Goal: Task Accomplishment & Management: Use online tool/utility

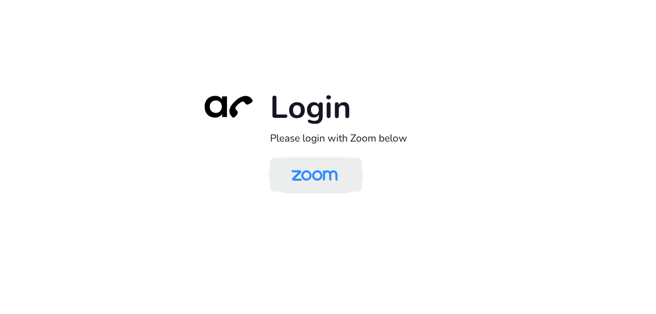
click at [320, 181] on img at bounding box center [314, 175] width 67 height 31
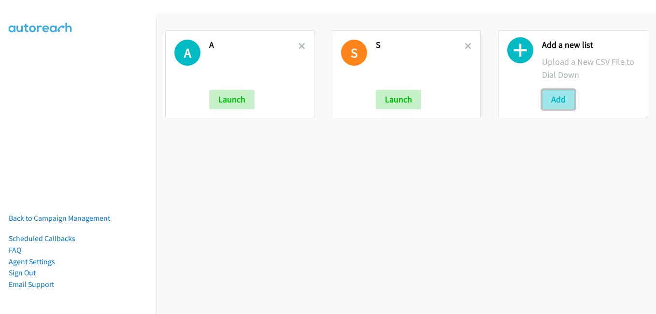
click at [552, 99] on button "Add" at bounding box center [558, 99] width 33 height 19
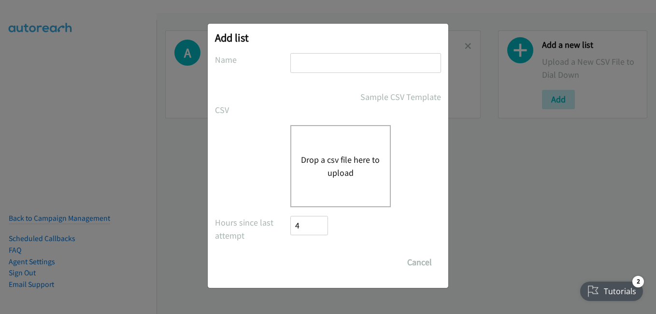
click at [317, 66] on input "text" at bounding box center [365, 63] width 151 height 20
type input "P"
click at [301, 153] on button "Drop a csv file here to upload" at bounding box center [340, 166] width 79 height 26
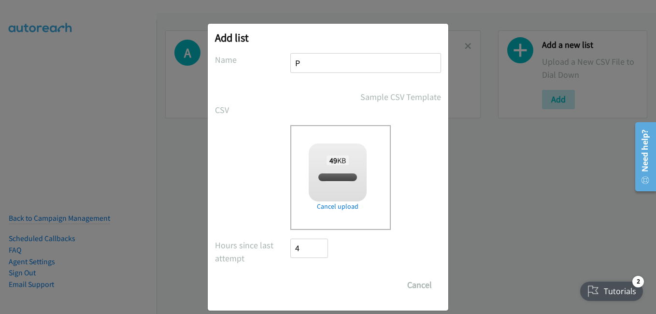
checkbox input "true"
click at [318, 285] on input "Save List" at bounding box center [315, 284] width 51 height 19
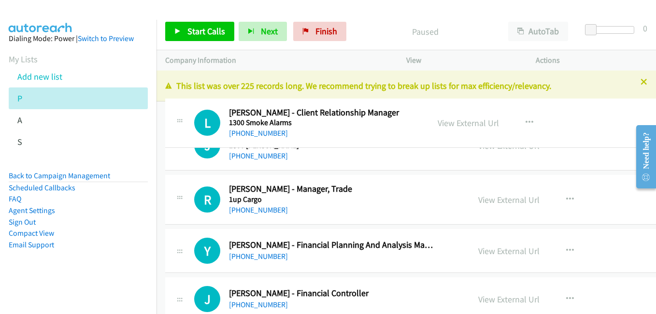
drag, startPoint x: 384, startPoint y: 119, endPoint x: 296, endPoint y: 114, distance: 88.5
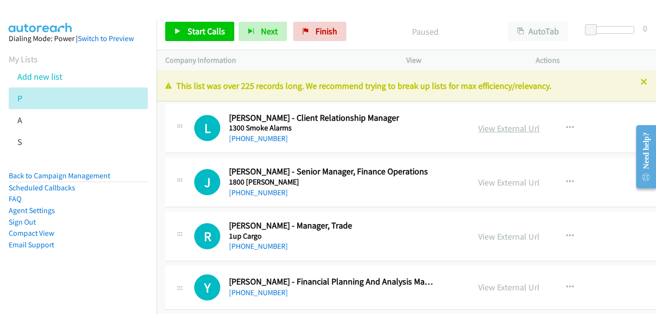
click at [511, 126] on link "View External Url" at bounding box center [508, 128] width 61 height 11
click at [503, 179] on link "View External Url" at bounding box center [508, 182] width 61 height 11
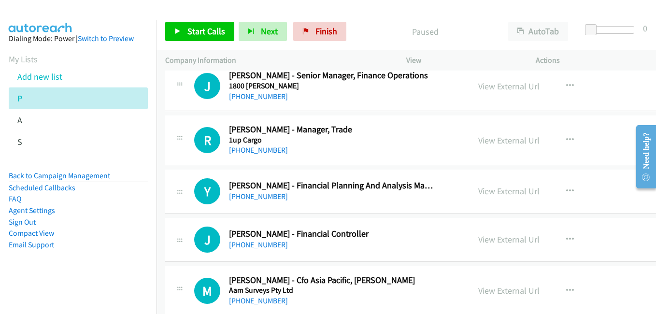
scroll to position [97, 0]
click at [513, 194] on link "View External Url" at bounding box center [508, 190] width 61 height 11
click at [507, 235] on link "View External Url" at bounding box center [508, 238] width 61 height 11
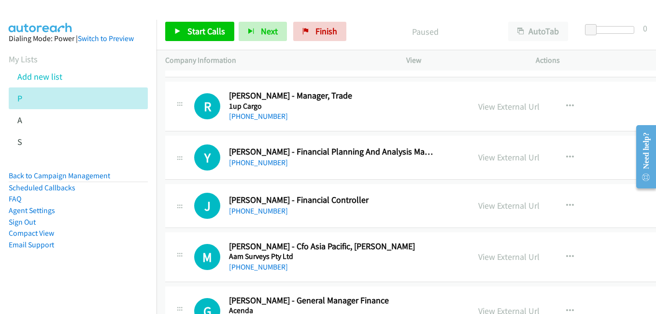
scroll to position [193, 0]
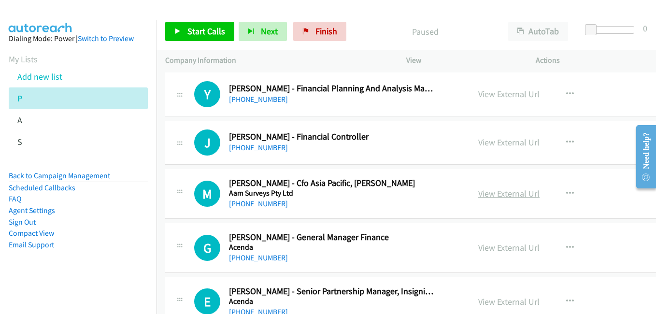
click at [509, 190] on link "View External Url" at bounding box center [508, 193] width 61 height 11
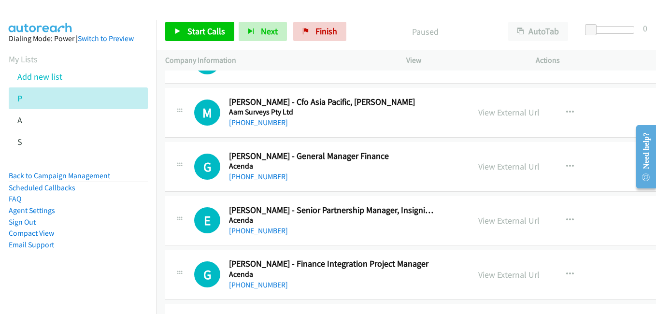
scroll to position [290, 0]
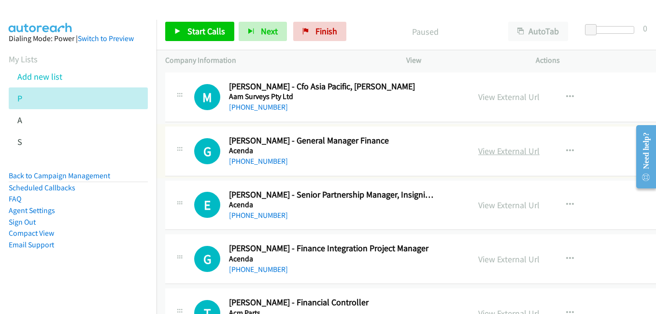
click at [504, 150] on link "View External Url" at bounding box center [508, 150] width 61 height 11
click at [507, 208] on link "View External Url" at bounding box center [508, 204] width 61 height 11
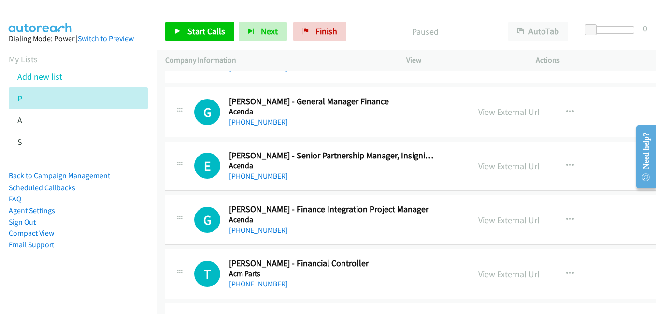
scroll to position [338, 0]
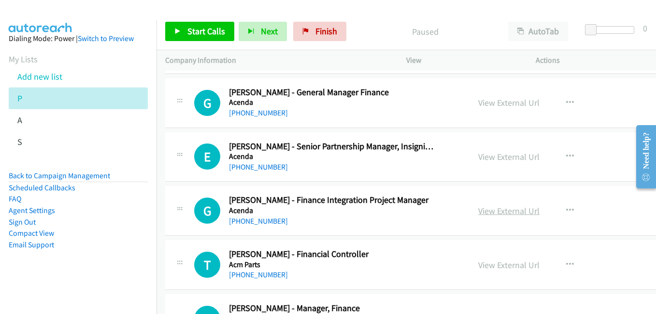
click at [515, 209] on link "View External Url" at bounding box center [508, 210] width 61 height 11
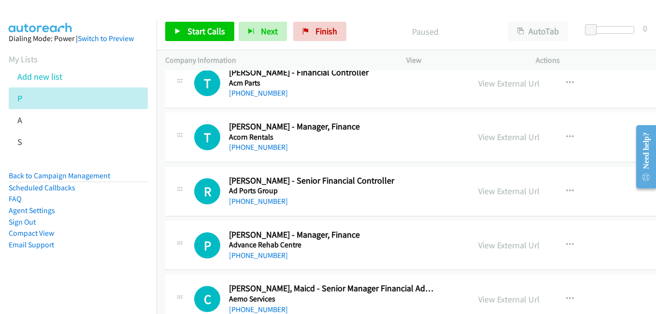
scroll to position [531, 0]
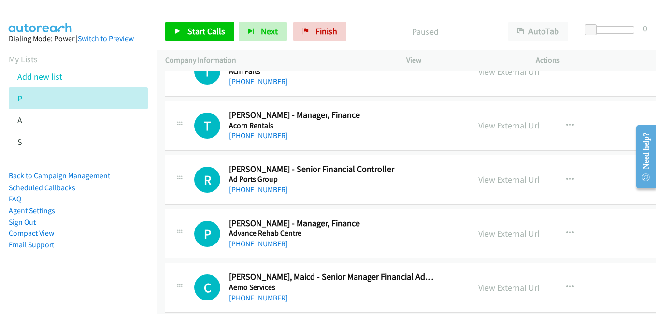
click at [491, 125] on link "View External Url" at bounding box center [508, 125] width 61 height 11
click at [503, 182] on link "View External Url" at bounding box center [508, 179] width 61 height 11
click at [503, 224] on div "View External Url View External Url Schedule/Manage Callback Start Calls Here R…" at bounding box center [549, 234] width 161 height 32
click at [502, 233] on link "View External Url" at bounding box center [508, 233] width 61 height 11
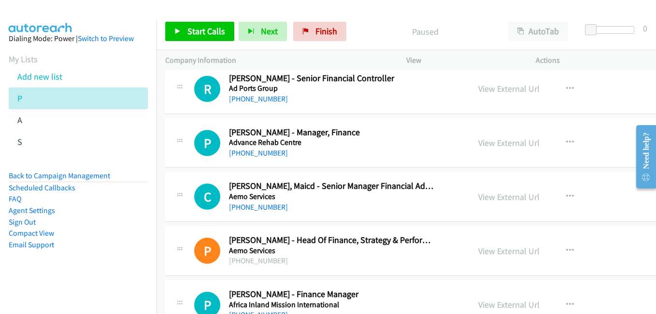
scroll to position [628, 0]
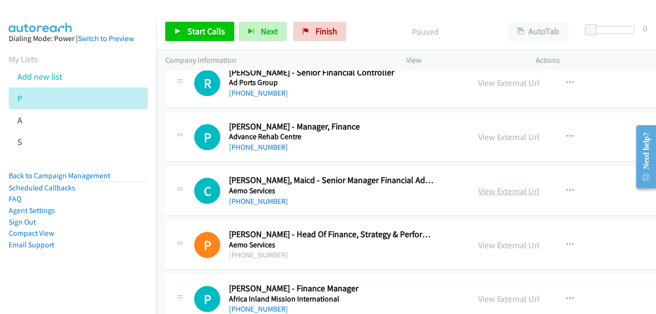
click at [524, 189] on link "View External Url" at bounding box center [508, 190] width 61 height 11
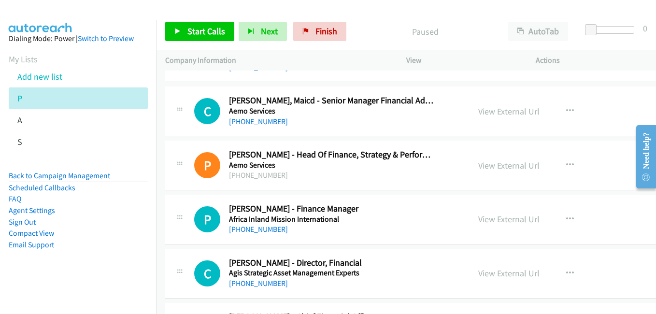
scroll to position [772, 0]
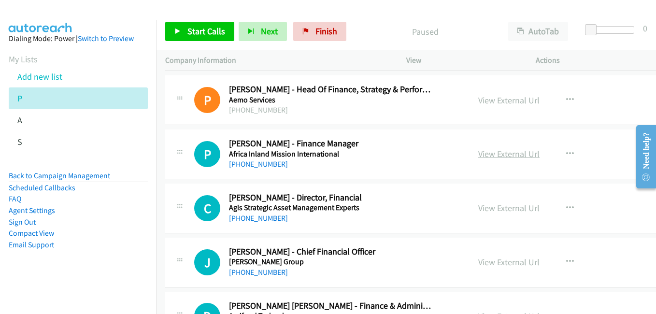
click at [498, 154] on link "View External Url" at bounding box center [508, 153] width 61 height 11
click at [488, 264] on link "View External Url" at bounding box center [508, 261] width 61 height 11
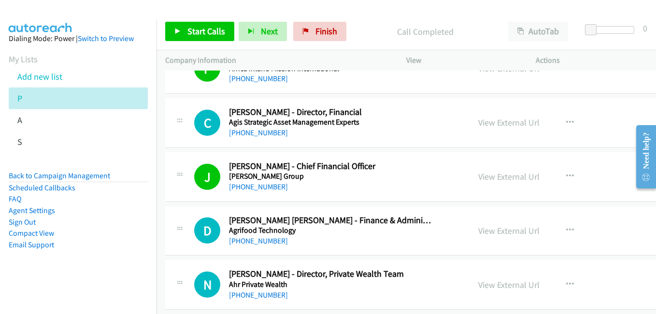
scroll to position [869, 0]
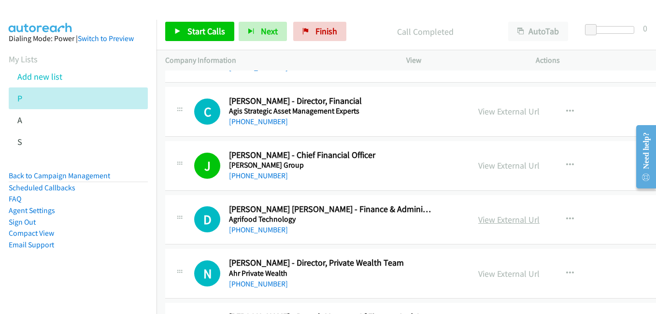
click at [498, 218] on link "View External Url" at bounding box center [508, 219] width 61 height 11
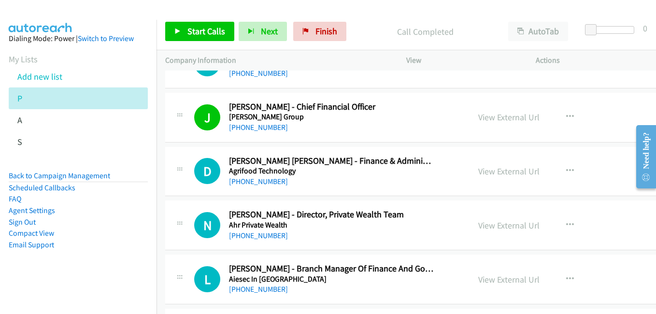
scroll to position [966, 0]
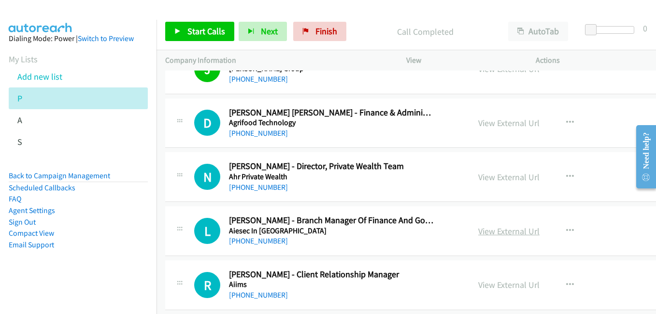
click at [490, 235] on link "View External Url" at bounding box center [508, 230] width 61 height 11
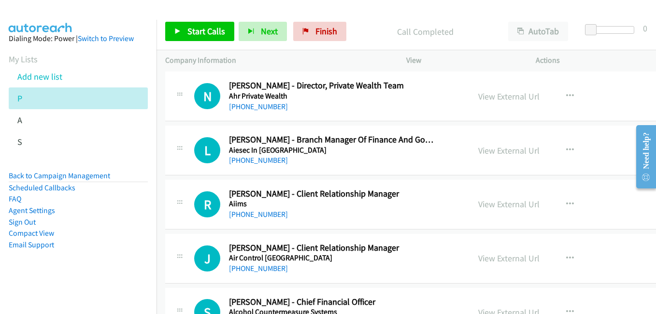
scroll to position [1062, 0]
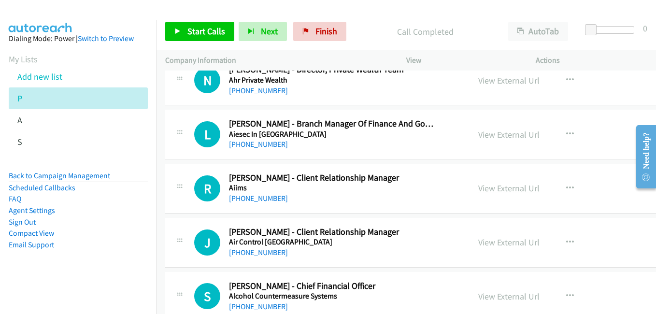
click at [498, 187] on link "View External Url" at bounding box center [508, 187] width 61 height 11
click at [489, 237] on link "View External Url" at bounding box center [508, 242] width 61 height 11
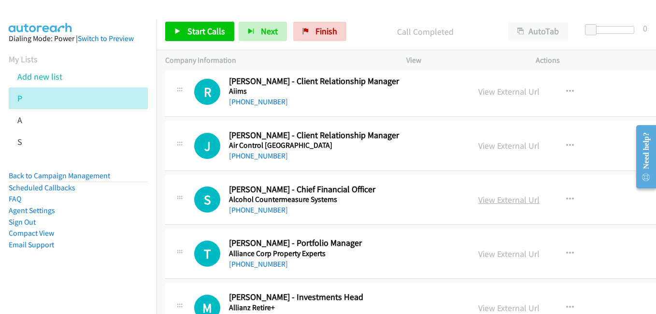
click at [483, 196] on link "View External Url" at bounding box center [508, 199] width 61 height 11
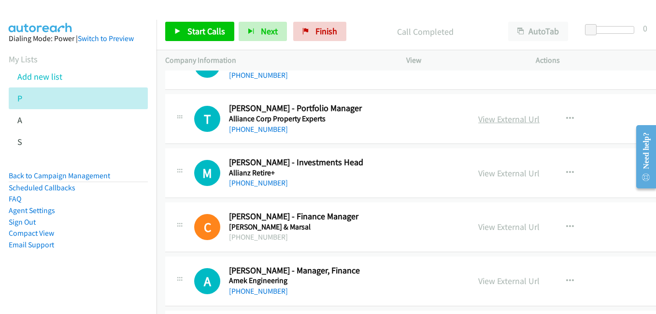
scroll to position [1304, 0]
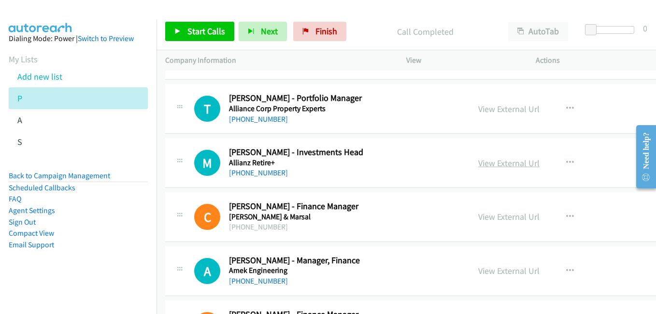
click at [512, 160] on link "View External Url" at bounding box center [508, 162] width 61 height 11
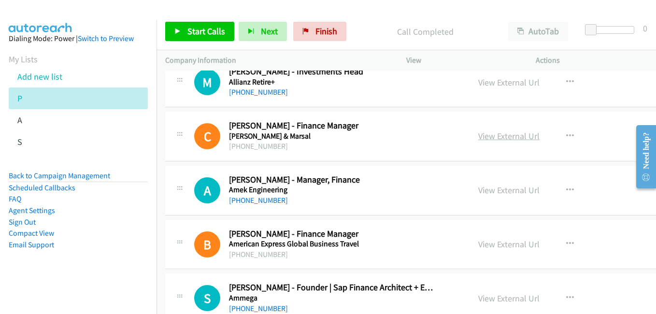
scroll to position [1400, 0]
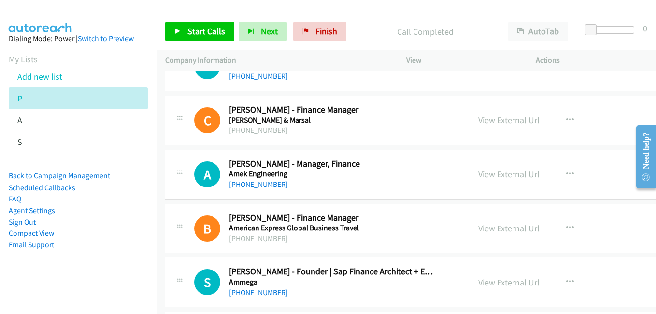
click at [507, 174] on link "View External Url" at bounding box center [508, 173] width 61 height 11
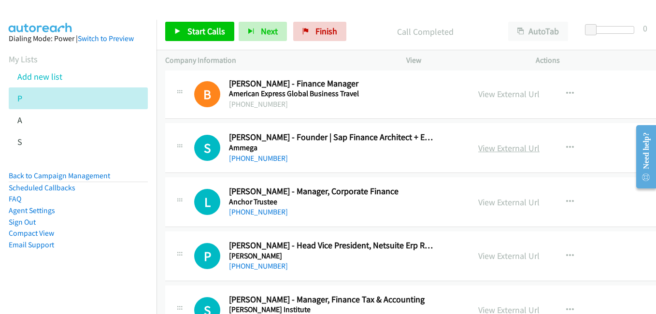
scroll to position [1545, 0]
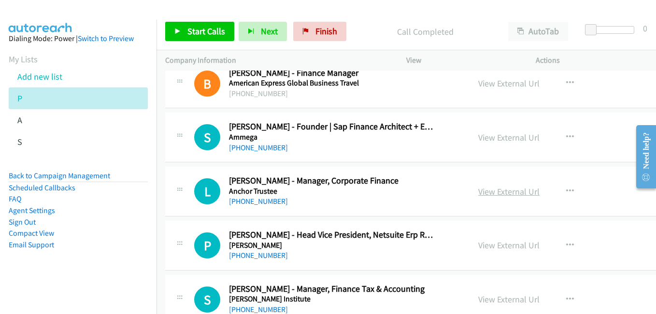
click at [478, 189] on link "View External Url" at bounding box center [508, 191] width 61 height 11
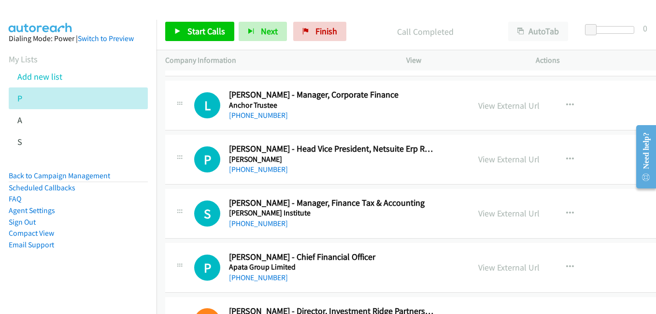
scroll to position [1642, 0]
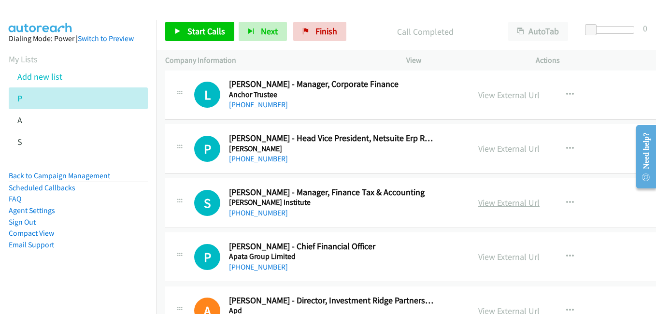
click at [496, 206] on link "View External Url" at bounding box center [508, 202] width 61 height 11
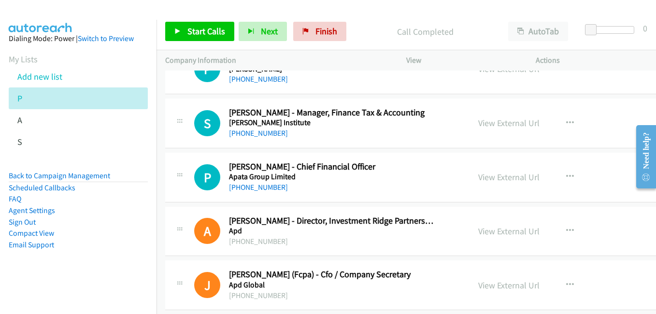
scroll to position [1738, 0]
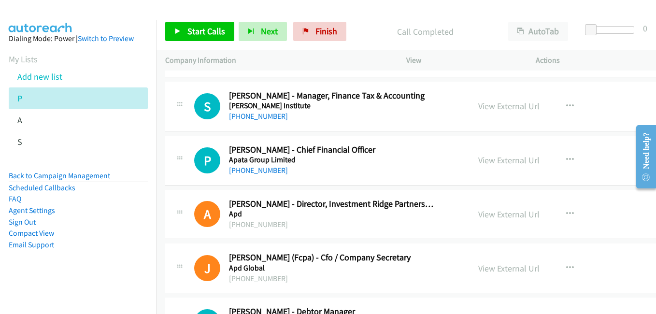
drag, startPoint x: 507, startPoint y: 162, endPoint x: 394, endPoint y: 125, distance: 118.9
click at [507, 162] on link "View External Url" at bounding box center [508, 159] width 61 height 11
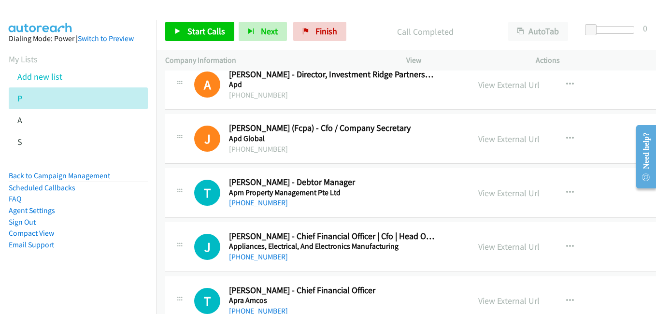
scroll to position [1883, 0]
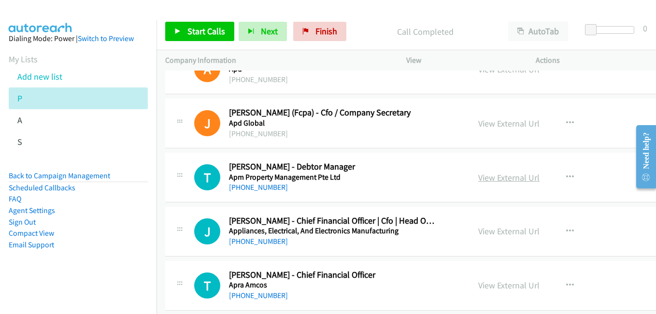
click at [492, 173] on link "View External Url" at bounding box center [508, 177] width 61 height 11
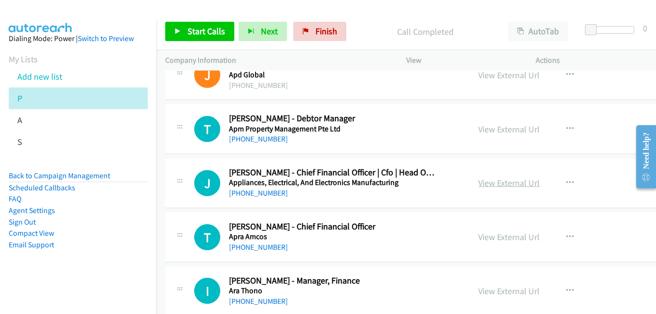
click at [509, 186] on link "View External Url" at bounding box center [508, 182] width 61 height 11
click at [504, 241] on link "View External Url" at bounding box center [508, 236] width 61 height 11
click at [519, 293] on link "View External Url" at bounding box center [508, 290] width 61 height 11
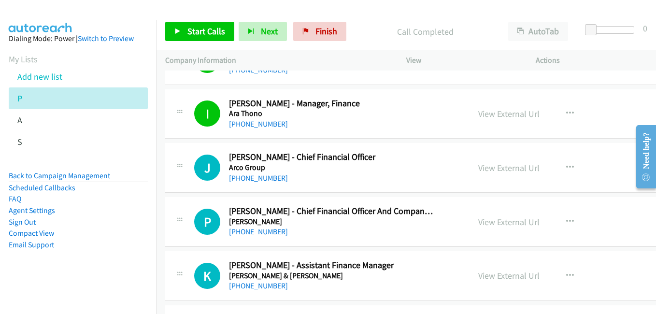
scroll to position [2124, 0]
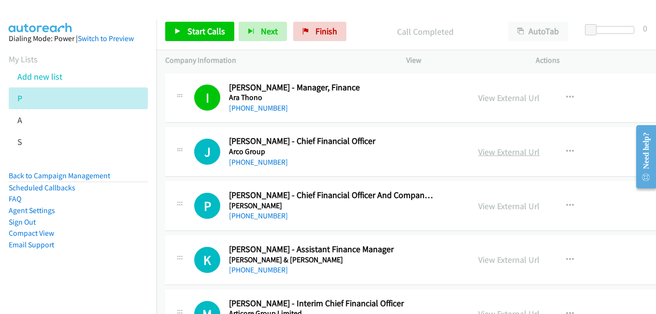
click at [502, 155] on link "View External Url" at bounding box center [508, 151] width 61 height 11
click at [508, 205] on link "View External Url" at bounding box center [508, 205] width 61 height 11
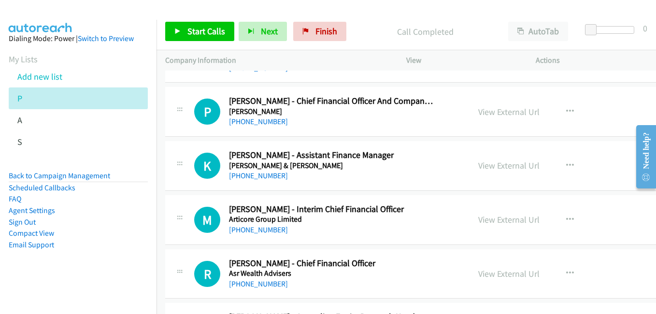
scroll to position [2221, 0]
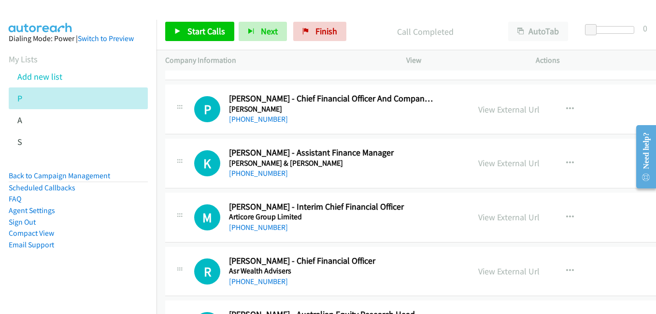
click at [481, 166] on link "View External Url" at bounding box center [508, 162] width 61 height 11
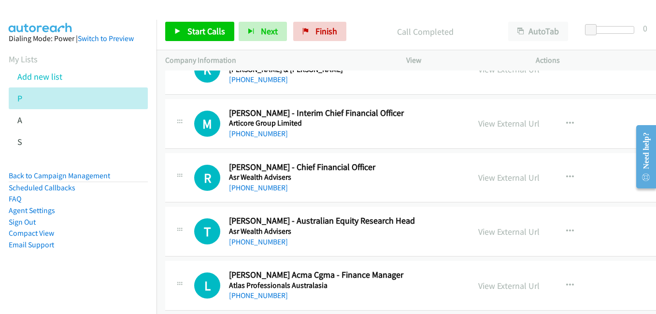
scroll to position [2317, 0]
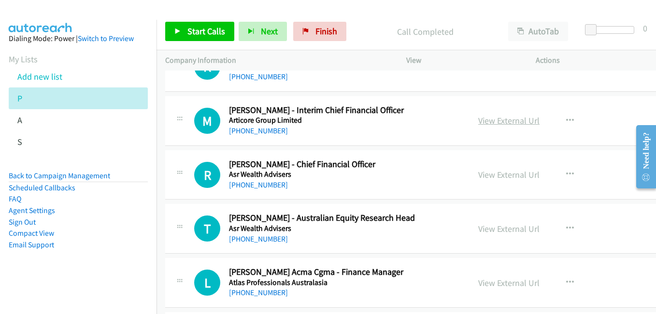
click at [495, 120] on link "View External Url" at bounding box center [508, 120] width 61 height 11
click at [512, 179] on link "View External Url" at bounding box center [508, 174] width 61 height 11
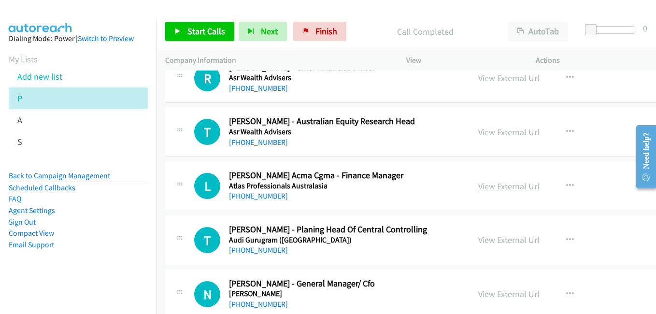
click at [510, 191] on link "View External Url" at bounding box center [508, 186] width 61 height 11
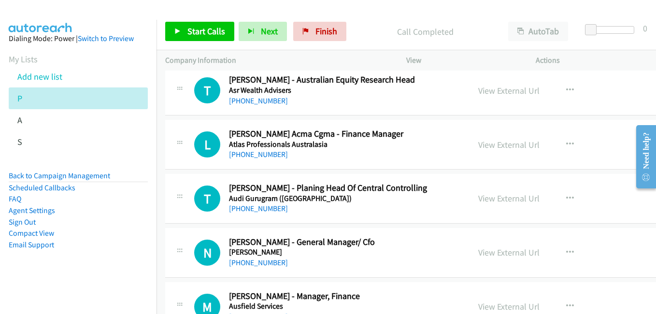
scroll to position [2511, 0]
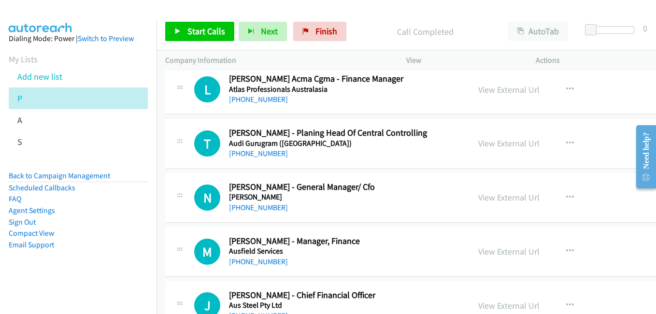
click at [499, 200] on link "View External Url" at bounding box center [508, 197] width 61 height 11
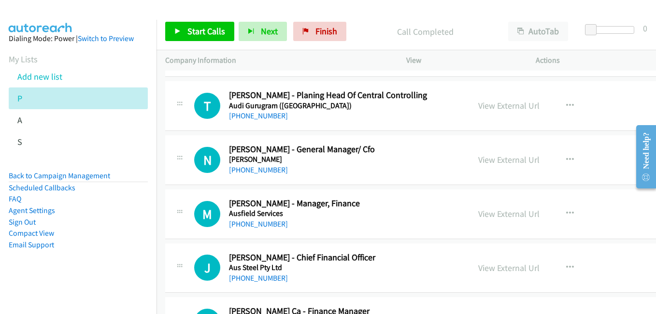
scroll to position [2607, 0]
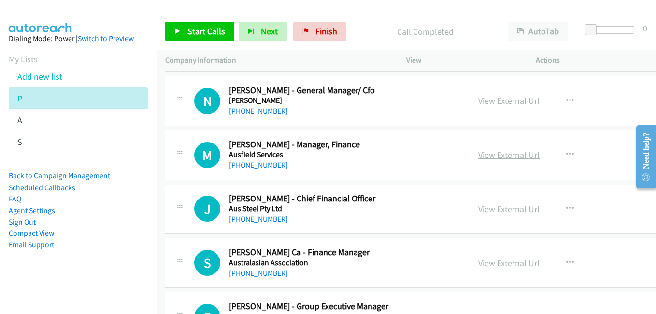
click at [497, 158] on link "View External Url" at bounding box center [508, 154] width 61 height 11
click at [508, 208] on link "View External Url" at bounding box center [508, 208] width 61 height 11
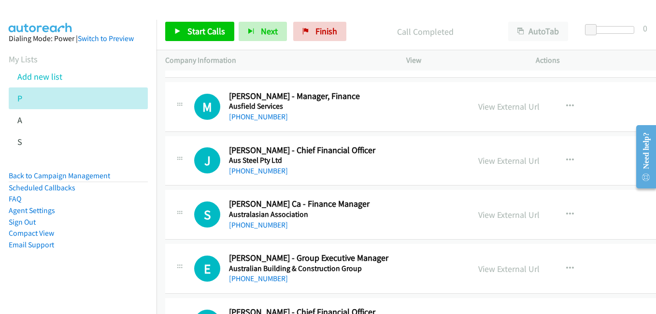
drag, startPoint x: 513, startPoint y: 219, endPoint x: 121, endPoint y: 9, distance: 444.7
click at [513, 219] on link "View External Url" at bounding box center [508, 214] width 61 height 11
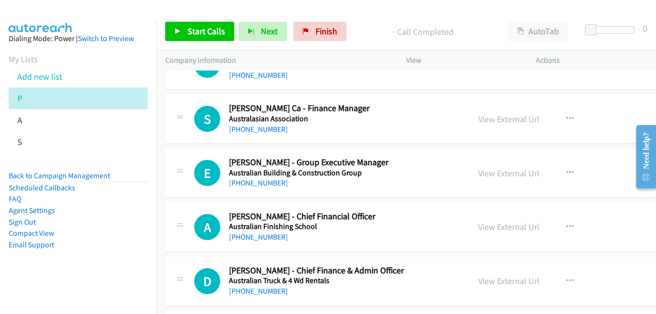
scroll to position [2752, 0]
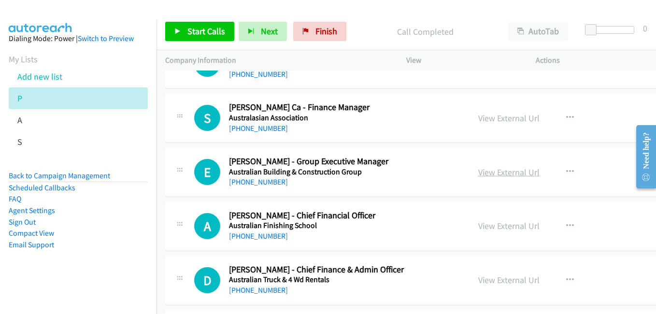
click at [504, 174] on link "View External Url" at bounding box center [508, 172] width 61 height 11
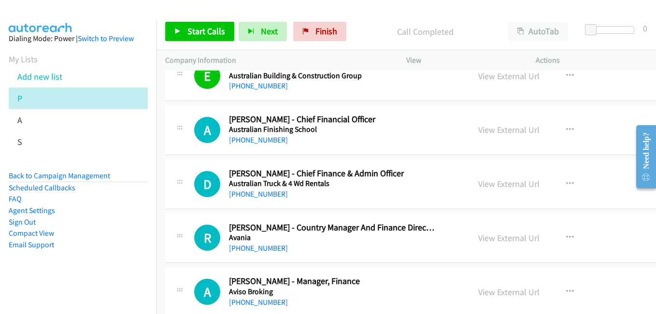
scroll to position [2849, 0]
click at [514, 125] on link "View External Url" at bounding box center [508, 129] width 61 height 11
click at [485, 186] on link "View External Url" at bounding box center [508, 183] width 61 height 11
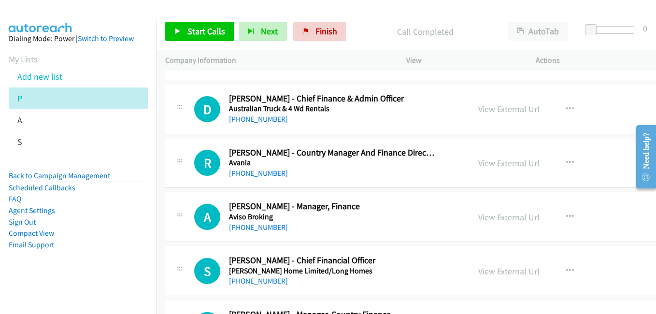
scroll to position [2945, 0]
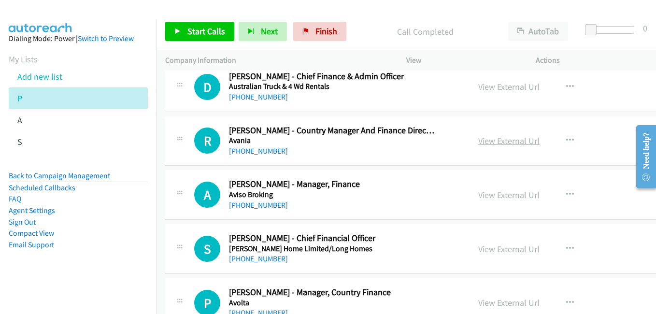
click at [494, 138] on link "View External Url" at bounding box center [508, 140] width 61 height 11
click at [504, 198] on link "View External Url" at bounding box center [508, 194] width 61 height 11
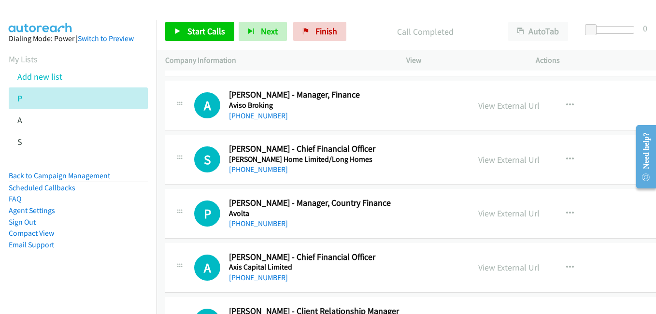
scroll to position [3042, 0]
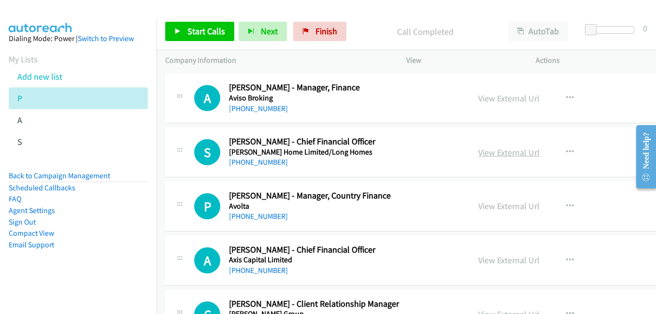
click at [495, 155] on link "View External Url" at bounding box center [508, 152] width 61 height 11
click at [505, 206] on link "View External Url" at bounding box center [508, 205] width 61 height 11
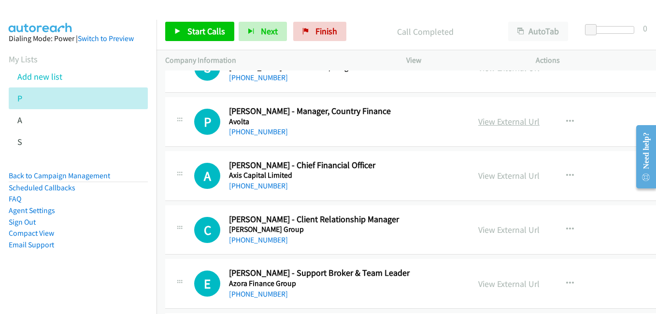
scroll to position [3138, 0]
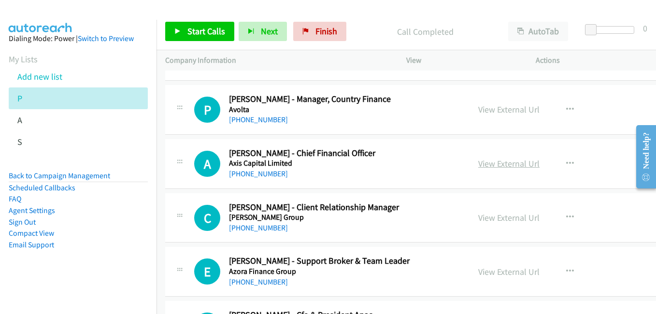
click at [501, 161] on link "View External Url" at bounding box center [508, 163] width 61 height 11
click at [505, 223] on link "View External Url" at bounding box center [508, 217] width 61 height 11
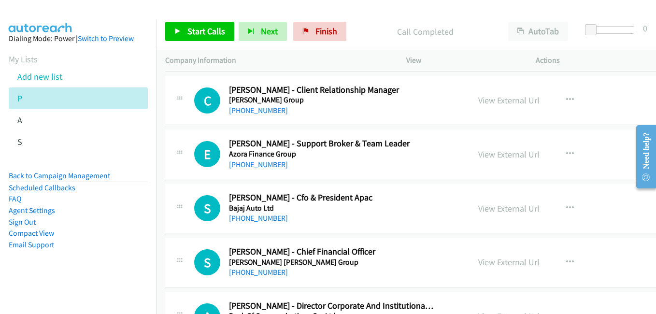
scroll to position [3283, 0]
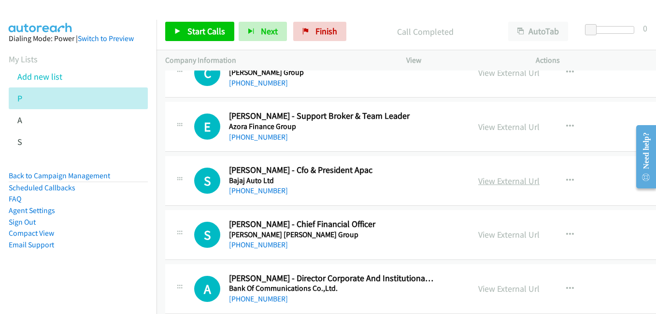
click at [502, 186] on link "View External Url" at bounding box center [508, 180] width 61 height 11
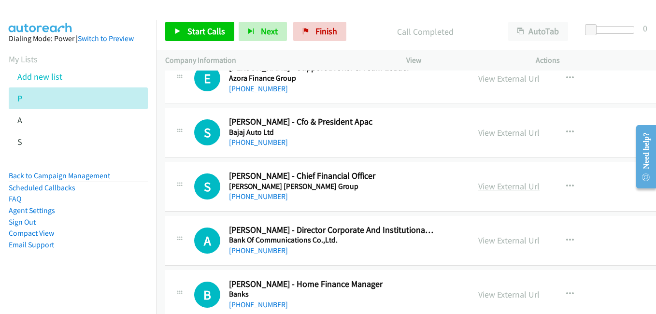
click at [505, 186] on link "View External Url" at bounding box center [508, 186] width 61 height 11
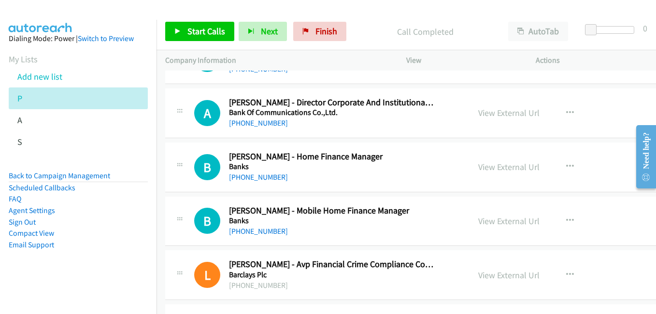
scroll to position [3476, 0]
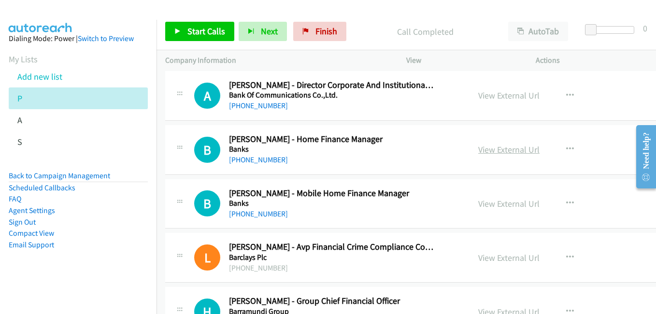
click at [489, 151] on link "View External Url" at bounding box center [508, 149] width 61 height 11
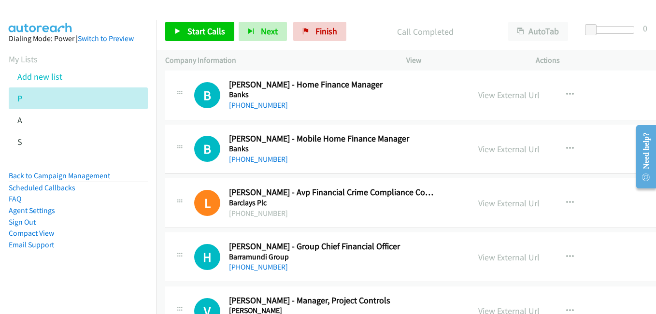
scroll to position [3573, 0]
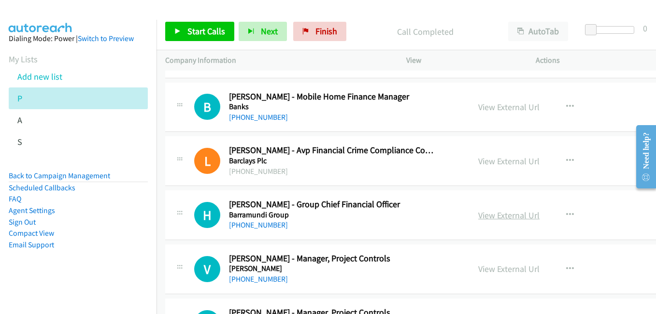
click at [512, 213] on link "View External Url" at bounding box center [508, 215] width 61 height 11
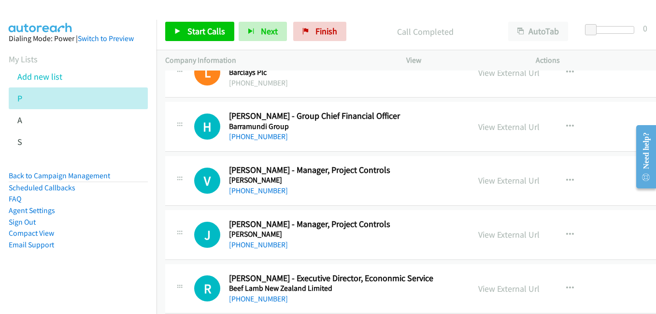
scroll to position [3669, 0]
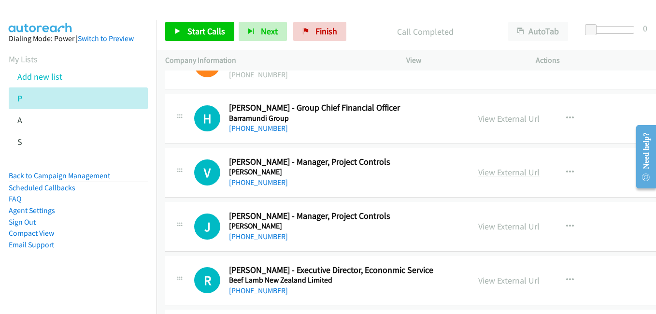
click at [492, 175] on link "View External Url" at bounding box center [508, 172] width 61 height 11
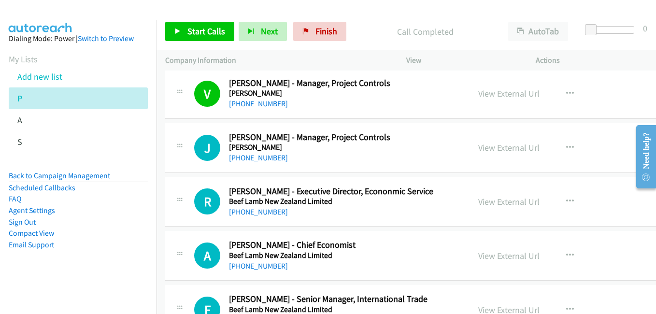
scroll to position [3766, 0]
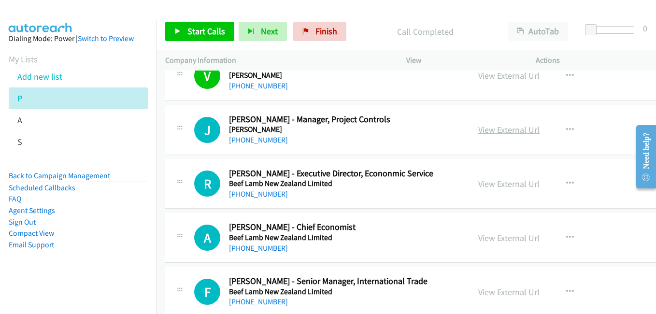
click at [491, 129] on link "View External Url" at bounding box center [508, 129] width 61 height 11
click at [499, 180] on link "View External Url" at bounding box center [508, 183] width 61 height 11
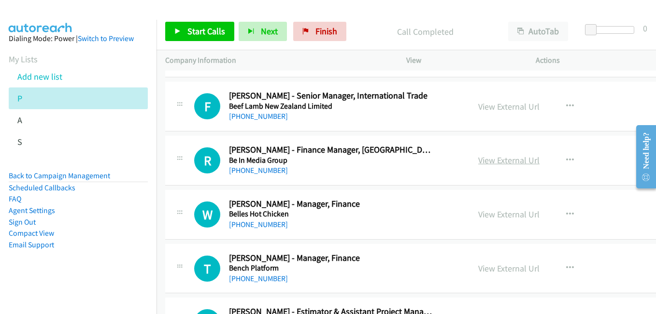
scroll to position [3959, 0]
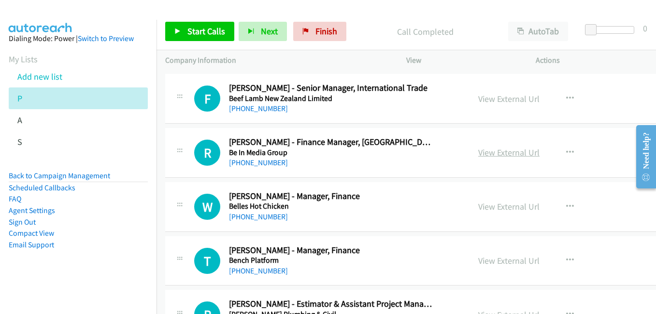
click at [500, 149] on link "View External Url" at bounding box center [508, 152] width 61 height 11
click at [483, 211] on link "View External Url" at bounding box center [508, 206] width 61 height 11
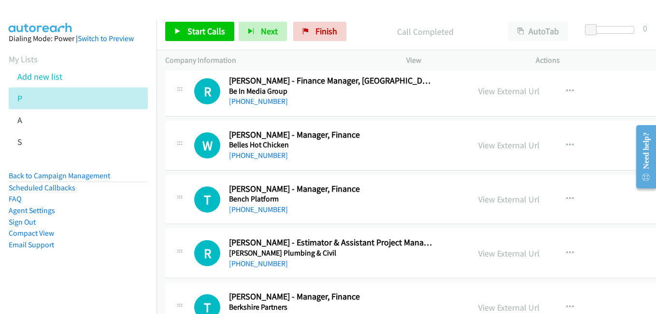
scroll to position [4055, 0]
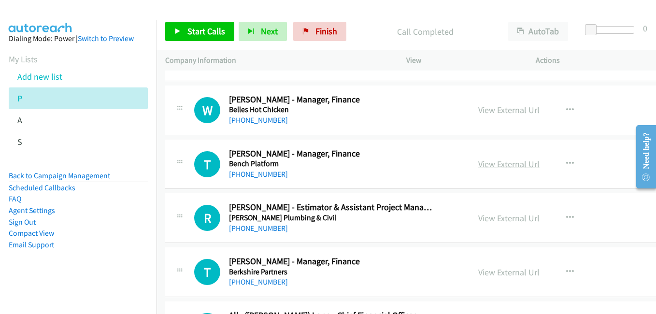
click at [495, 167] on link "View External Url" at bounding box center [508, 163] width 61 height 11
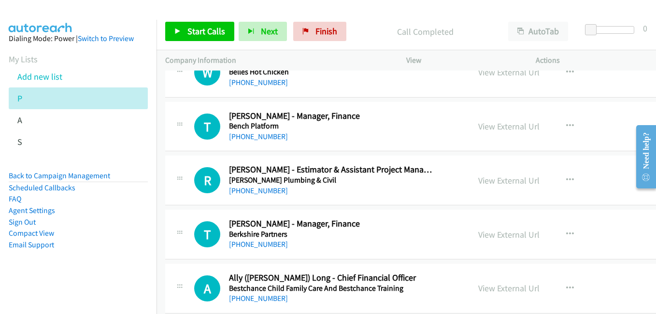
scroll to position [4104, 0]
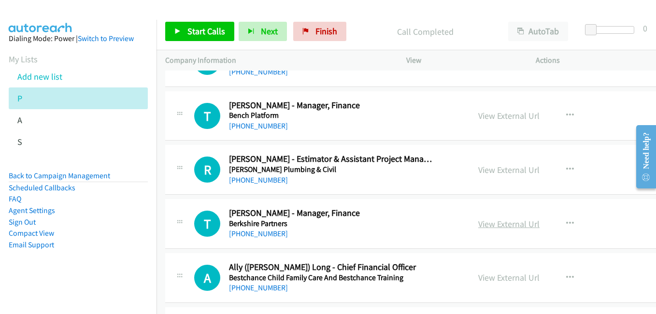
click at [510, 225] on link "View External Url" at bounding box center [508, 223] width 61 height 11
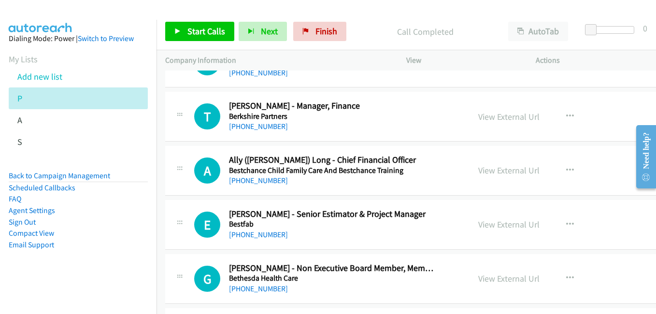
scroll to position [4249, 0]
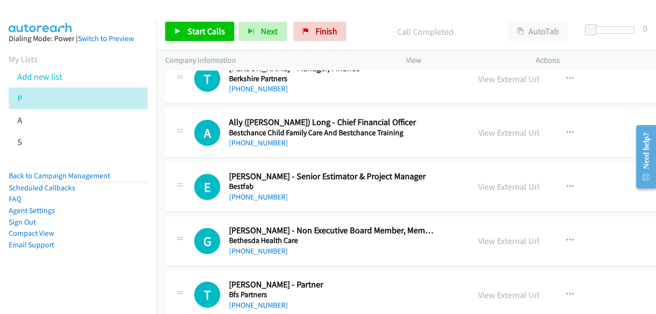
click at [488, 139] on div "View External Url" at bounding box center [508, 132] width 61 height 13
click at [491, 133] on link "View External Url" at bounding box center [508, 132] width 61 height 11
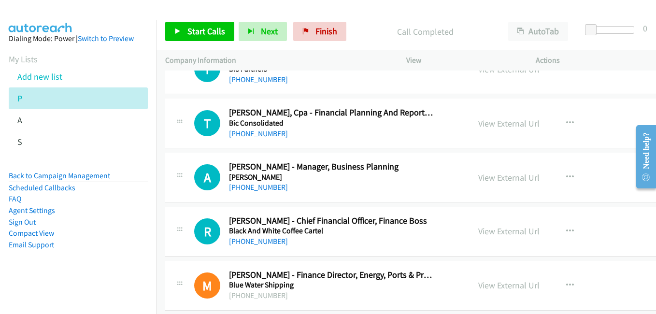
scroll to position [4538, 0]
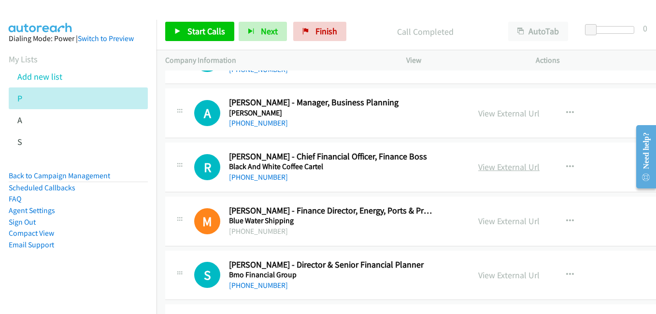
click at [494, 168] on link "View External Url" at bounding box center [508, 166] width 61 height 11
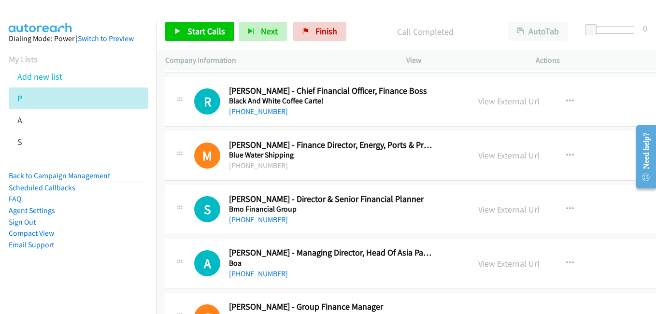
scroll to position [4635, 0]
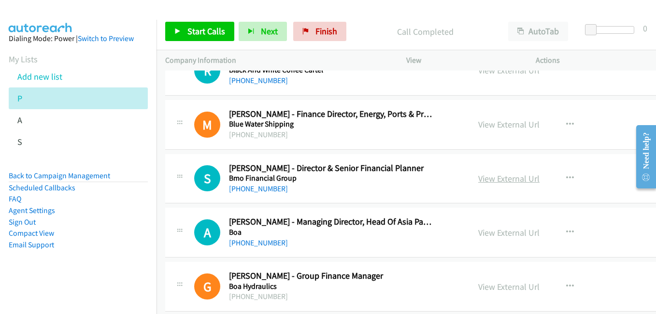
click at [508, 180] on link "View External Url" at bounding box center [508, 178] width 61 height 11
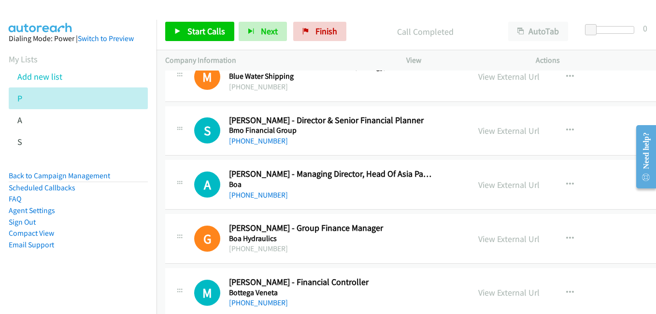
scroll to position [4731, 0]
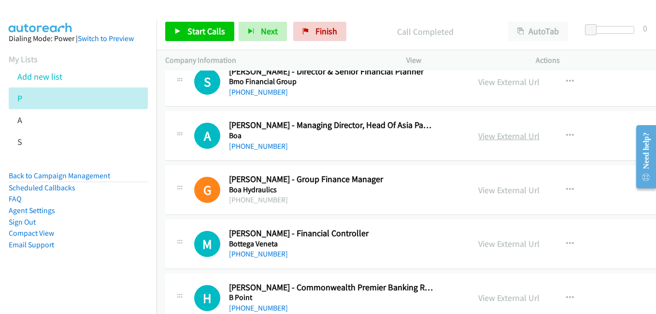
click at [498, 138] on link "View External Url" at bounding box center [508, 135] width 61 height 11
click at [509, 192] on link "View External Url" at bounding box center [508, 189] width 61 height 11
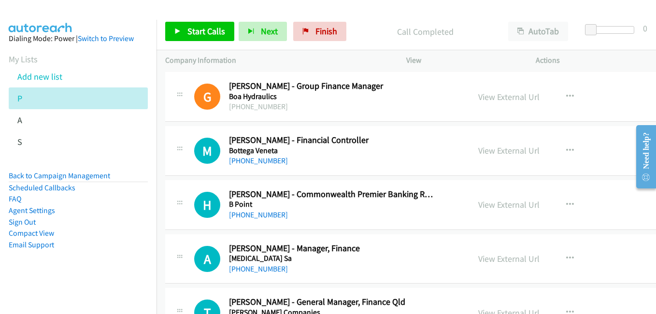
scroll to position [4828, 0]
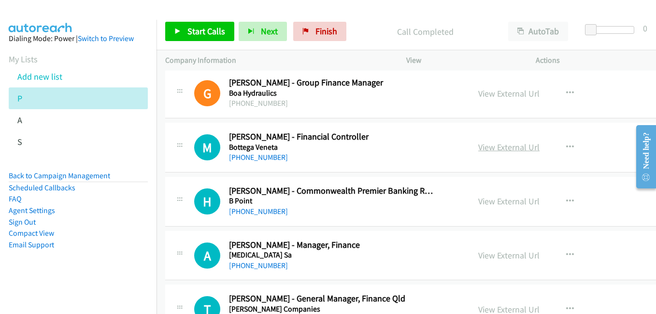
click at [496, 145] on link "View External Url" at bounding box center [508, 146] width 61 height 11
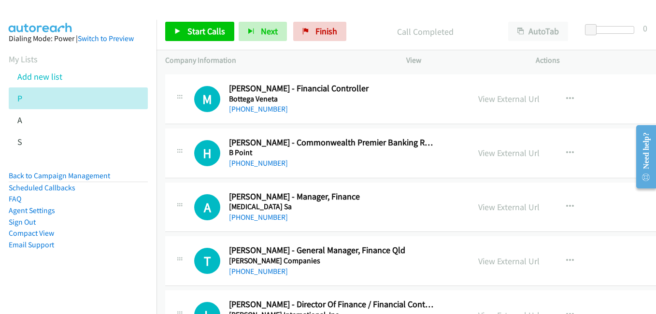
drag, startPoint x: 499, startPoint y: 209, endPoint x: 113, endPoint y: 3, distance: 437.6
click at [506, 209] on link "View External Url" at bounding box center [508, 206] width 61 height 11
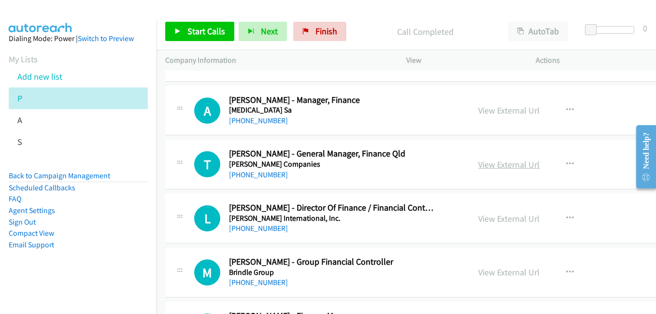
click at [497, 167] on link "View External Url" at bounding box center [508, 164] width 61 height 11
click at [497, 269] on link "View External Url" at bounding box center [508, 272] width 61 height 11
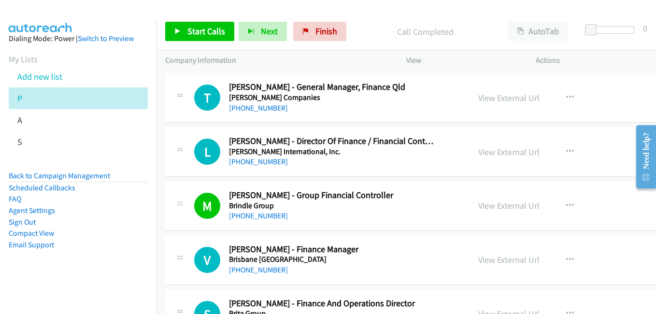
scroll to position [5118, 0]
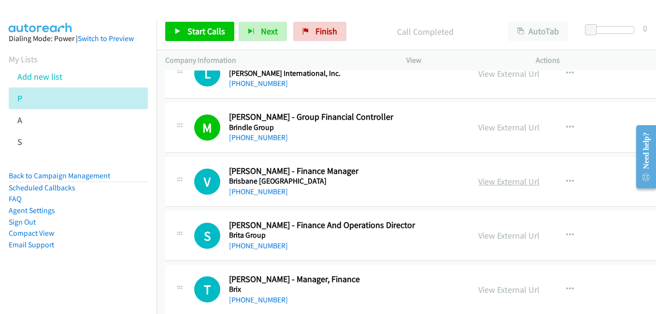
click at [485, 184] on link "View External Url" at bounding box center [508, 181] width 61 height 11
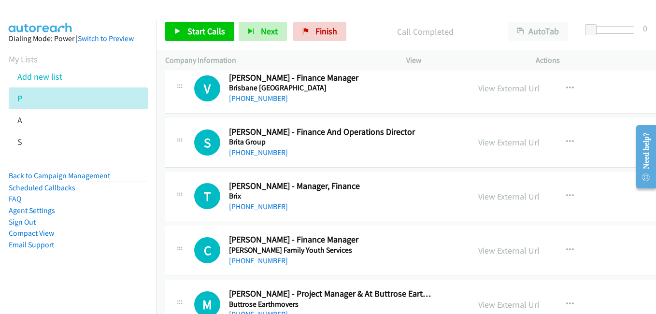
scroll to position [5214, 0]
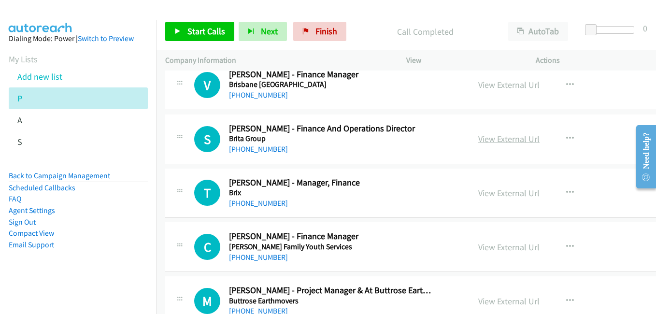
click at [516, 143] on link "View External Url" at bounding box center [508, 138] width 61 height 11
click at [495, 194] on link "View External Url" at bounding box center [508, 192] width 61 height 11
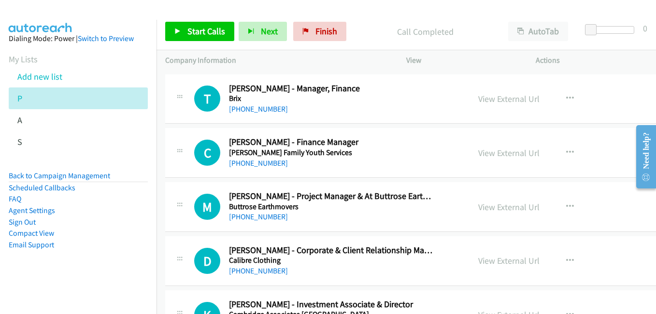
scroll to position [5311, 0]
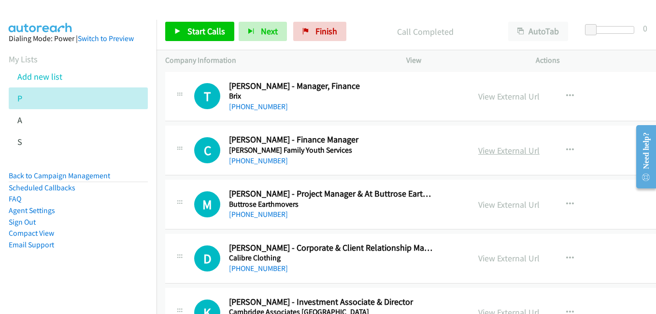
click at [495, 154] on link "View External Url" at bounding box center [508, 150] width 61 height 11
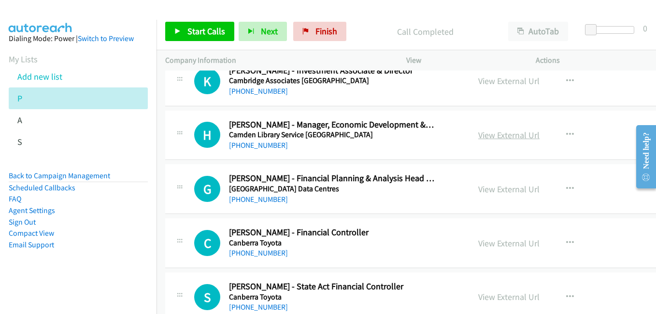
scroll to position [5552, 0]
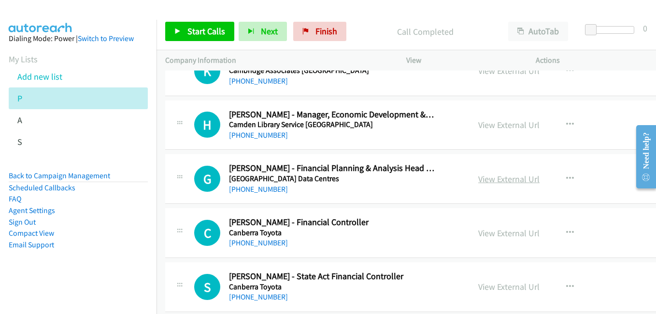
click at [493, 179] on link "View External Url" at bounding box center [508, 178] width 61 height 11
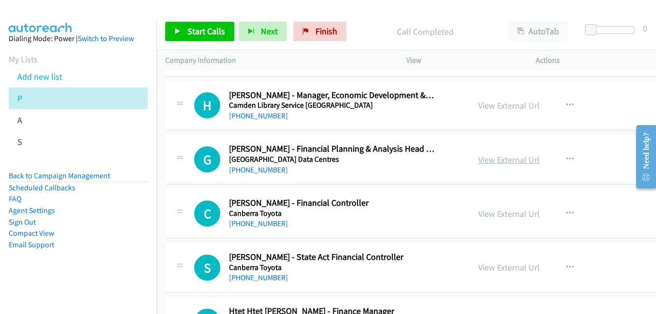
scroll to position [5600, 0]
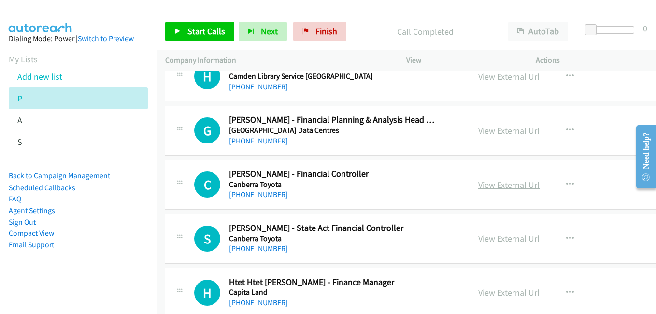
click at [500, 183] on link "View External Url" at bounding box center [508, 184] width 61 height 11
click at [496, 235] on link "View External Url" at bounding box center [508, 238] width 61 height 11
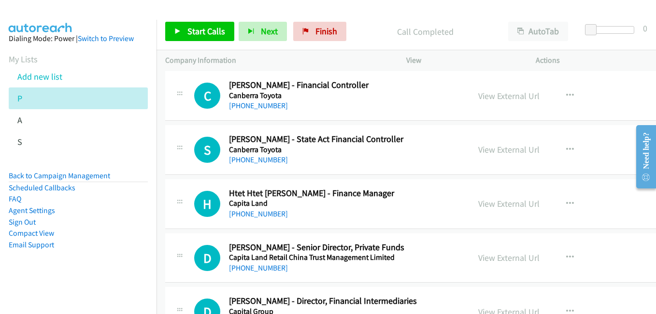
scroll to position [5697, 0]
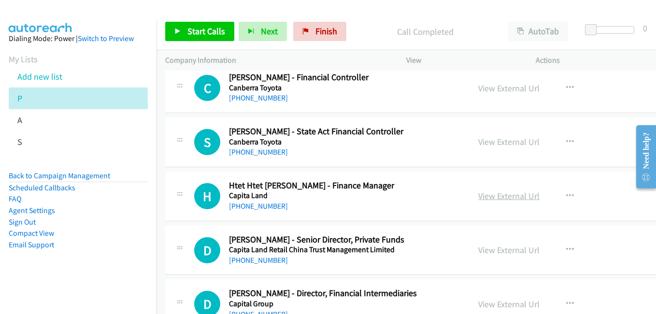
click at [491, 197] on link "View External Url" at bounding box center [508, 195] width 61 height 11
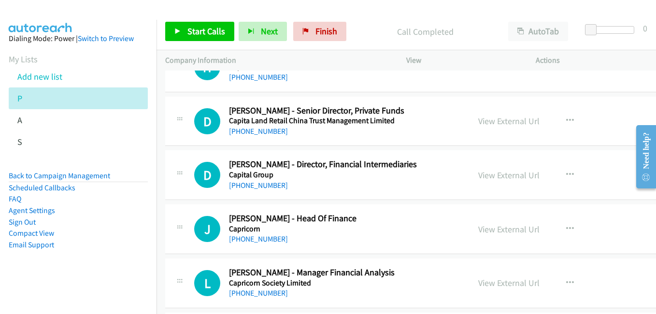
scroll to position [5842, 0]
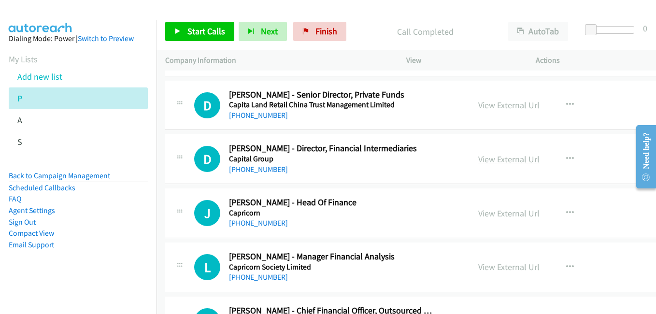
drag, startPoint x: 505, startPoint y: 155, endPoint x: 487, endPoint y: 155, distance: 17.9
click at [505, 155] on link "View External Url" at bounding box center [508, 159] width 61 height 11
drag, startPoint x: 492, startPoint y: 212, endPoint x: 191, endPoint y: 11, distance: 362.1
click at [503, 213] on link "View External Url" at bounding box center [508, 213] width 61 height 11
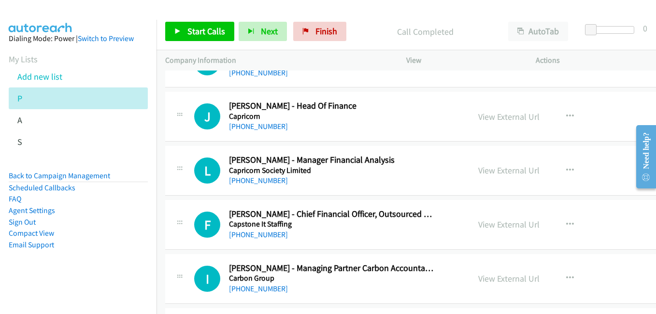
scroll to position [5987, 0]
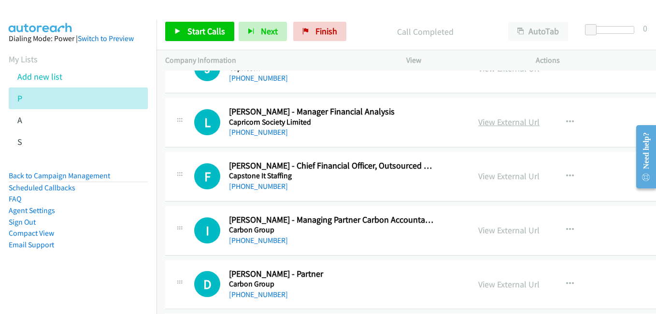
click at [490, 123] on link "View External Url" at bounding box center [508, 121] width 61 height 11
click at [517, 177] on link "View External Url" at bounding box center [508, 175] width 61 height 11
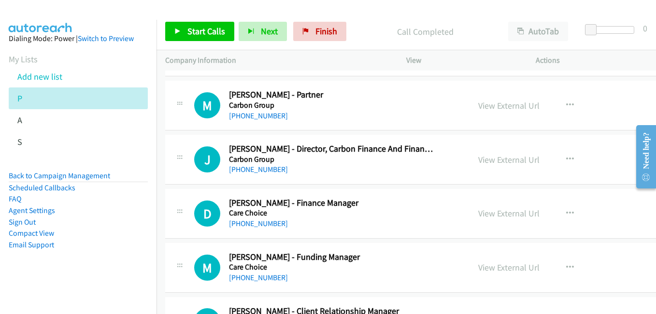
scroll to position [6228, 0]
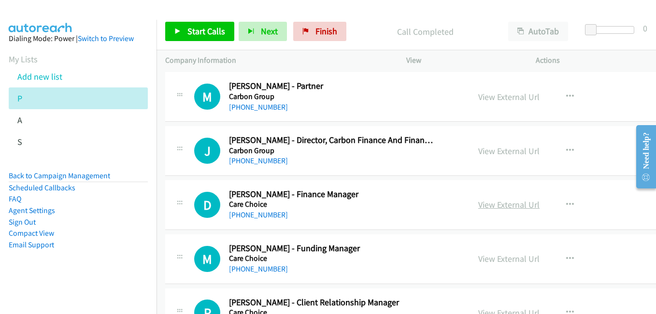
click at [491, 209] on link "View External Url" at bounding box center [508, 204] width 61 height 11
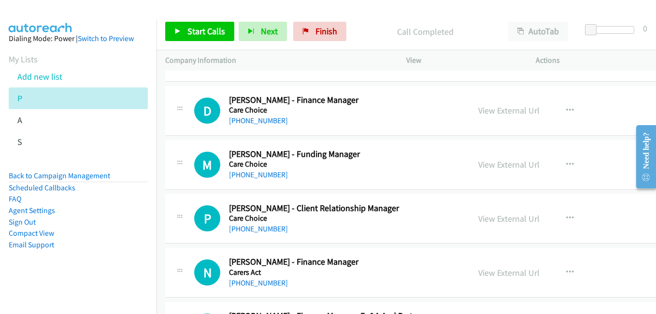
scroll to position [6325, 0]
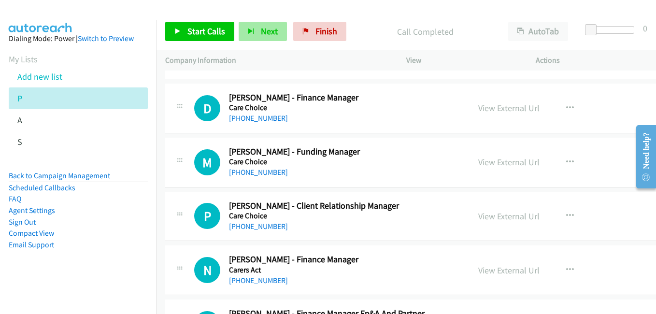
drag, startPoint x: 511, startPoint y: 164, endPoint x: 258, endPoint y: 29, distance: 286.6
click at [511, 164] on link "View External Url" at bounding box center [508, 161] width 61 height 11
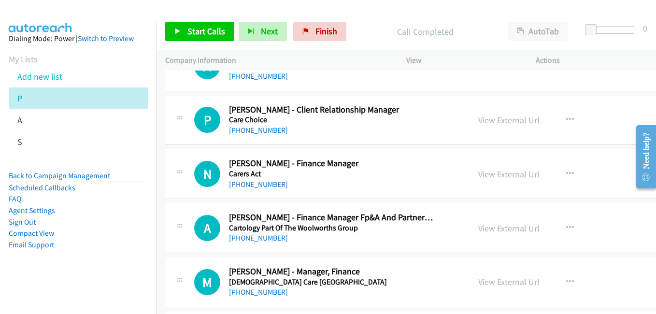
scroll to position [6421, 0]
click at [490, 121] on link "View External Url" at bounding box center [508, 119] width 61 height 11
click at [501, 169] on link "View External Url" at bounding box center [508, 173] width 61 height 11
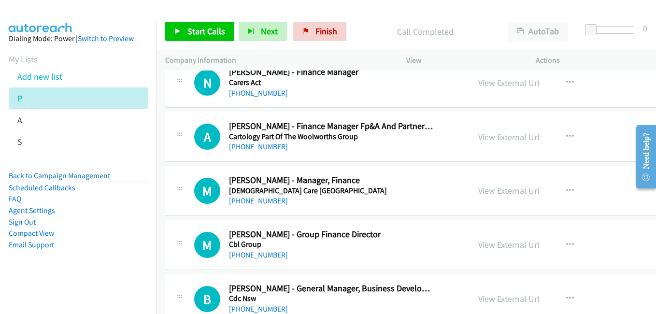
scroll to position [6518, 0]
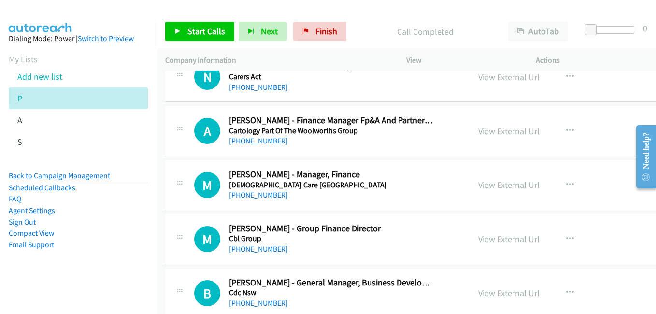
click at [487, 130] on link "View External Url" at bounding box center [508, 131] width 61 height 11
click at [513, 186] on link "View External Url" at bounding box center [508, 184] width 61 height 11
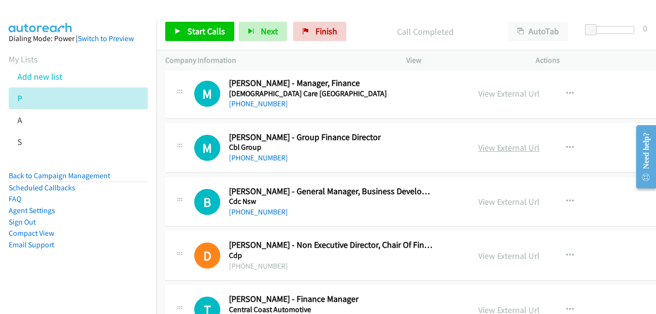
scroll to position [6614, 0]
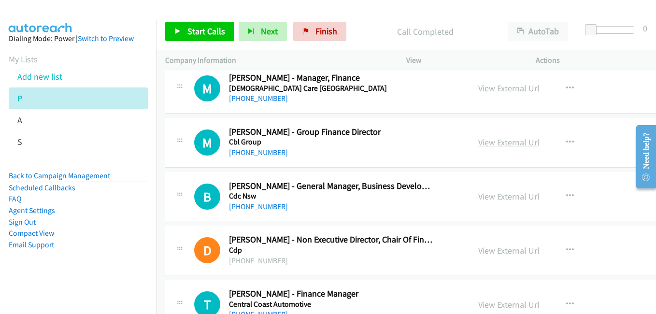
click at [509, 142] on link "View External Url" at bounding box center [508, 142] width 61 height 11
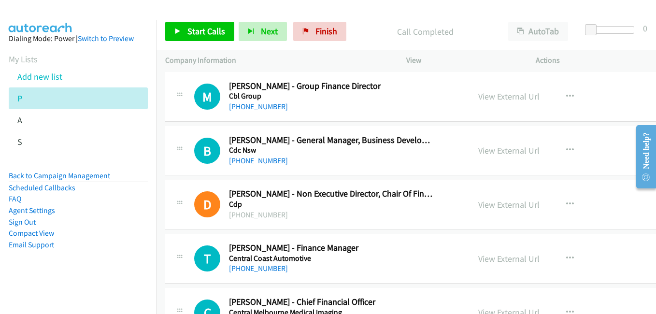
scroll to position [6663, 0]
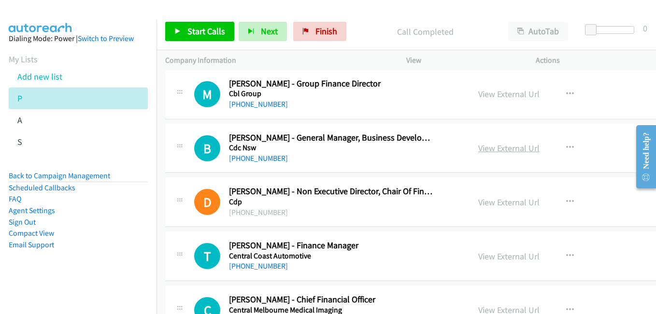
click at [502, 146] on link "View External Url" at bounding box center [508, 147] width 61 height 11
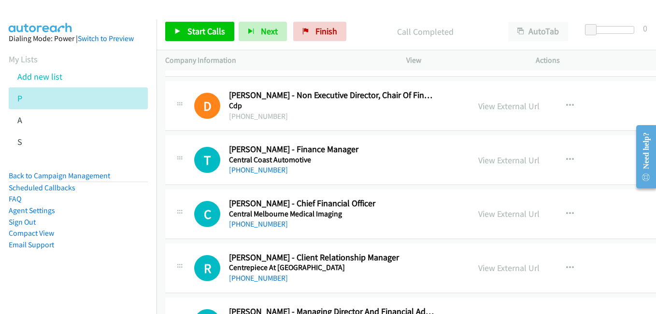
scroll to position [6759, 0]
click at [489, 159] on link "View External Url" at bounding box center [508, 159] width 61 height 11
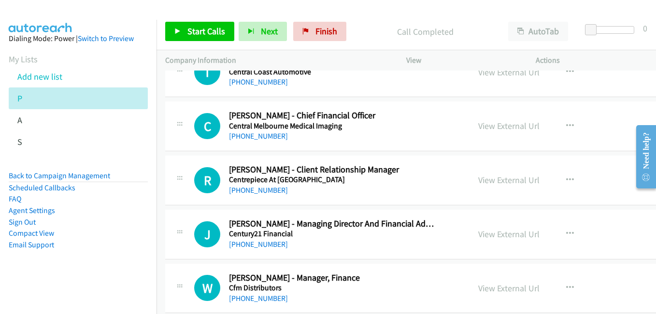
scroll to position [6856, 0]
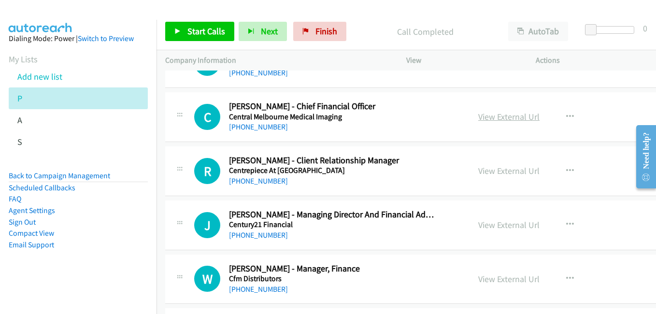
click at [484, 121] on link "View External Url" at bounding box center [508, 116] width 61 height 11
click at [507, 173] on link "View External Url" at bounding box center [508, 170] width 61 height 11
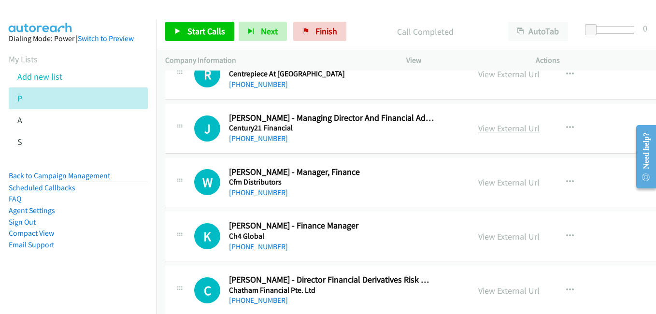
scroll to position [7001, 0]
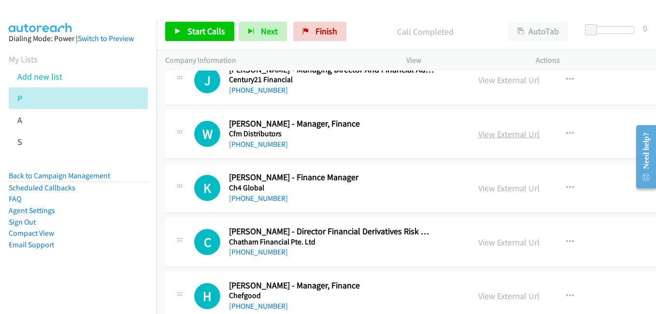
click at [500, 132] on link "View External Url" at bounding box center [508, 133] width 61 height 11
click at [494, 184] on link "View External Url" at bounding box center [508, 187] width 61 height 11
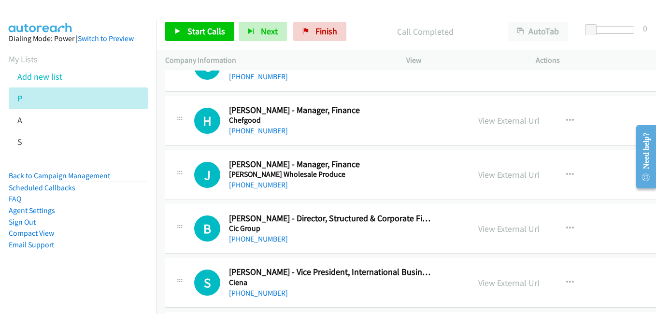
scroll to position [7194, 0]
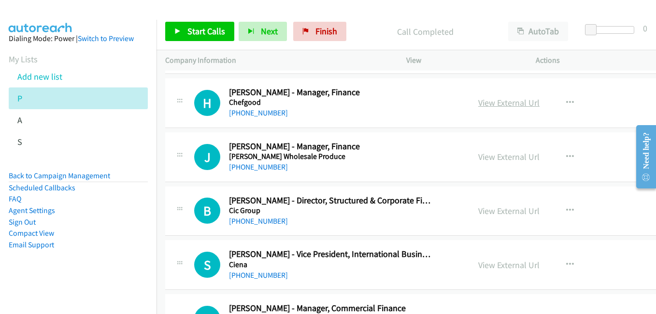
click at [504, 108] on link "View External Url" at bounding box center [508, 102] width 61 height 11
click at [501, 153] on link "View External Url" at bounding box center [508, 156] width 61 height 11
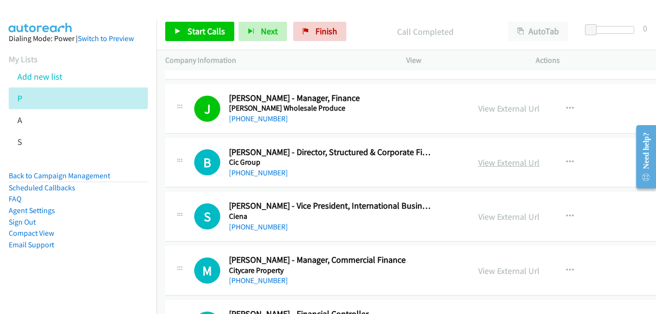
click at [498, 168] on link "View External Url" at bounding box center [508, 162] width 61 height 11
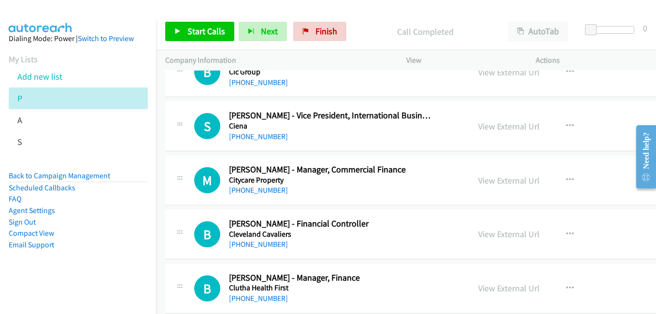
scroll to position [7339, 0]
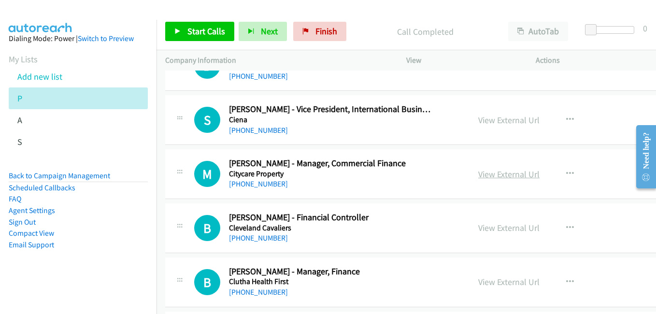
click at [494, 171] on link "View External Url" at bounding box center [508, 173] width 61 height 11
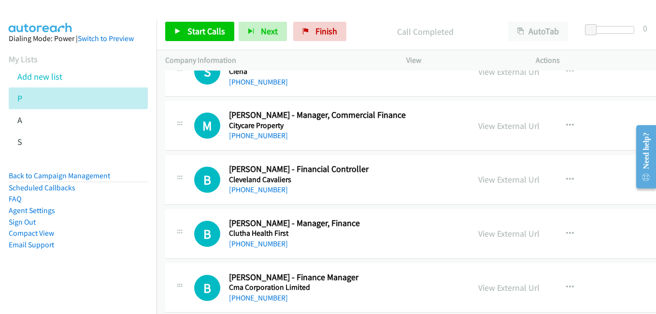
drag, startPoint x: 509, startPoint y: 182, endPoint x: 127, endPoint y: 0, distance: 423.3
click at [523, 182] on link "View External Url" at bounding box center [508, 179] width 61 height 11
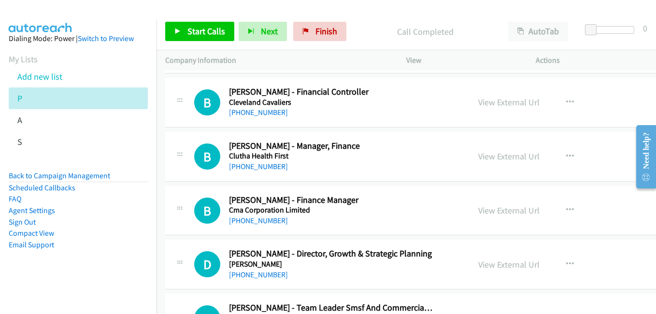
scroll to position [7483, 0]
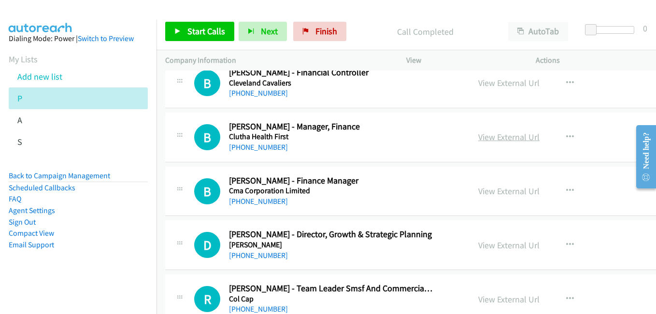
click at [492, 136] on link "View External Url" at bounding box center [508, 136] width 61 height 11
click at [507, 194] on link "View External Url" at bounding box center [508, 190] width 61 height 11
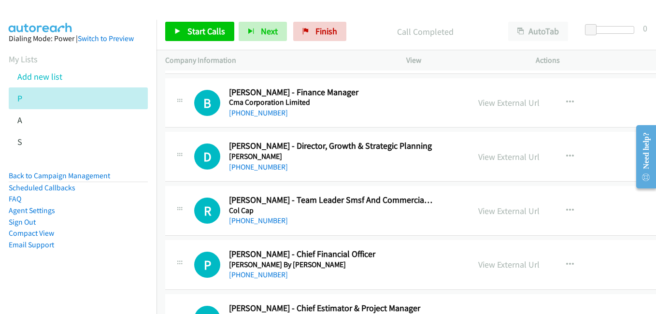
scroll to position [7580, 0]
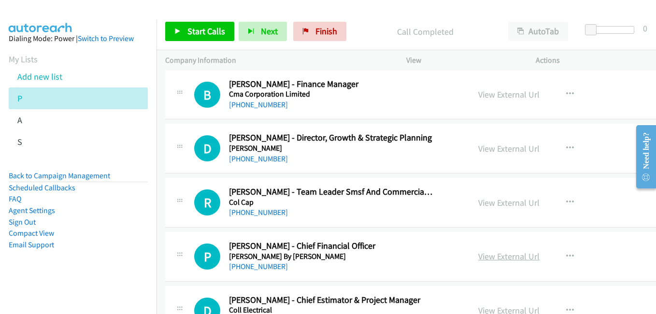
click at [511, 258] on link "View External Url" at bounding box center [508, 256] width 61 height 11
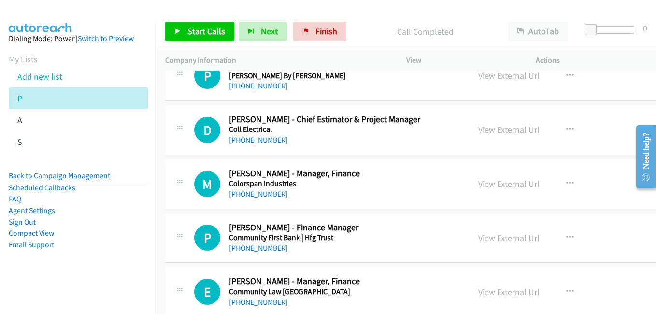
scroll to position [7773, 0]
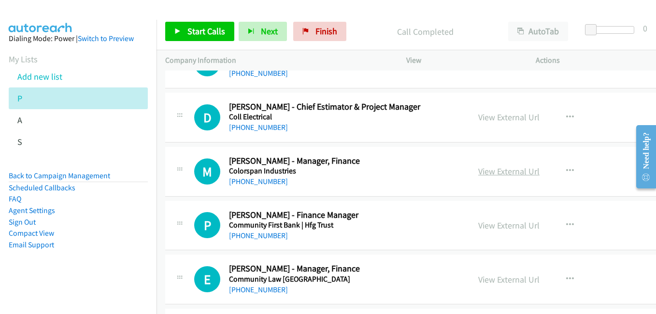
drag, startPoint x: 500, startPoint y: 171, endPoint x: 489, endPoint y: 170, distance: 11.1
click at [500, 171] on link "View External Url" at bounding box center [508, 171] width 61 height 11
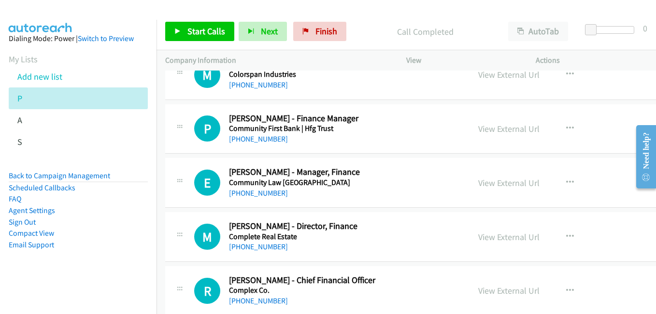
scroll to position [7821, 0]
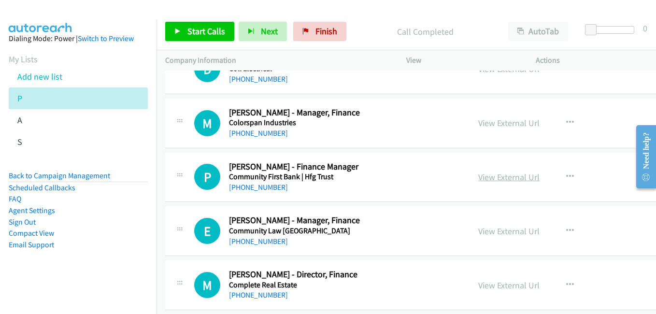
click at [494, 177] on link "View External Url" at bounding box center [508, 176] width 61 height 11
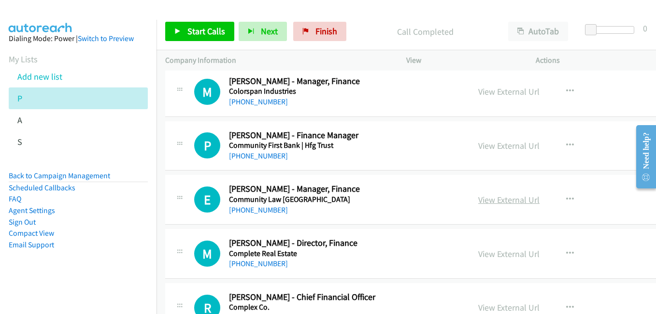
scroll to position [7870, 0]
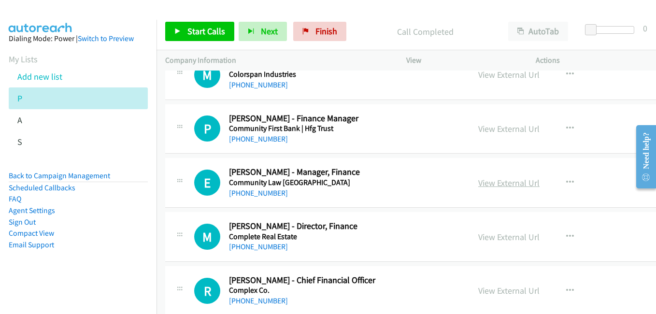
click at [512, 181] on link "View External Url" at bounding box center [508, 182] width 61 height 11
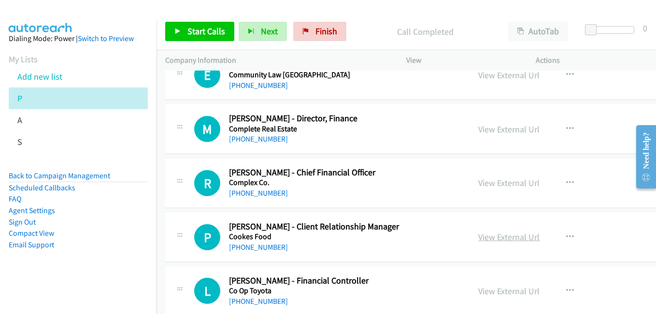
scroll to position [8014, 0]
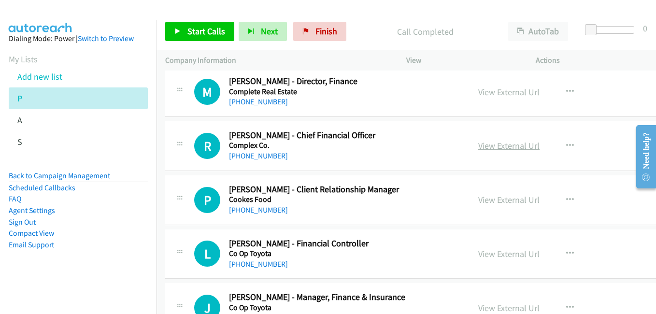
click at [486, 140] on link "View External Url" at bounding box center [508, 145] width 61 height 11
click at [494, 252] on link "View External Url" at bounding box center [508, 253] width 61 height 11
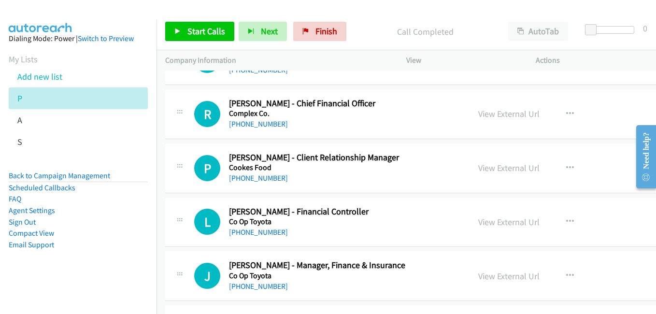
scroll to position [8063, 0]
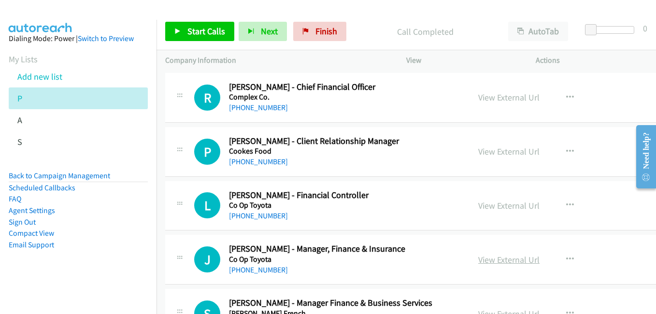
click at [503, 257] on link "View External Url" at bounding box center [508, 259] width 61 height 11
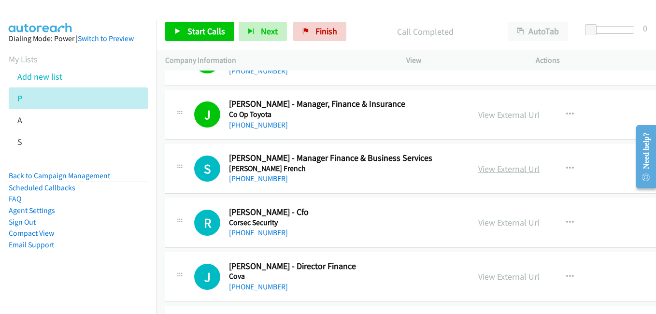
scroll to position [8256, 0]
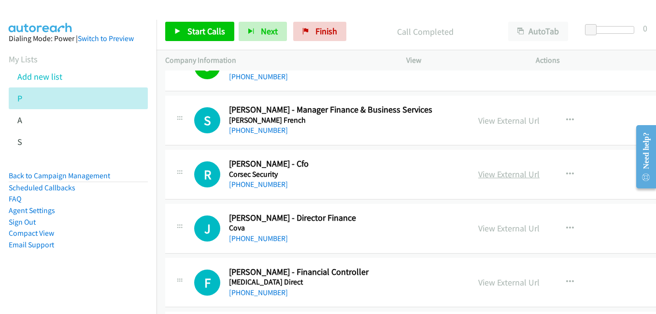
click at [494, 169] on link "View External Url" at bounding box center [508, 173] width 61 height 11
click at [496, 231] on link "View External Url" at bounding box center [508, 228] width 61 height 11
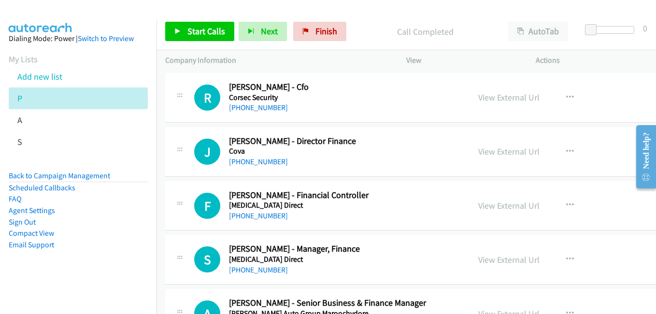
scroll to position [8352, 0]
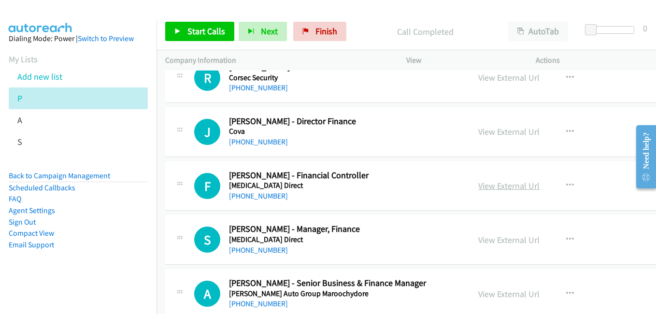
click at [486, 189] on link "View External Url" at bounding box center [508, 185] width 61 height 11
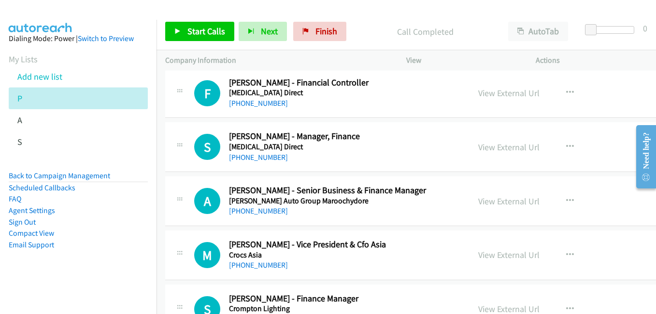
scroll to position [8449, 0]
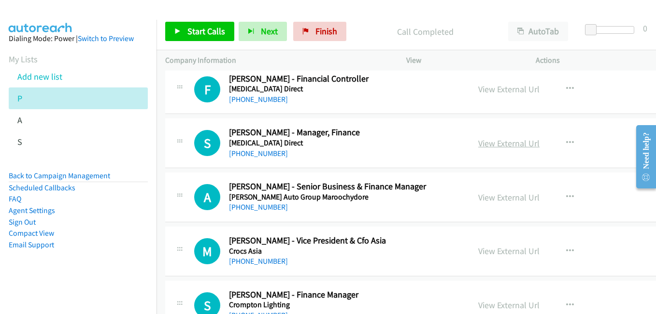
click at [497, 142] on link "View External Url" at bounding box center [508, 143] width 61 height 11
click at [498, 194] on link "View External Url" at bounding box center [508, 197] width 61 height 11
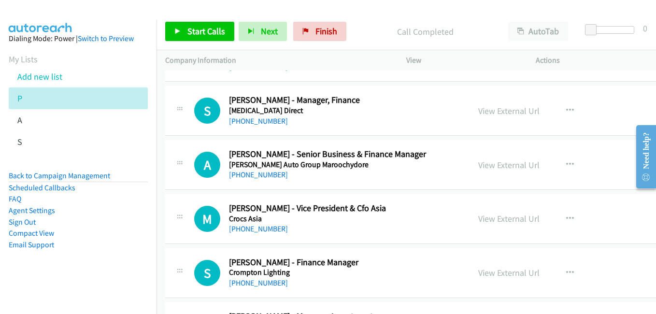
scroll to position [8497, 0]
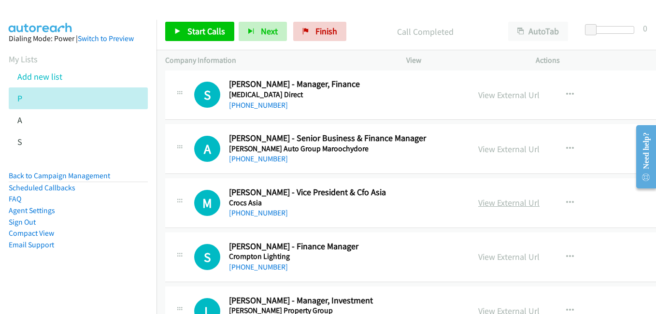
click at [501, 200] on link "View External Url" at bounding box center [508, 202] width 61 height 11
click at [493, 256] on link "View External Url" at bounding box center [508, 256] width 61 height 11
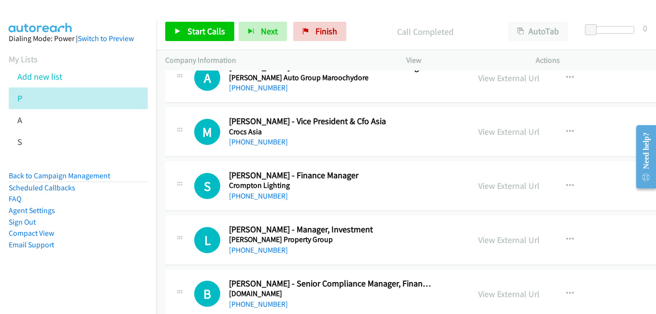
scroll to position [8594, 0]
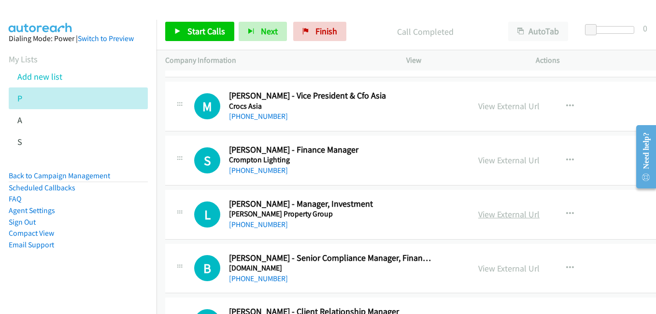
click at [499, 213] on link "View External Url" at bounding box center [508, 214] width 61 height 11
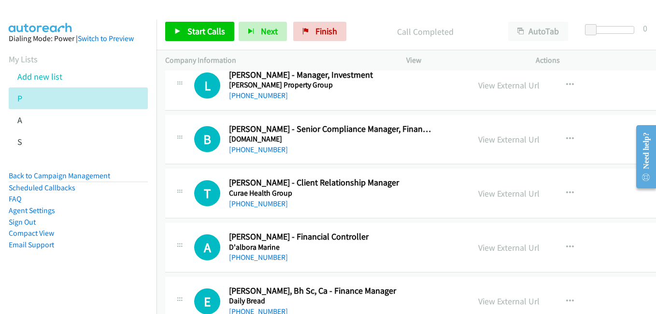
scroll to position [8739, 0]
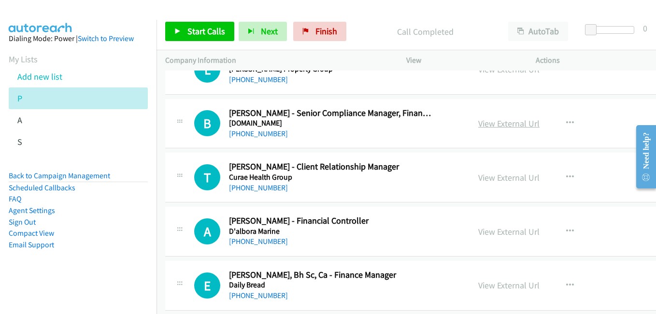
click at [491, 125] on link "View External Url" at bounding box center [508, 123] width 61 height 11
click at [491, 178] on link "View External Url" at bounding box center [508, 177] width 61 height 11
click at [503, 228] on link "View External Url" at bounding box center [508, 231] width 61 height 11
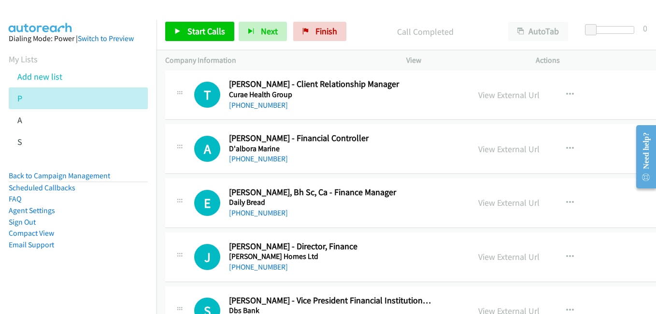
scroll to position [8835, 0]
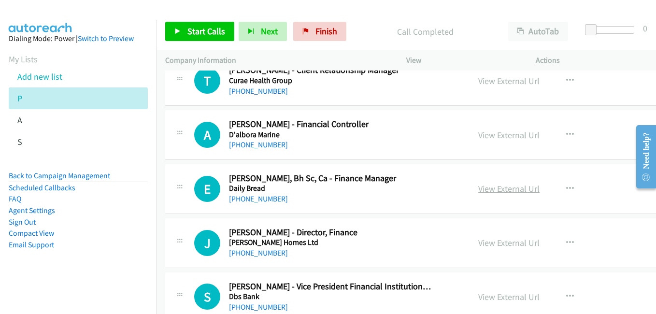
click at [495, 190] on link "View External Url" at bounding box center [508, 188] width 61 height 11
click at [501, 245] on link "View External Url" at bounding box center [508, 242] width 61 height 11
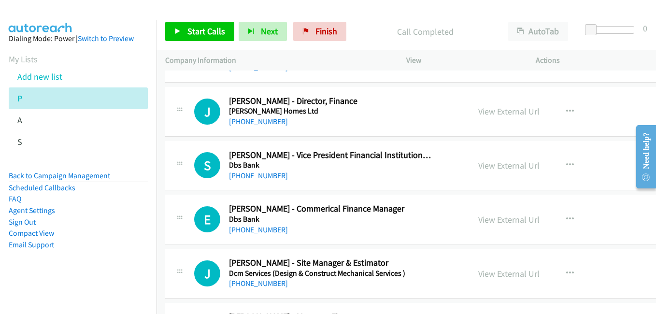
scroll to position [8980, 0]
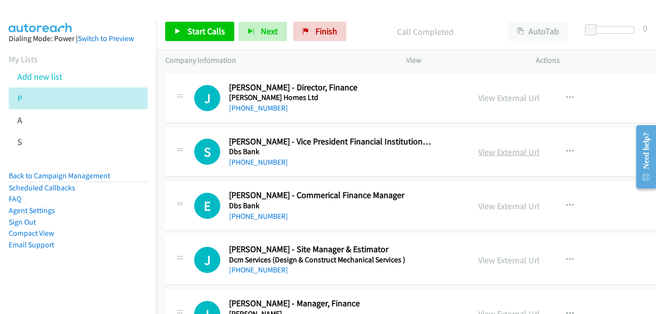
click at [506, 149] on link "View External Url" at bounding box center [508, 151] width 61 height 11
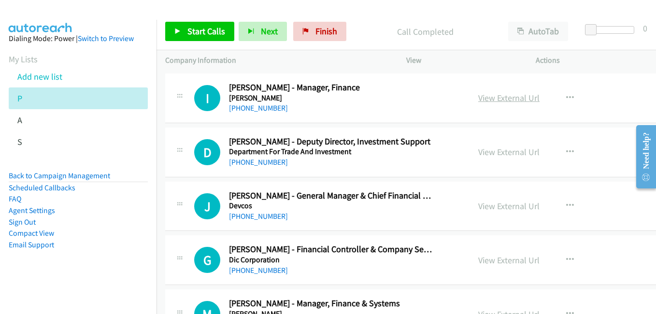
scroll to position [9221, 0]
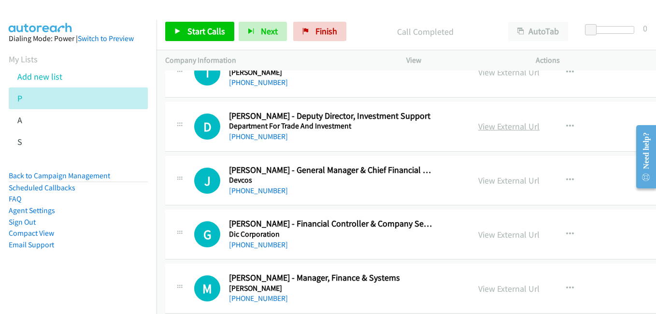
click at [504, 127] on link "View External Url" at bounding box center [508, 126] width 61 height 11
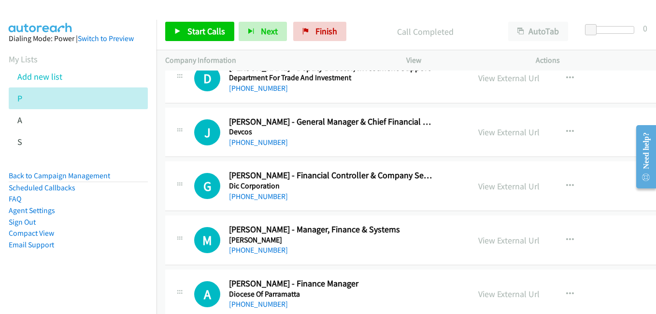
scroll to position [9318, 0]
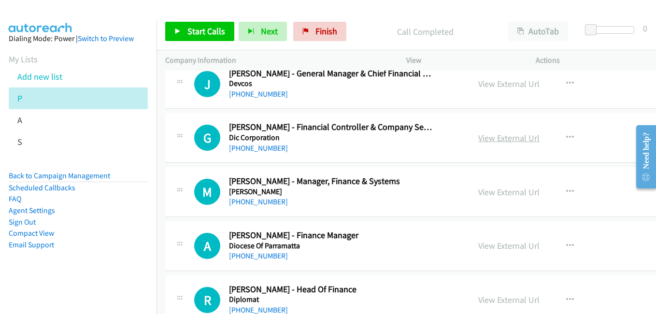
click at [490, 139] on link "View External Url" at bounding box center [508, 137] width 61 height 11
click at [511, 192] on link "View External Url" at bounding box center [508, 191] width 61 height 11
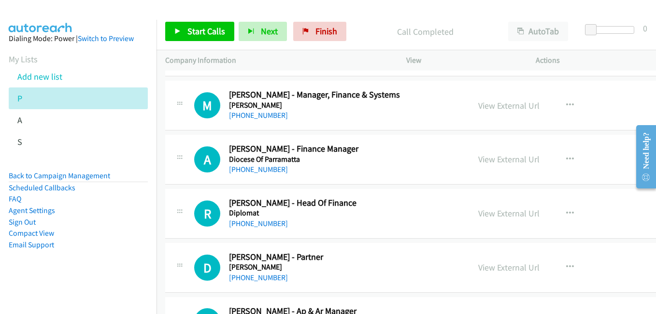
scroll to position [9415, 0]
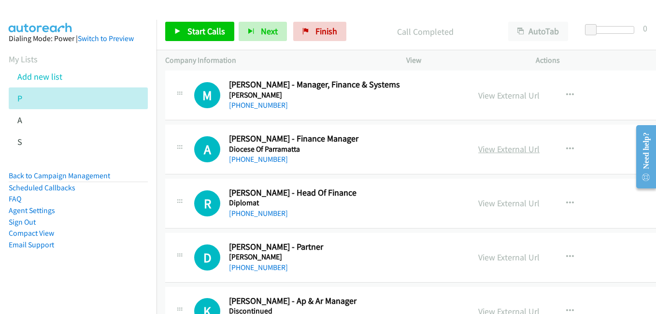
click at [483, 149] on link "View External Url" at bounding box center [508, 148] width 61 height 11
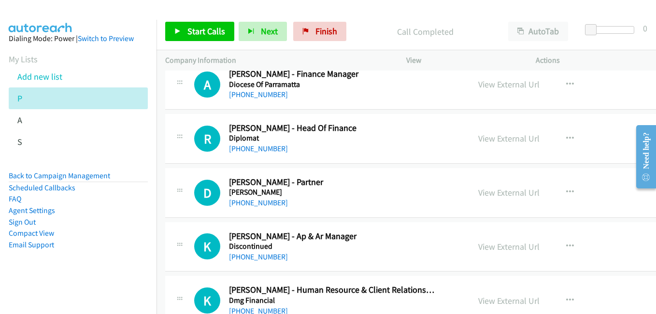
scroll to position [9463, 0]
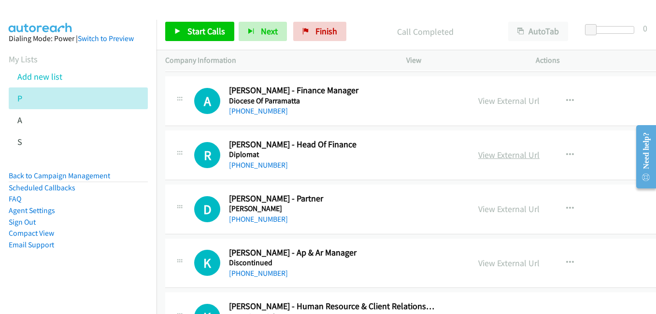
click at [513, 154] on link "View External Url" at bounding box center [508, 154] width 61 height 11
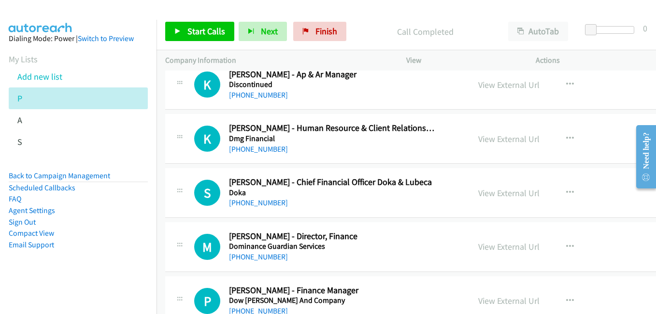
scroll to position [9656, 0]
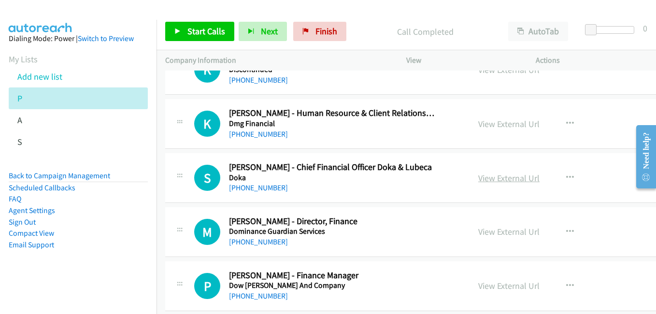
click at [504, 177] on link "View External Url" at bounding box center [508, 177] width 61 height 11
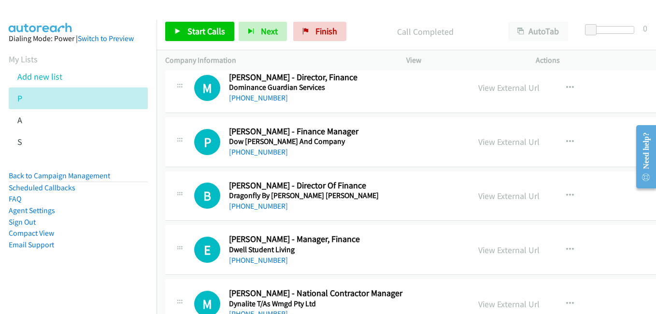
scroll to position [9801, 0]
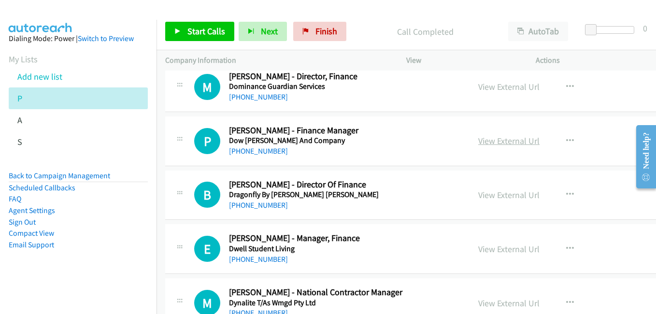
click at [495, 144] on link "View External Url" at bounding box center [508, 140] width 61 height 11
click at [511, 195] on link "View External Url" at bounding box center [508, 194] width 61 height 11
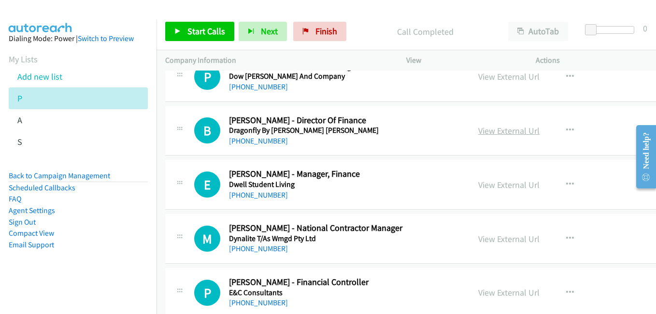
scroll to position [9897, 0]
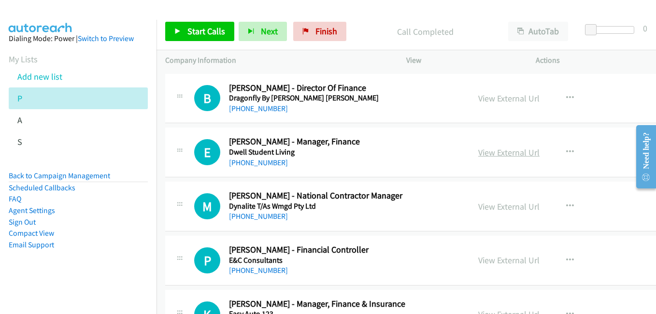
click at [484, 151] on link "View External Url" at bounding box center [508, 152] width 61 height 11
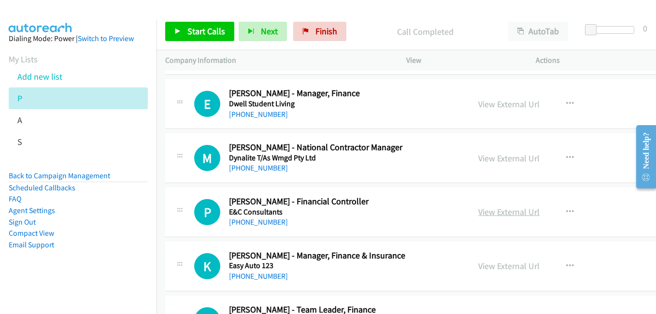
click at [501, 216] on link "View External Url" at bounding box center [508, 211] width 61 height 11
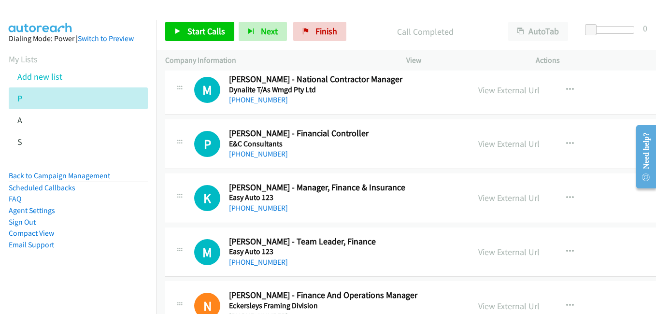
scroll to position [10042, 0]
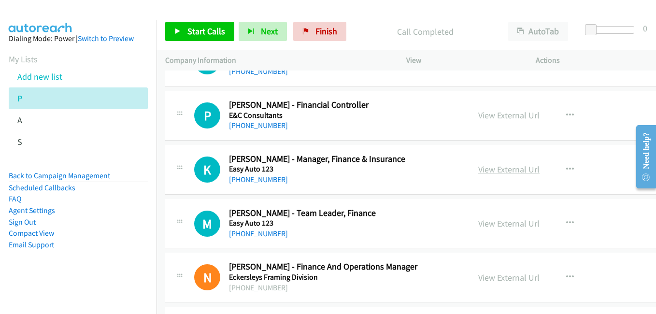
click at [495, 171] on link "View External Url" at bounding box center [508, 169] width 61 height 11
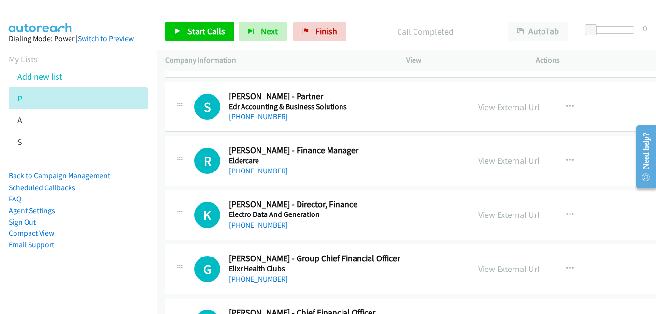
scroll to position [10284, 0]
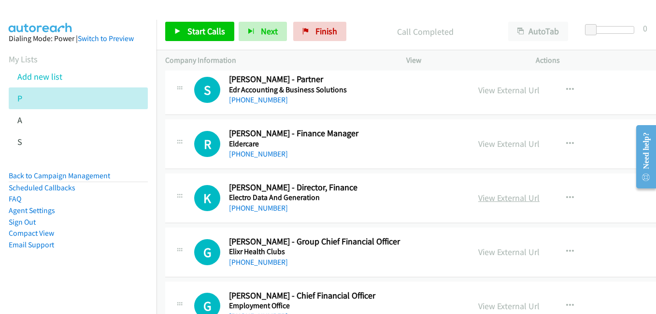
click at [500, 200] on link "View External Url" at bounding box center [508, 197] width 61 height 11
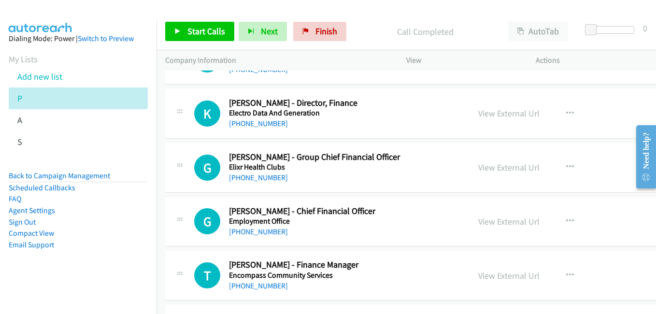
scroll to position [10380, 0]
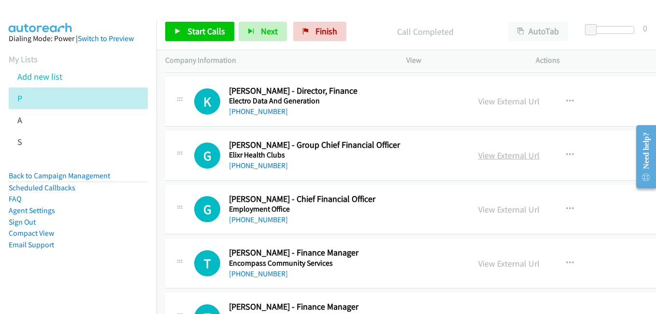
click at [490, 160] on link "View External Url" at bounding box center [508, 155] width 61 height 11
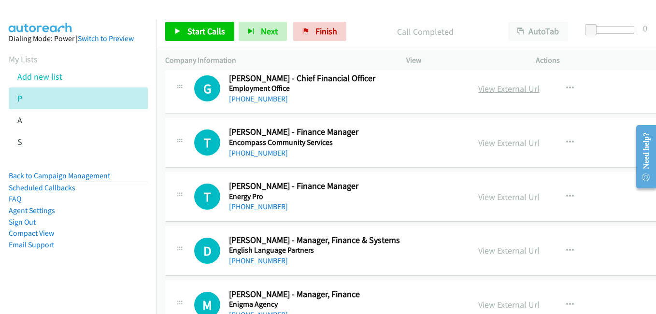
scroll to position [10525, 0]
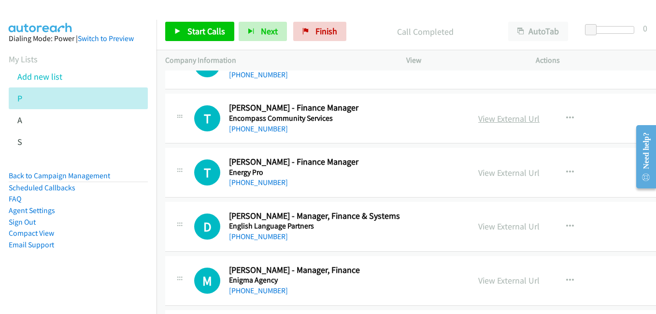
click at [501, 123] on link "View External Url" at bounding box center [508, 118] width 61 height 11
click at [507, 174] on link "View External Url" at bounding box center [508, 172] width 61 height 11
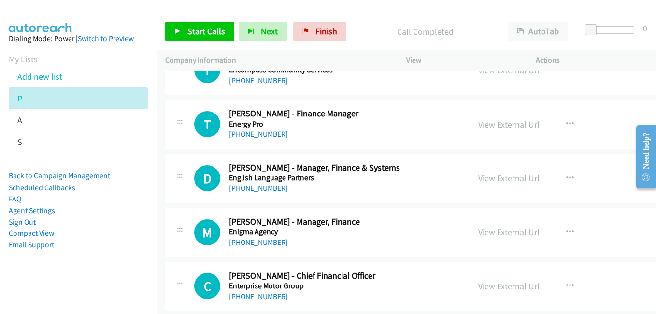
click at [494, 182] on link "View External Url" at bounding box center [508, 177] width 61 height 11
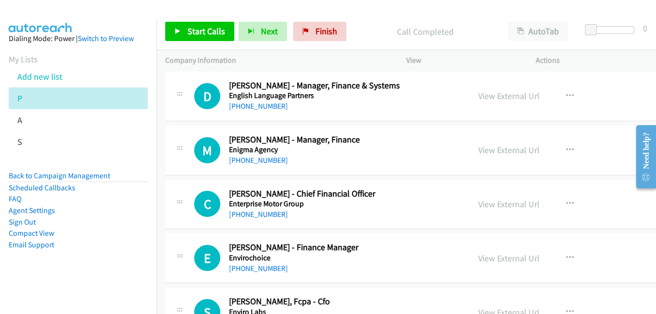
scroll to position [10670, 0]
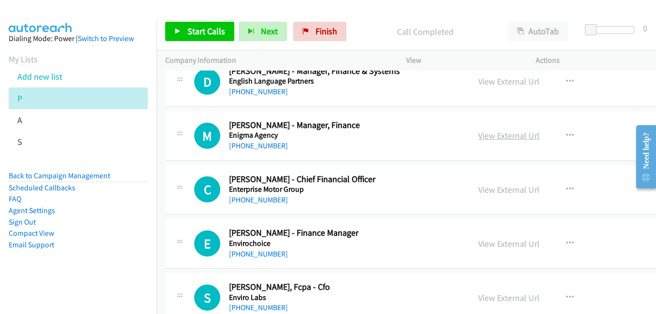
click at [500, 136] on link "View External Url" at bounding box center [508, 135] width 61 height 11
click at [504, 193] on link "View External Url" at bounding box center [508, 189] width 61 height 11
drag, startPoint x: 42, startPoint y: 79, endPoint x: 60, endPoint y: 87, distance: 20.1
click at [42, 79] on link "Add new list" at bounding box center [39, 76] width 45 height 11
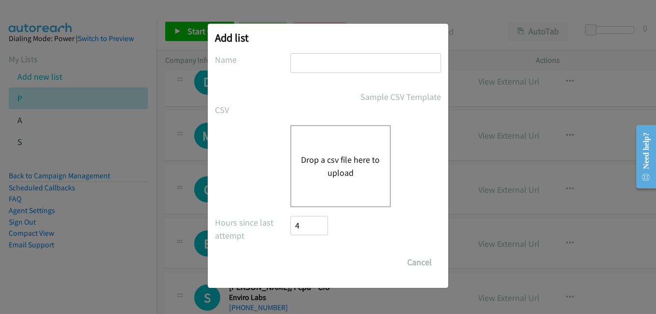
click at [348, 69] on input "text" at bounding box center [365, 63] width 151 height 20
type input "sap"
click at [320, 177] on button "Drop a csv file here to upload" at bounding box center [340, 166] width 79 height 26
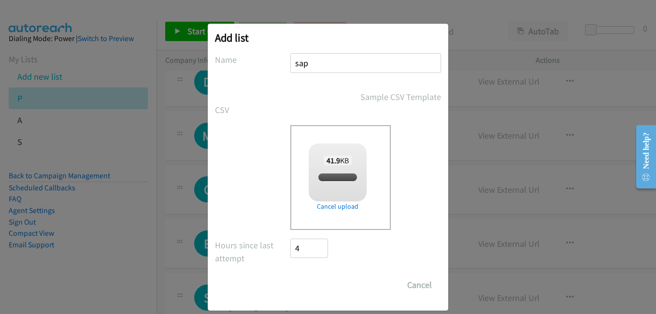
checkbox input "true"
click at [326, 291] on input "Save List" at bounding box center [315, 284] width 51 height 19
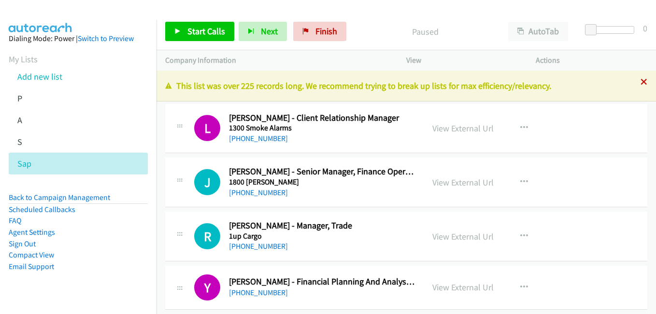
click at [640, 83] on icon at bounding box center [643, 82] width 7 height 7
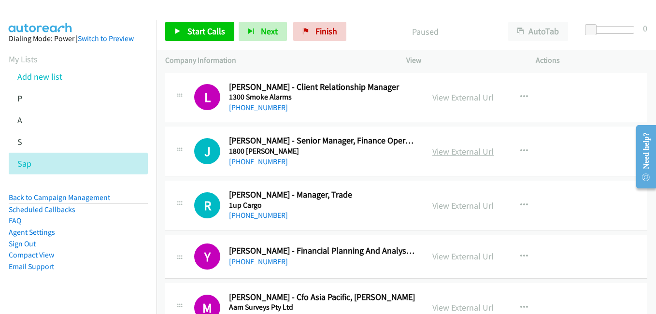
click at [457, 150] on link "View External Url" at bounding box center [462, 151] width 61 height 11
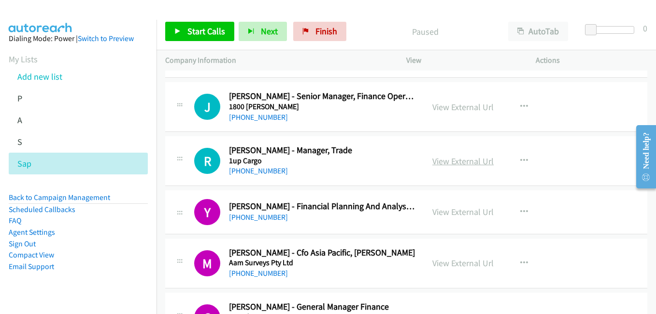
scroll to position [97, 0]
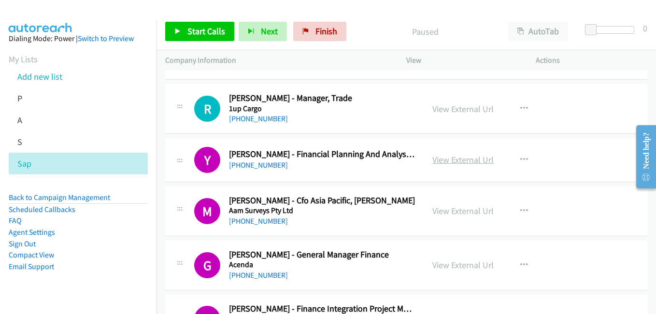
click at [461, 164] on link "View External Url" at bounding box center [462, 159] width 61 height 11
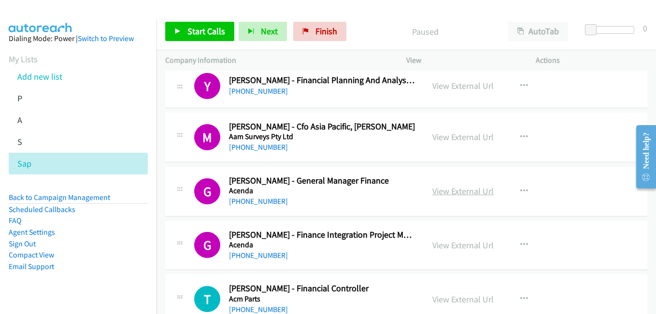
scroll to position [193, 0]
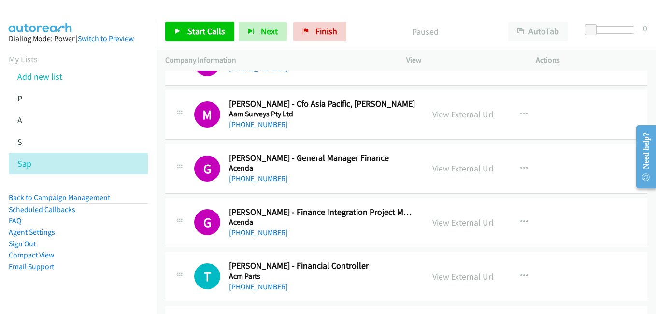
click at [445, 114] on link "View External Url" at bounding box center [462, 114] width 61 height 11
click at [462, 171] on link "View External Url" at bounding box center [462, 168] width 61 height 11
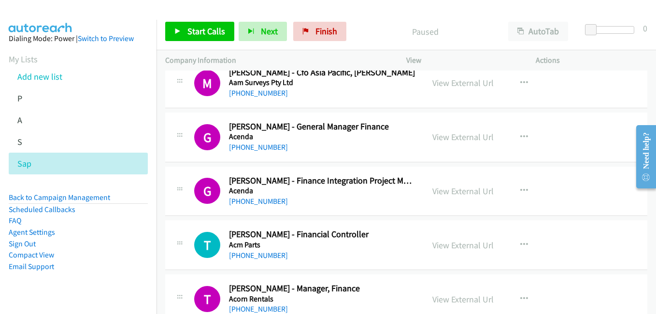
scroll to position [241, 0]
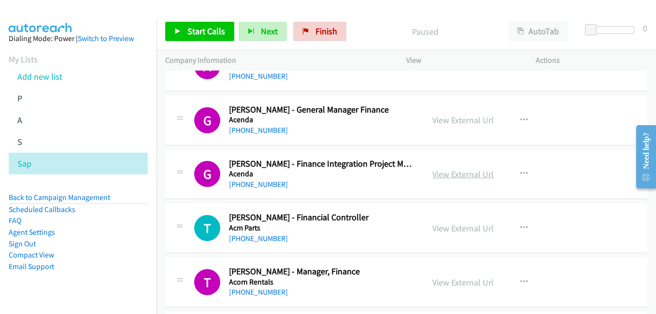
click at [461, 169] on link "View External Url" at bounding box center [462, 173] width 61 height 11
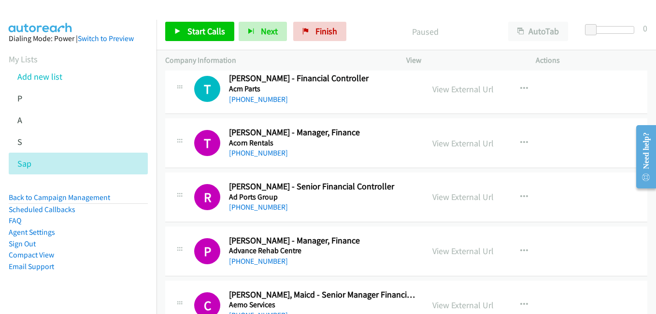
scroll to position [386, 0]
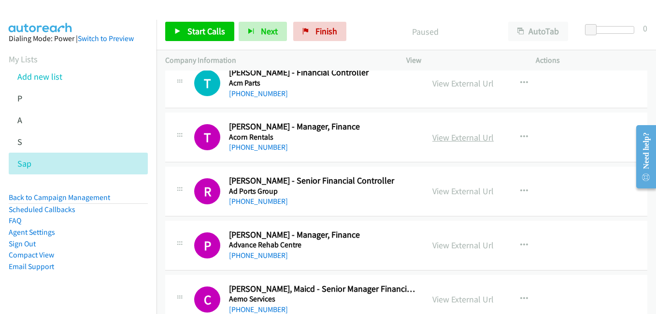
click at [461, 140] on link "View External Url" at bounding box center [462, 137] width 61 height 11
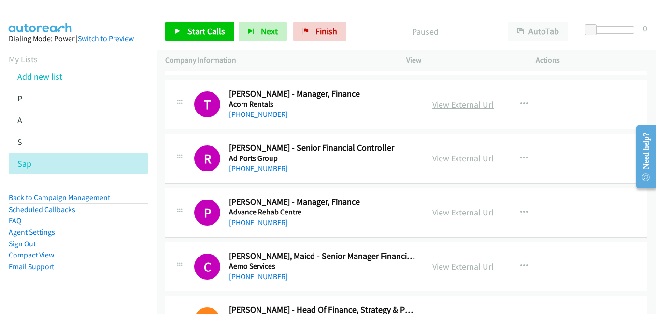
scroll to position [435, 0]
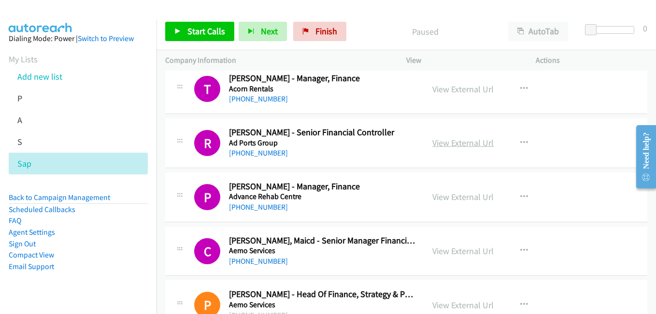
click at [463, 144] on link "View External Url" at bounding box center [462, 142] width 61 height 11
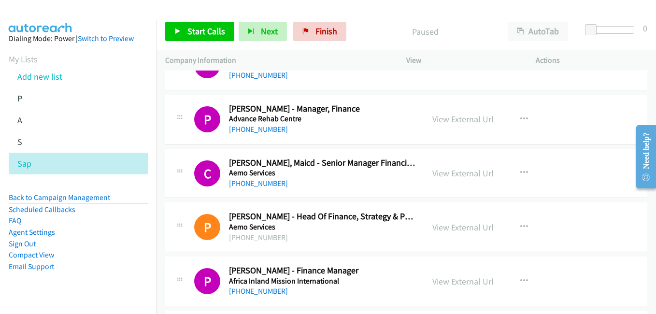
scroll to position [531, 0]
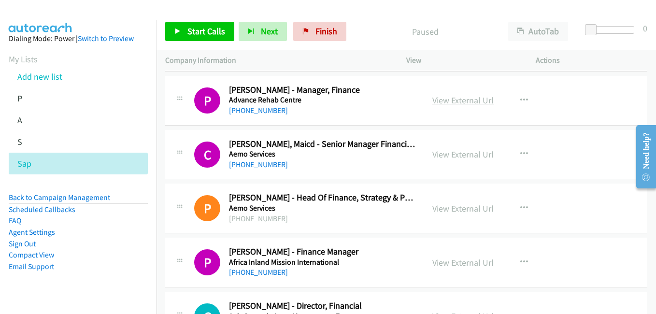
click at [453, 104] on link "View External Url" at bounding box center [462, 100] width 61 height 11
click at [465, 155] on link "View External Url" at bounding box center [462, 154] width 61 height 11
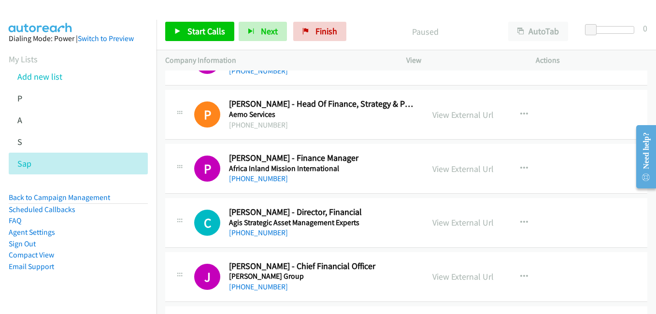
scroll to position [628, 0]
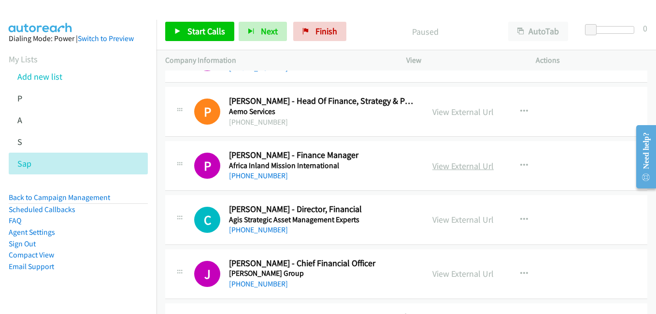
click at [458, 169] on link "View External Url" at bounding box center [462, 165] width 61 height 11
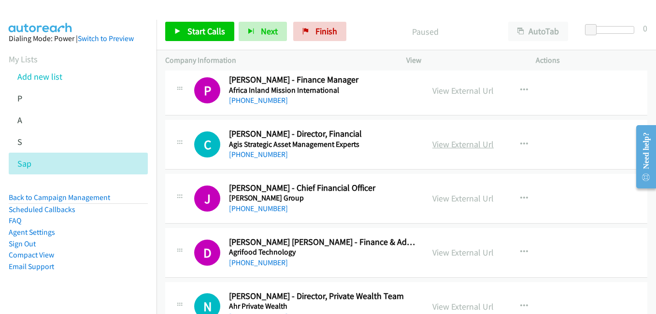
scroll to position [724, 0]
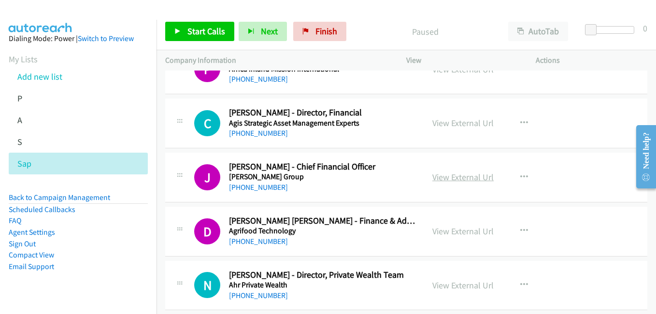
click at [449, 176] on link "View External Url" at bounding box center [462, 176] width 61 height 11
click at [469, 234] on link "View External Url" at bounding box center [462, 230] width 61 height 11
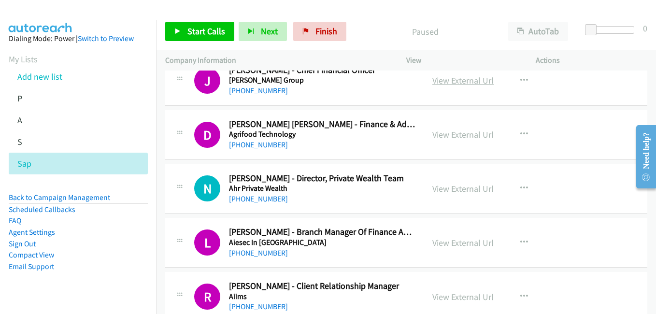
scroll to position [869, 0]
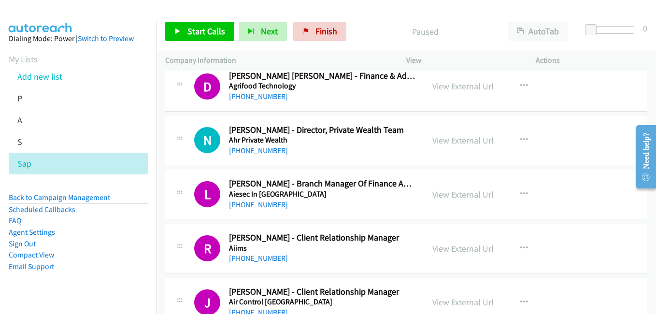
click at [459, 195] on link "View External Url" at bounding box center [462, 194] width 61 height 11
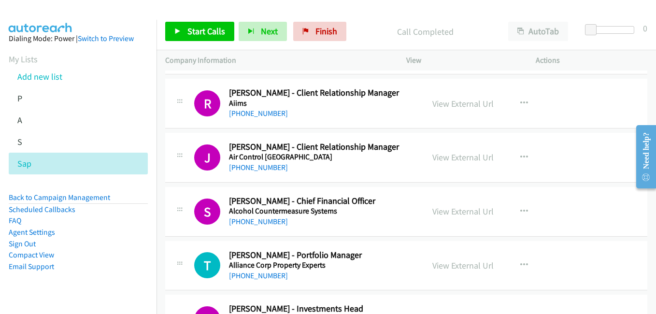
scroll to position [1062, 0]
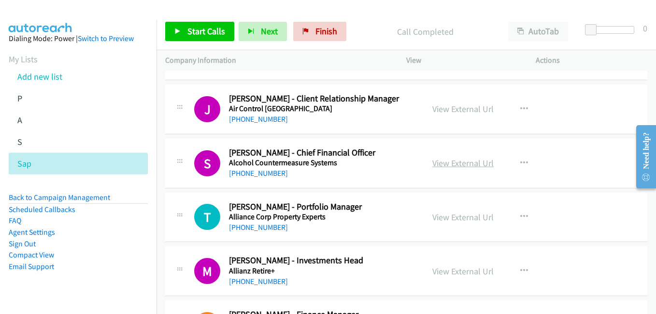
click at [451, 164] on link "View External Url" at bounding box center [462, 162] width 61 height 11
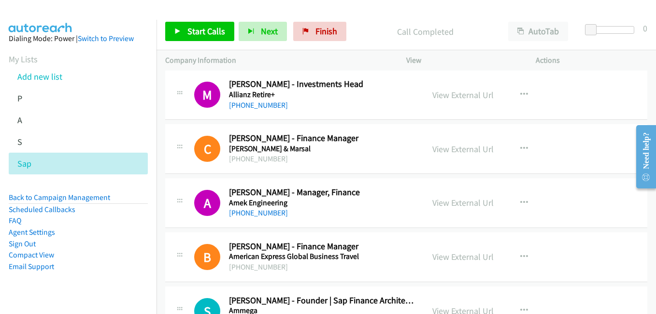
scroll to position [1255, 0]
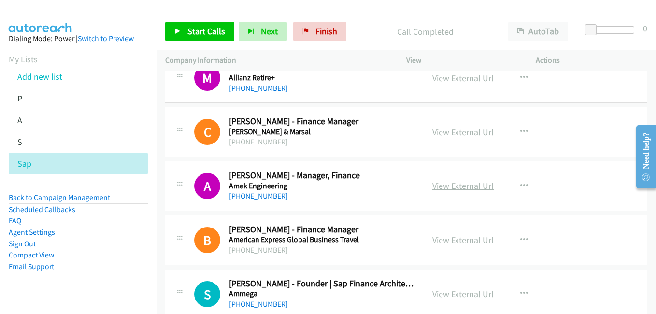
click at [456, 186] on link "View External Url" at bounding box center [462, 185] width 61 height 11
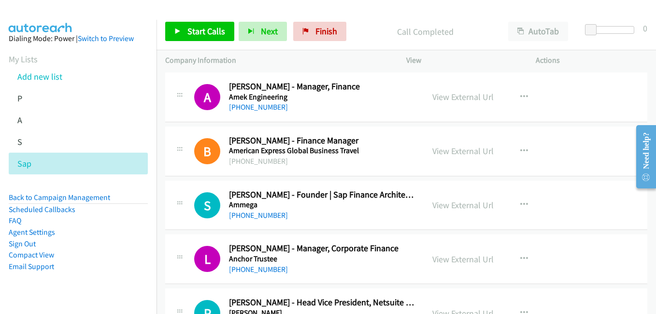
scroll to position [1352, 0]
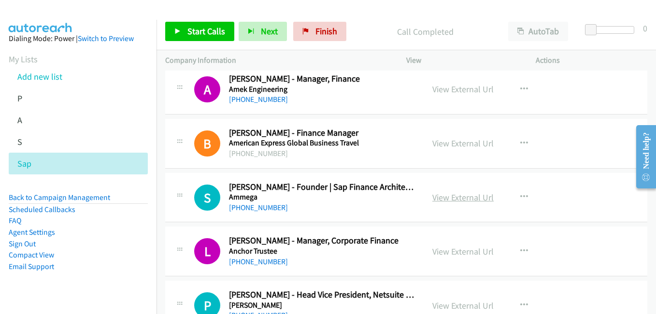
click at [449, 196] on link "View External Url" at bounding box center [462, 197] width 61 height 11
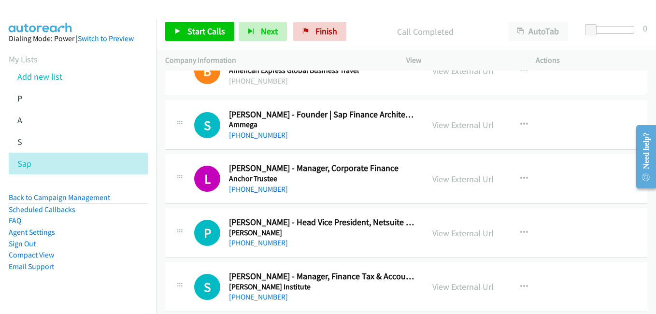
scroll to position [1448, 0]
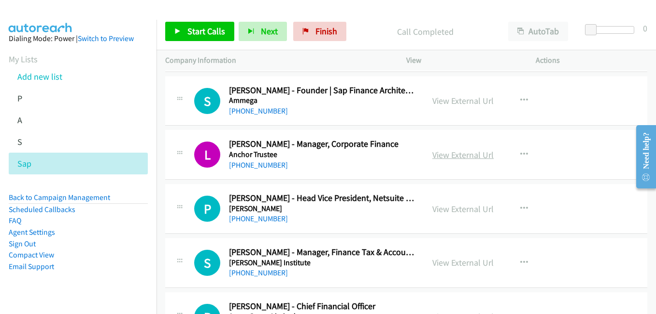
click at [457, 154] on link "View External Url" at bounding box center [462, 154] width 61 height 11
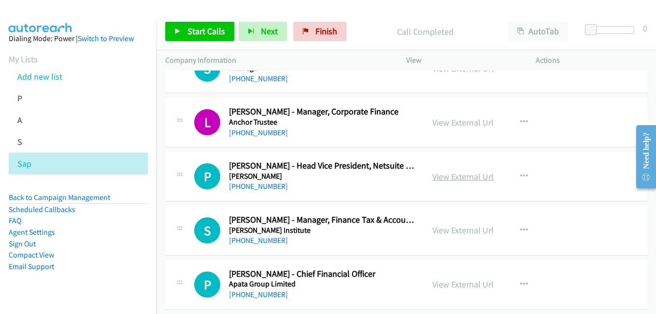
scroll to position [1497, 0]
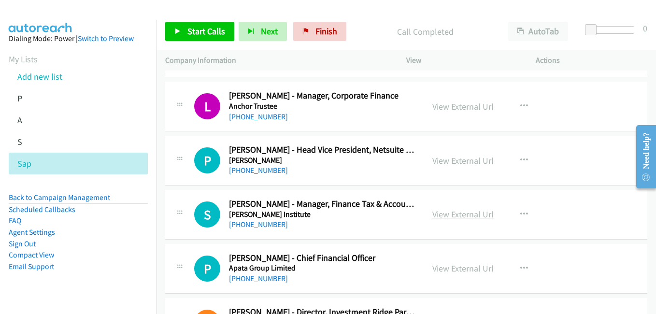
click at [459, 218] on link "View External Url" at bounding box center [462, 214] width 61 height 11
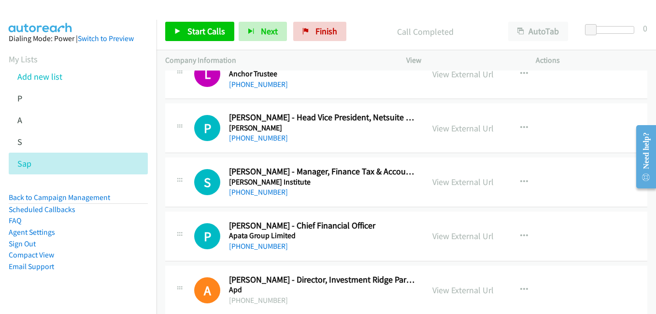
scroll to position [1545, 0]
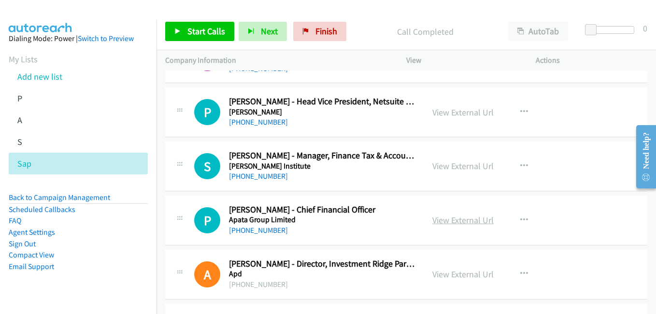
click at [458, 222] on link "View External Url" at bounding box center [462, 219] width 61 height 11
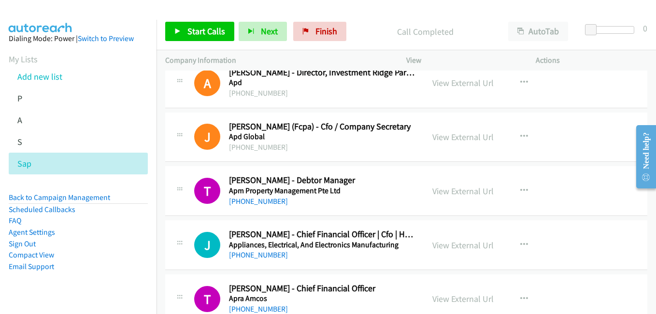
scroll to position [1738, 0]
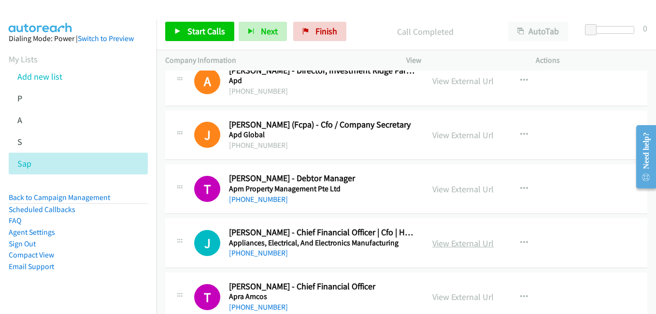
click at [460, 241] on link "View External Url" at bounding box center [462, 243] width 61 height 11
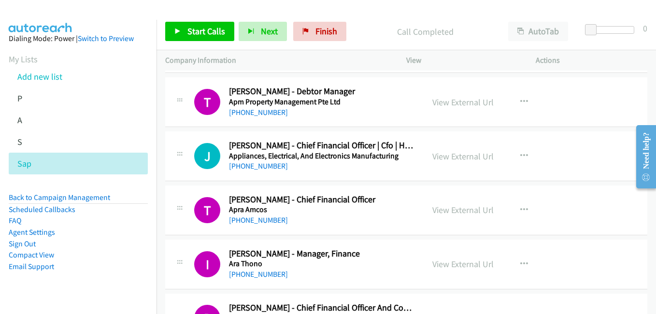
scroll to position [1835, 0]
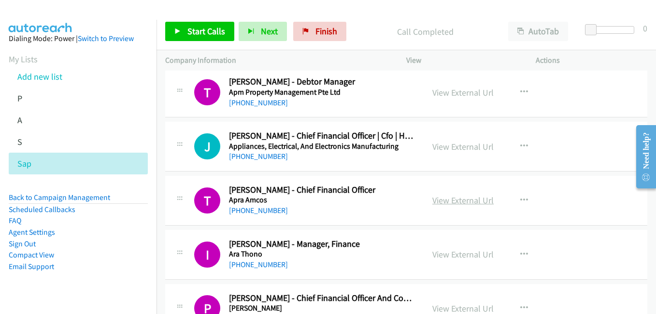
click at [451, 204] on link "View External Url" at bounding box center [462, 200] width 61 height 11
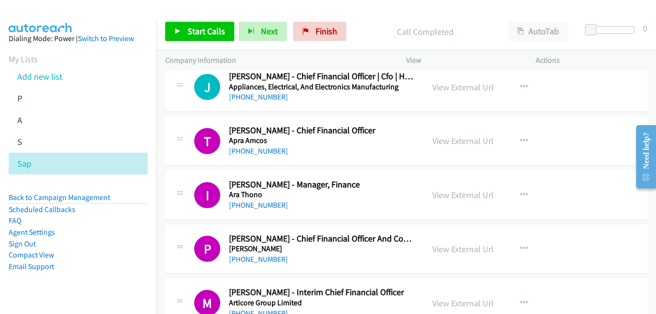
scroll to position [1979, 0]
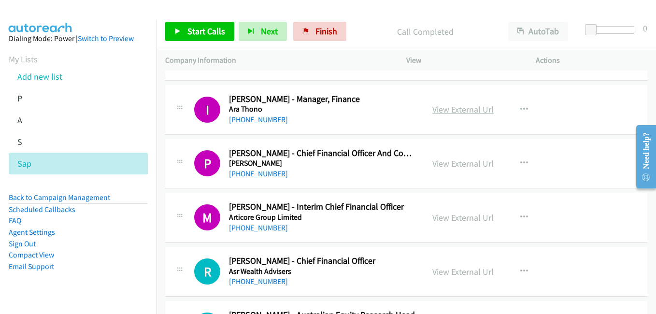
click at [463, 110] on link "View External Url" at bounding box center [462, 109] width 61 height 11
click at [444, 165] on link "View External Url" at bounding box center [462, 163] width 61 height 11
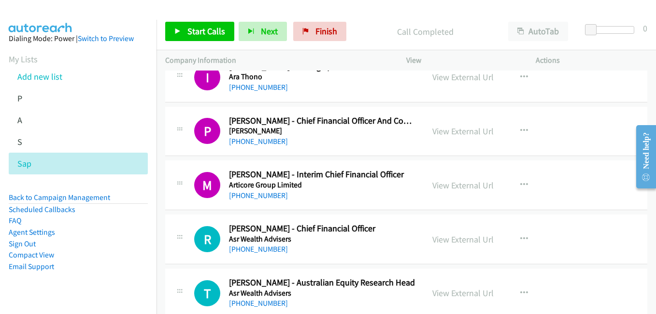
scroll to position [2028, 0]
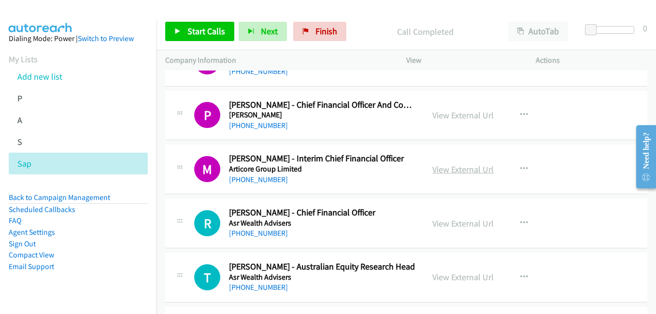
click at [461, 173] on link "View External Url" at bounding box center [462, 169] width 61 height 11
click at [458, 223] on link "View External Url" at bounding box center [462, 223] width 61 height 11
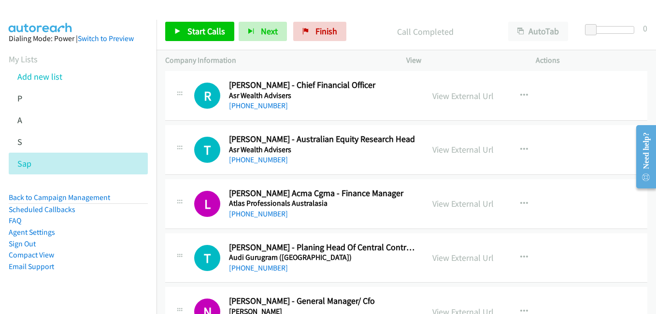
scroll to position [2173, 0]
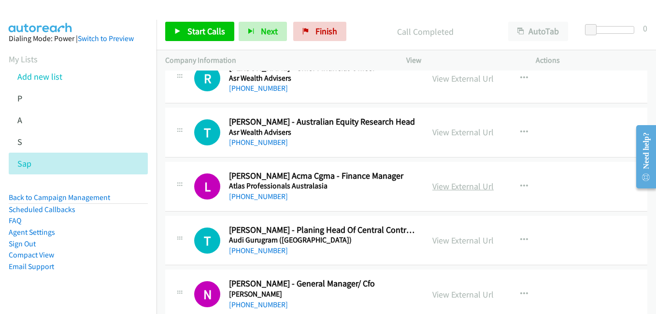
click at [460, 186] on link "View External Url" at bounding box center [462, 186] width 61 height 11
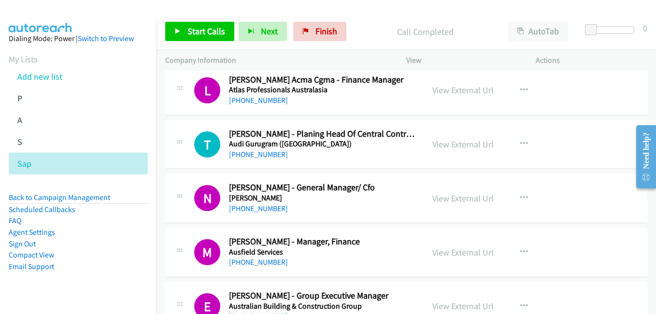
scroll to position [2269, 0]
click at [477, 202] on link "View External Url" at bounding box center [462, 197] width 61 height 11
click at [448, 253] on link "View External Url" at bounding box center [462, 251] width 61 height 11
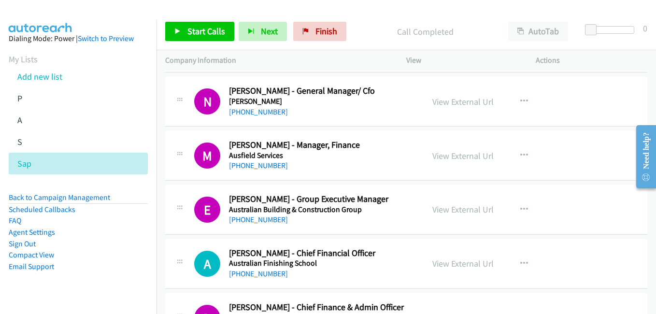
scroll to position [2366, 0]
click at [464, 210] on link "View External Url" at bounding box center [462, 208] width 61 height 11
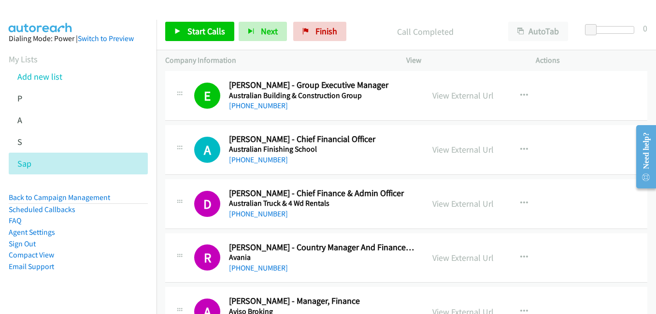
scroll to position [2511, 0]
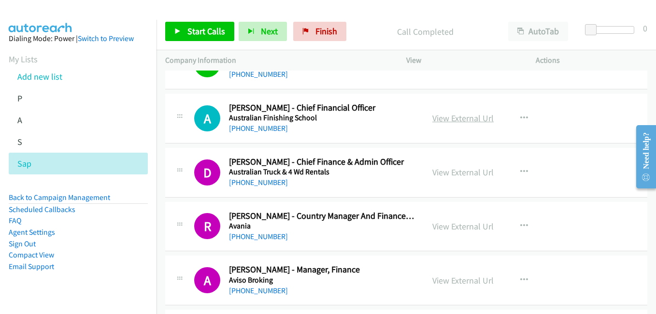
click at [460, 119] on link "View External Url" at bounding box center [462, 117] width 61 height 11
click at [456, 168] on link "View External Url" at bounding box center [462, 172] width 61 height 11
click at [456, 228] on link "View External Url" at bounding box center [462, 226] width 61 height 11
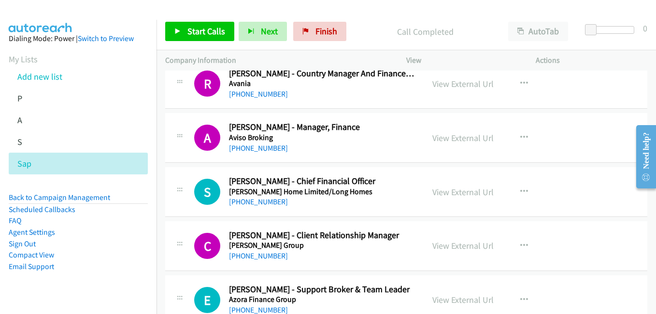
scroll to position [2655, 0]
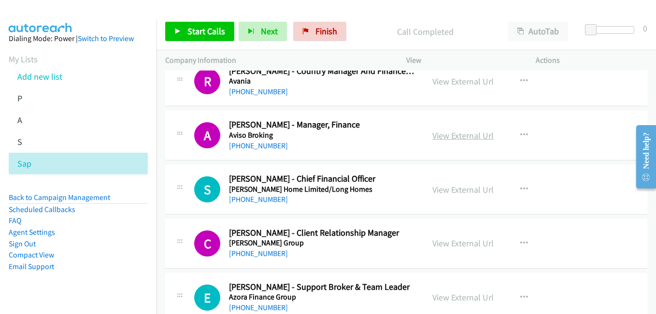
click at [469, 132] on link "View External Url" at bounding box center [462, 135] width 61 height 11
click at [461, 188] on link "View External Url" at bounding box center [462, 189] width 61 height 11
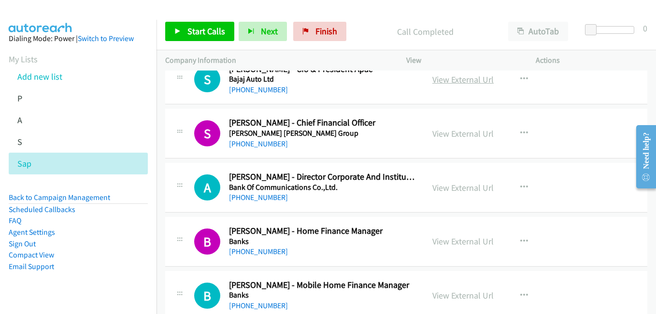
scroll to position [2945, 0]
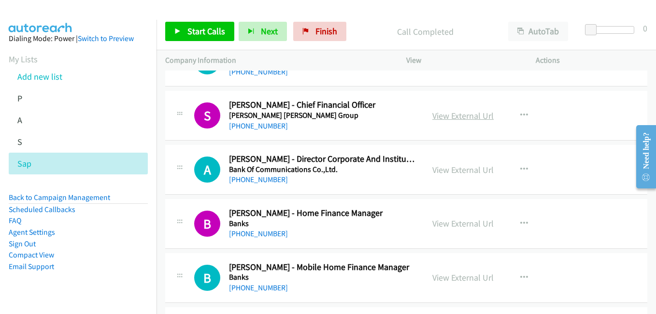
click at [458, 119] on link "View External Url" at bounding box center [462, 115] width 61 height 11
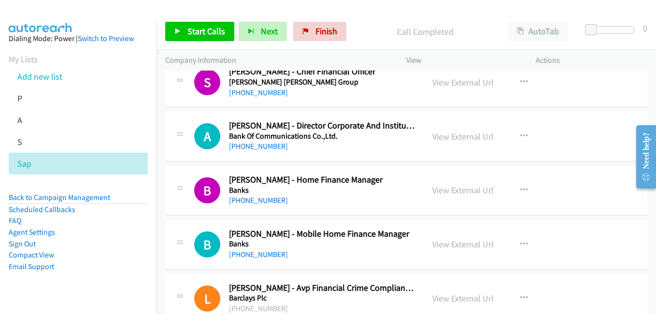
scroll to position [2993, 0]
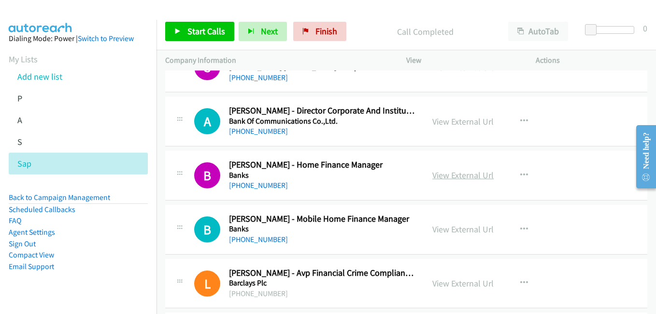
click at [481, 172] on link "View External Url" at bounding box center [462, 174] width 61 height 11
click at [484, 228] on link "View External Url" at bounding box center [462, 229] width 61 height 11
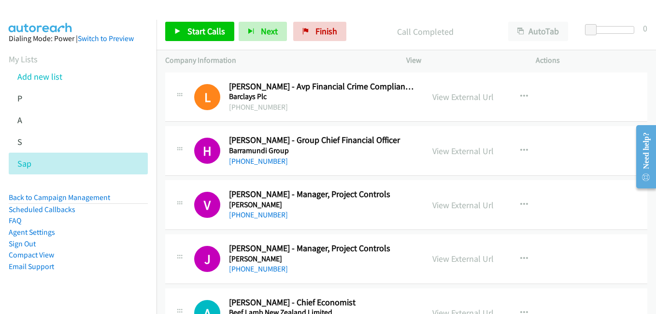
scroll to position [3186, 0]
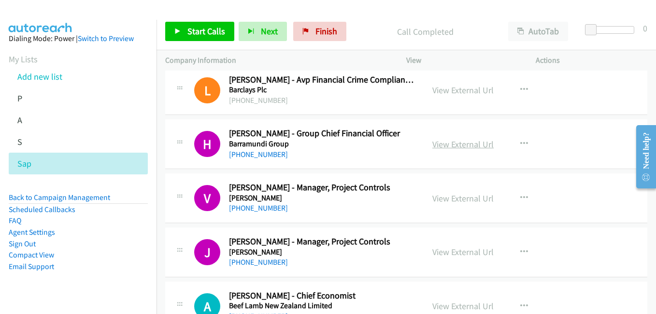
click at [460, 145] on link "View External Url" at bounding box center [462, 144] width 61 height 11
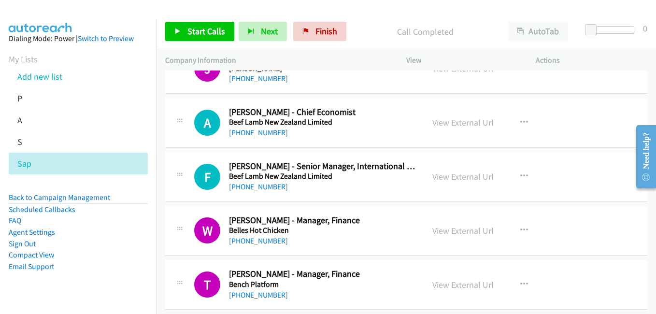
scroll to position [3380, 0]
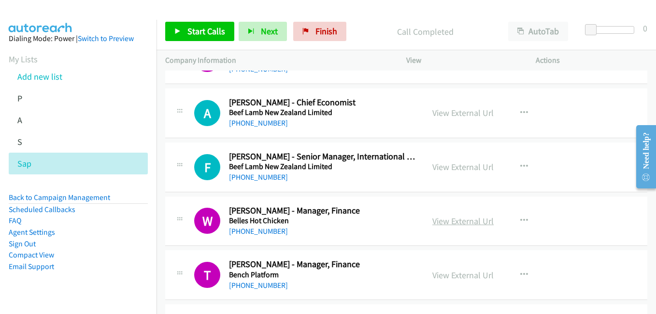
click at [456, 225] on link "View External Url" at bounding box center [462, 220] width 61 height 11
click at [454, 274] on link "View External Url" at bounding box center [462, 274] width 61 height 11
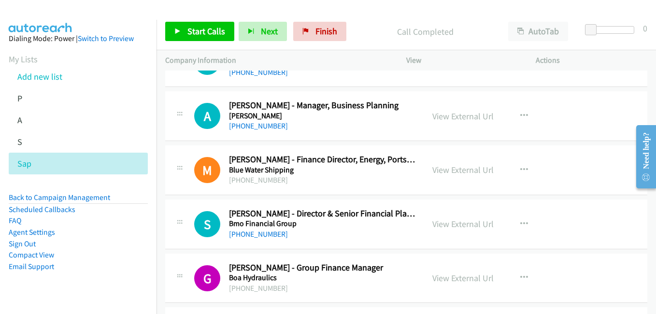
scroll to position [3911, 0]
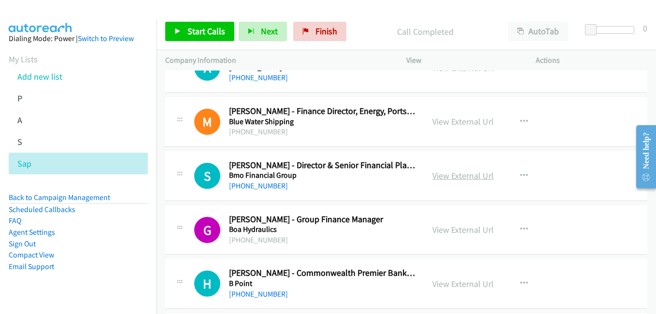
click at [466, 173] on link "View External Url" at bounding box center [462, 175] width 61 height 11
click at [450, 226] on link "View External Url" at bounding box center [462, 229] width 61 height 11
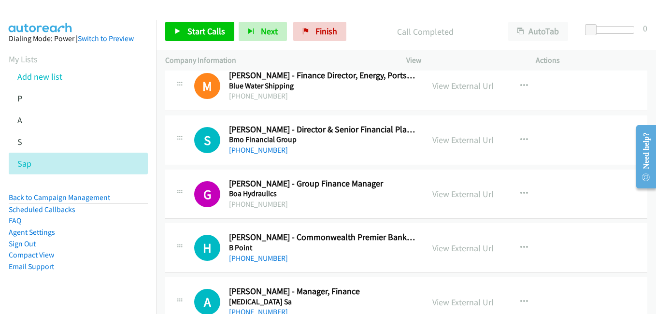
scroll to position [4055, 0]
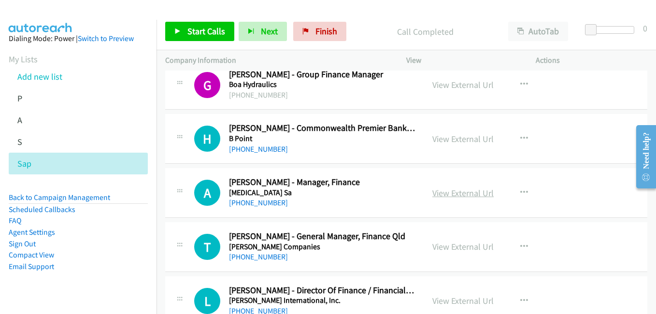
click at [452, 188] on link "View External Url" at bounding box center [462, 192] width 61 height 11
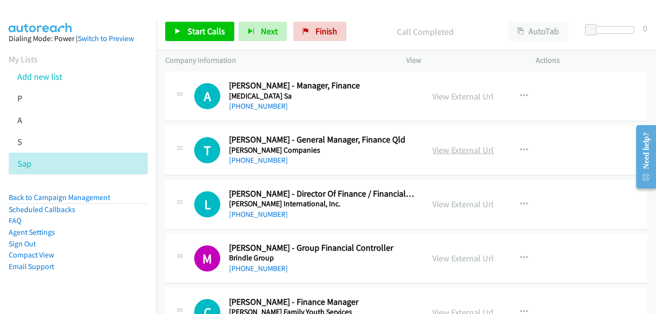
click at [462, 146] on link "View External Url" at bounding box center [462, 149] width 61 height 11
click at [463, 203] on link "View External Url" at bounding box center [462, 203] width 61 height 11
click at [451, 251] on div "View External Url View External Url Schedule/Manage Callback Start Calls Here R…" at bounding box center [492, 258] width 138 height 32
click at [449, 253] on link "View External Url" at bounding box center [462, 258] width 61 height 11
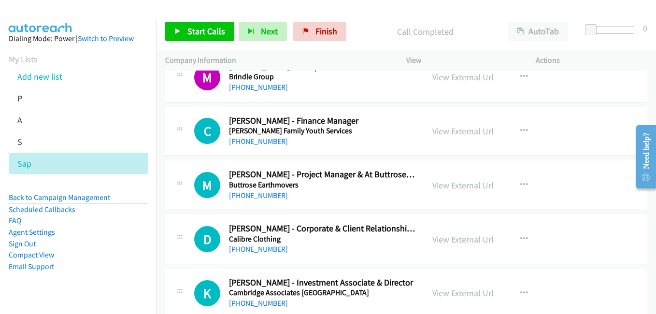
scroll to position [4345, 0]
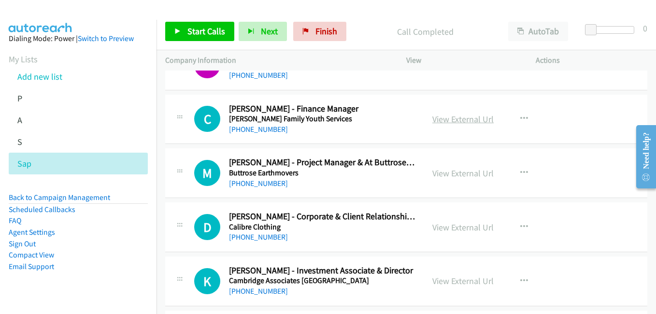
click at [464, 114] on link "View External Url" at bounding box center [462, 118] width 61 height 11
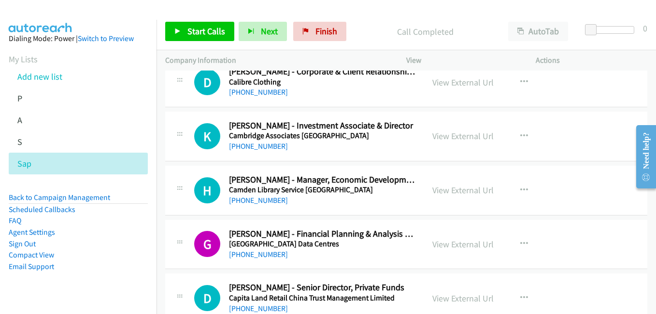
scroll to position [4587, 0]
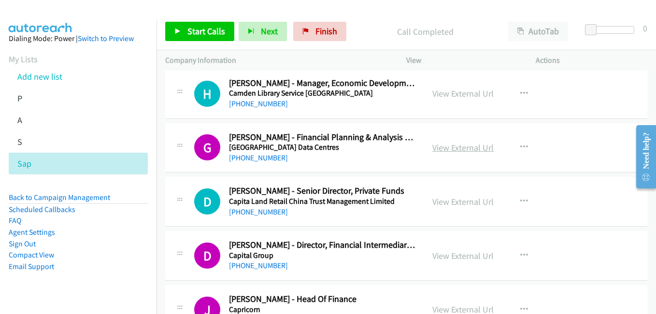
click at [464, 146] on link "View External Url" at bounding box center [462, 147] width 61 height 11
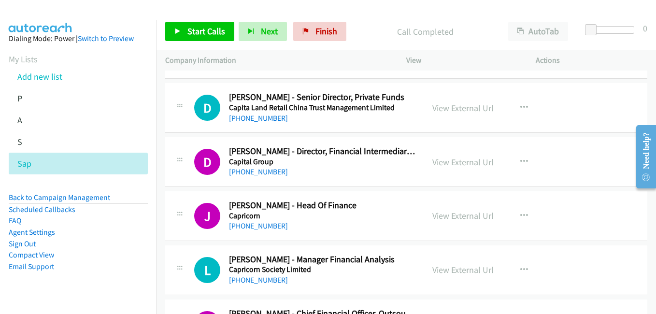
scroll to position [4683, 0]
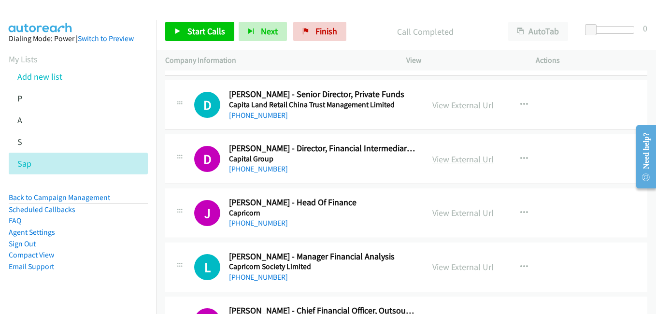
click at [455, 158] on link "View External Url" at bounding box center [462, 159] width 61 height 11
click at [470, 212] on link "View External Url" at bounding box center [462, 212] width 61 height 11
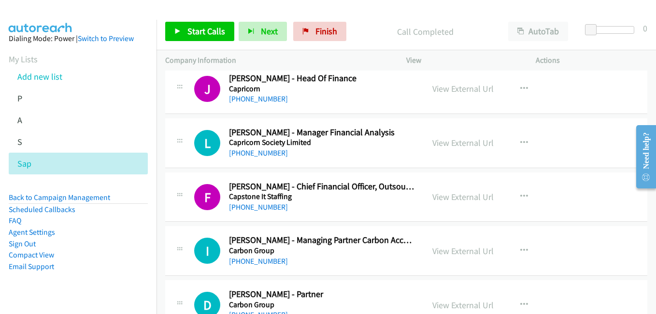
scroll to position [4828, 0]
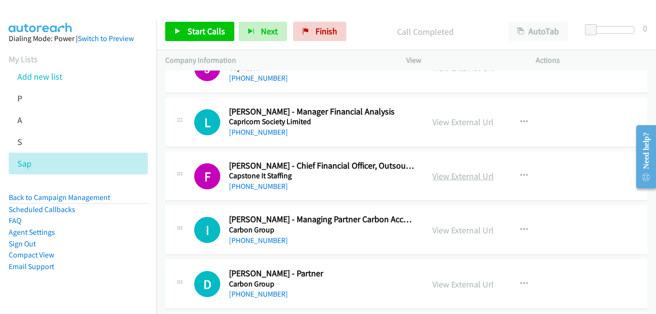
click at [459, 175] on link "View External Url" at bounding box center [462, 175] width 61 height 11
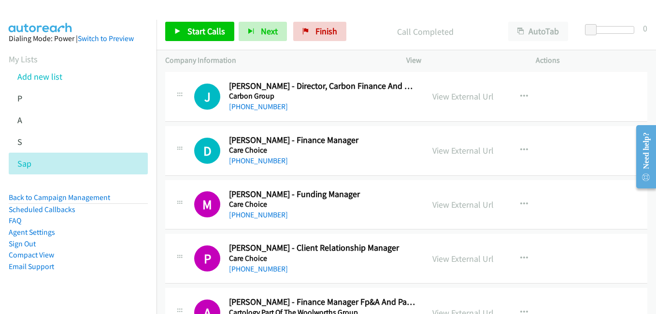
scroll to position [5118, 0]
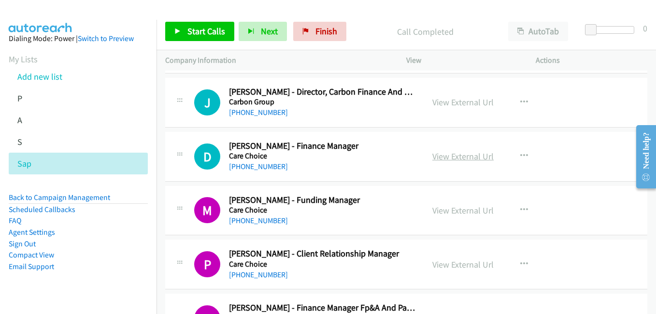
click at [456, 154] on link "View External Url" at bounding box center [462, 156] width 61 height 11
click at [465, 212] on link "View External Url" at bounding box center [462, 210] width 61 height 11
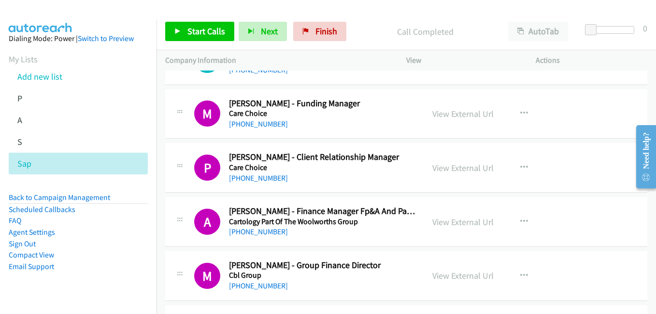
scroll to position [5262, 0]
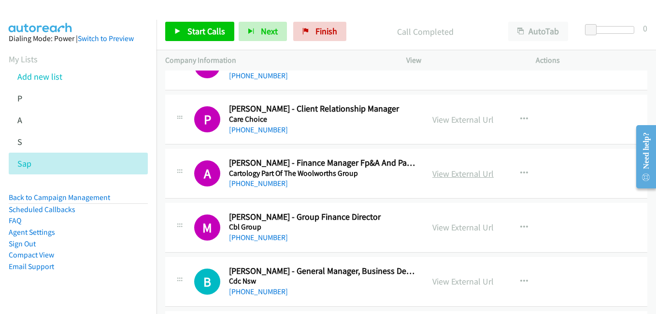
click at [461, 177] on link "View External Url" at bounding box center [462, 173] width 61 height 11
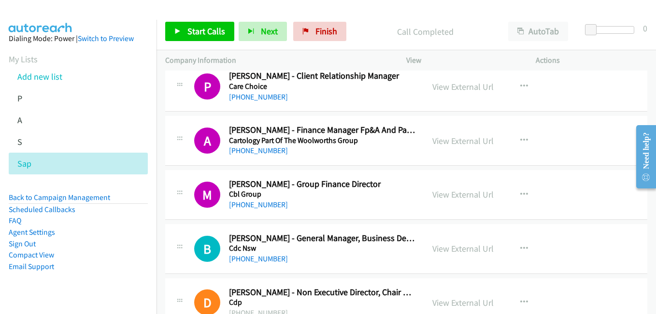
scroll to position [5311, 0]
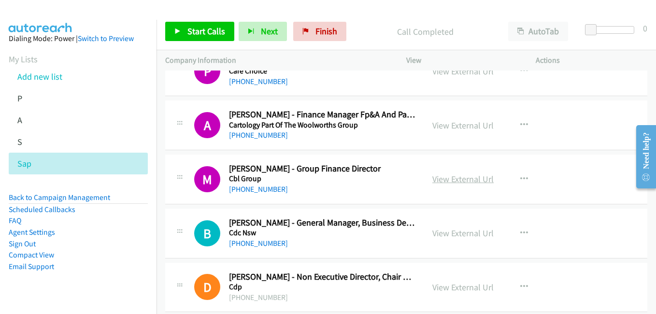
click at [457, 178] on link "View External Url" at bounding box center [462, 178] width 61 height 11
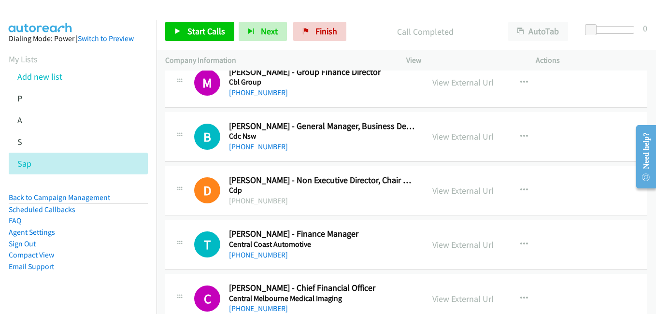
scroll to position [5456, 0]
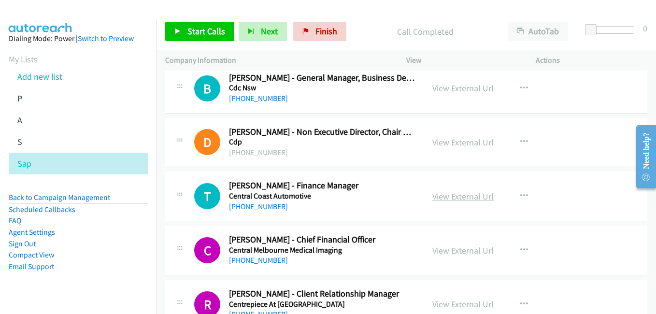
click at [460, 193] on link "View External Url" at bounding box center [462, 196] width 61 height 11
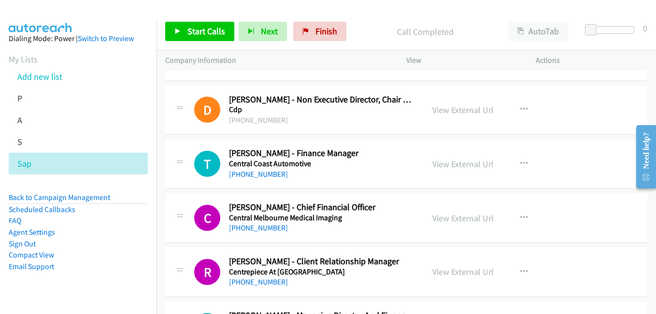
scroll to position [5504, 0]
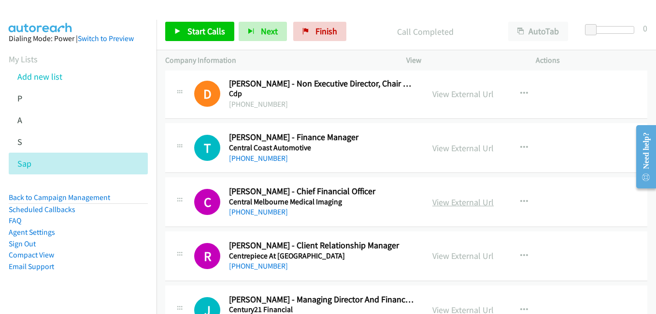
click at [469, 206] on link "View External Url" at bounding box center [462, 201] width 61 height 11
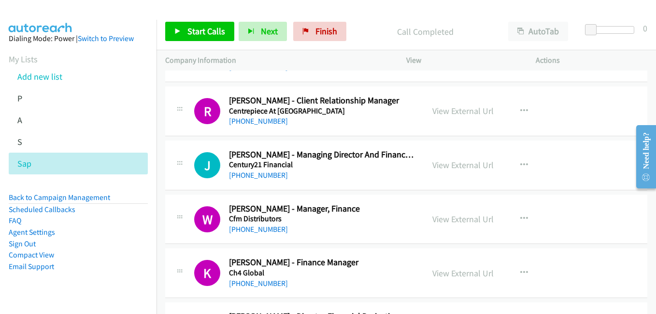
scroll to position [5697, 0]
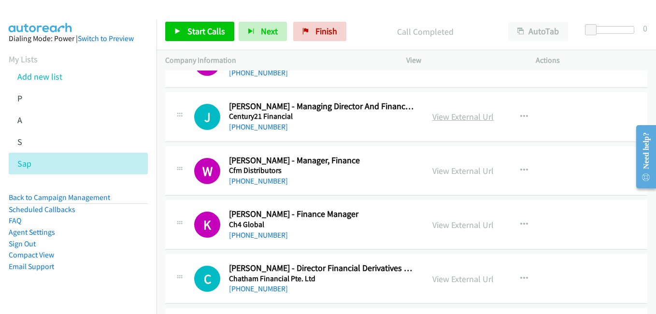
click at [480, 122] on link "View External Url" at bounding box center [462, 116] width 61 height 11
click at [456, 170] on link "View External Url" at bounding box center [462, 170] width 61 height 11
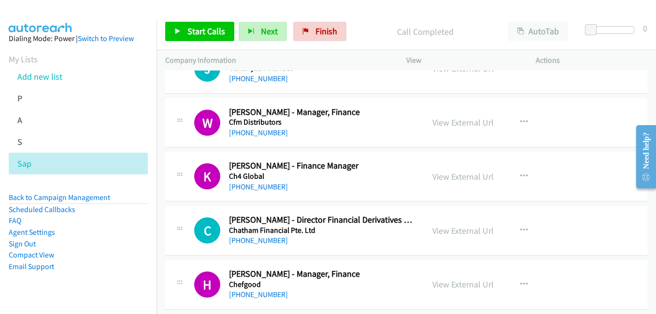
click at [451, 182] on div "View External Url" at bounding box center [462, 176] width 61 height 13
click at [476, 178] on link "View External Url" at bounding box center [462, 176] width 61 height 11
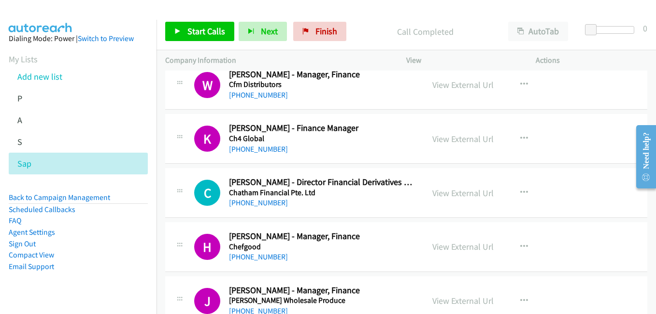
scroll to position [5794, 0]
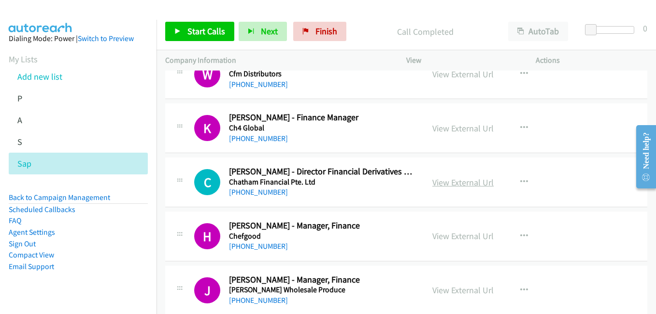
click at [453, 180] on link "View External Url" at bounding box center [462, 182] width 61 height 11
click at [450, 234] on link "View External Url" at bounding box center [462, 235] width 61 height 11
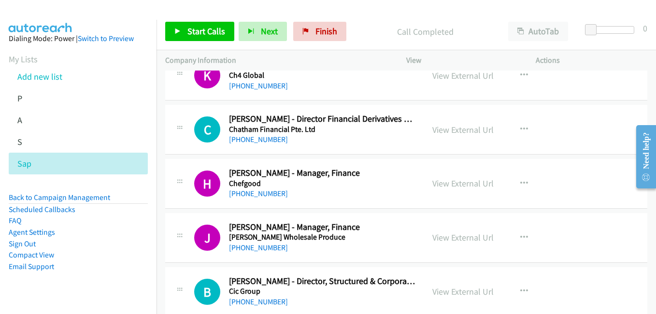
scroll to position [5890, 0]
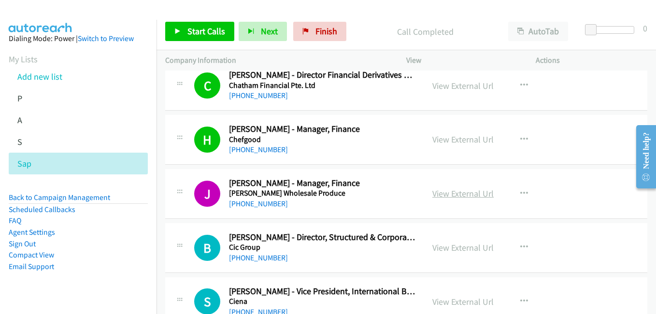
click at [449, 195] on link "View External Url" at bounding box center [462, 193] width 61 height 11
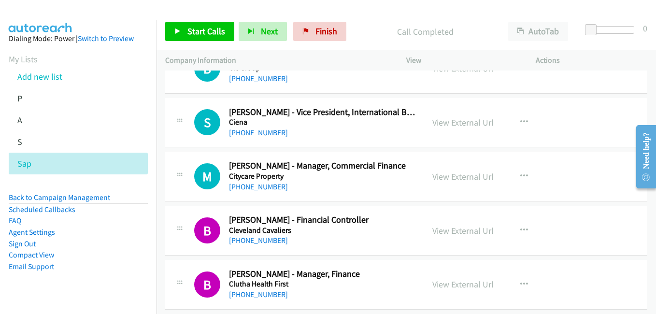
scroll to position [6083, 0]
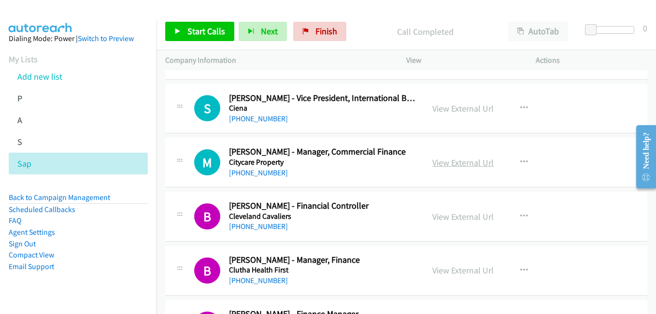
click at [458, 161] on link "View External Url" at bounding box center [462, 162] width 61 height 11
click at [451, 219] on link "View External Url" at bounding box center [462, 216] width 61 height 11
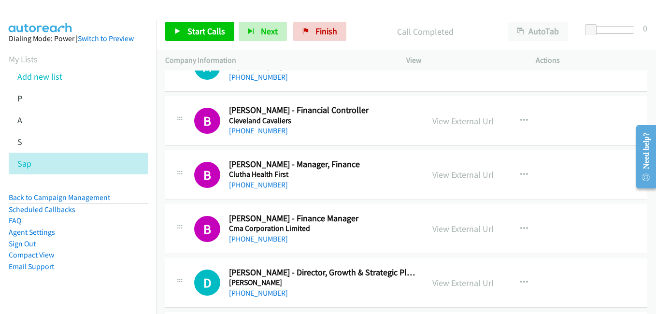
scroll to position [6180, 0]
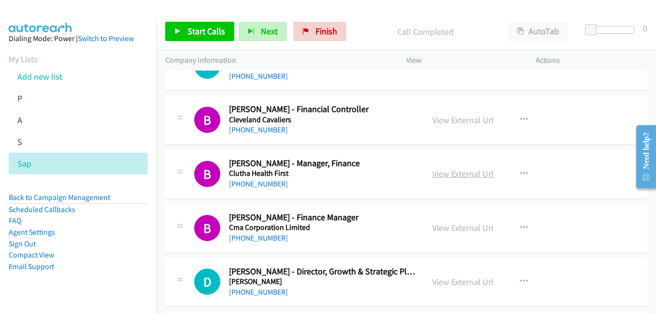
click at [437, 173] on link "View External Url" at bounding box center [462, 173] width 61 height 11
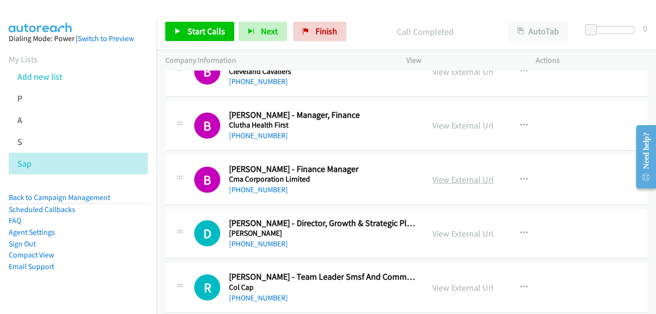
click at [458, 181] on link "View External Url" at bounding box center [462, 179] width 61 height 11
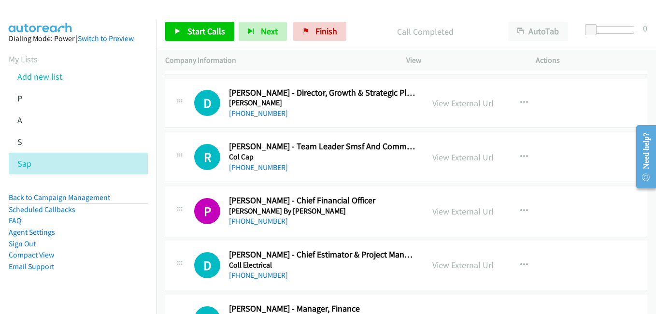
scroll to position [6373, 0]
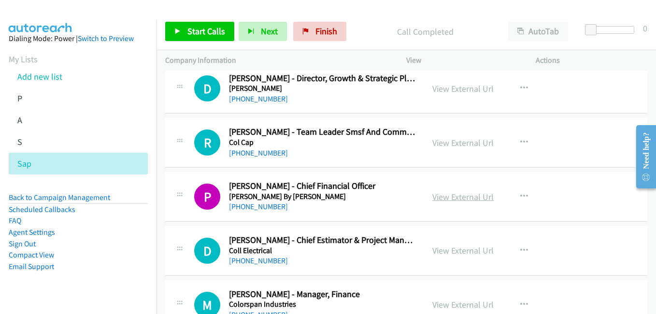
click at [458, 197] on link "View External Url" at bounding box center [462, 196] width 61 height 11
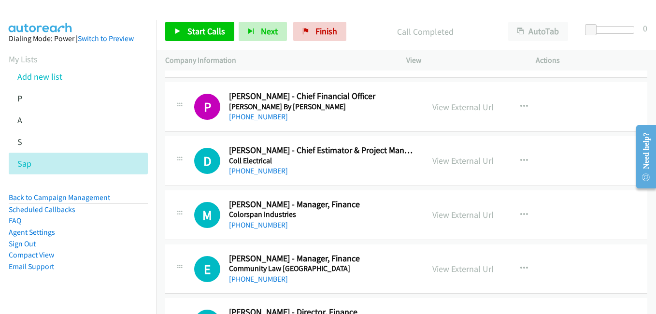
scroll to position [6469, 0]
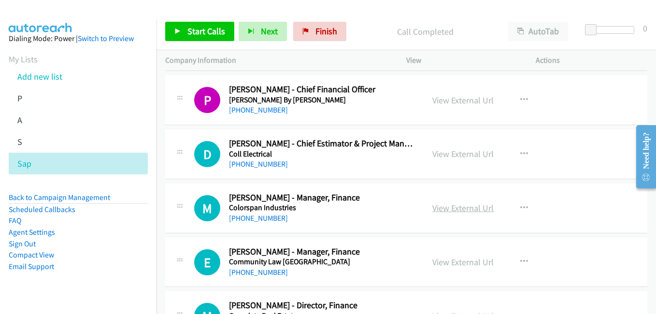
click at [466, 208] on link "View External Url" at bounding box center [462, 207] width 61 height 11
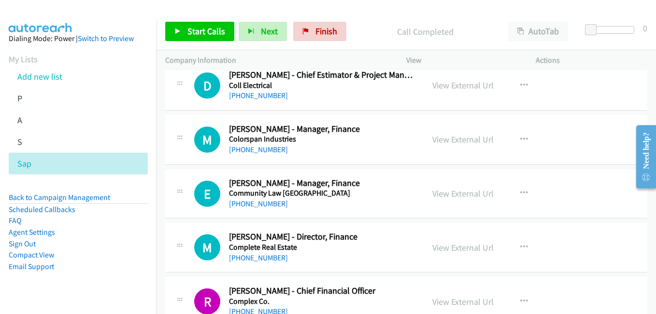
scroll to position [6566, 0]
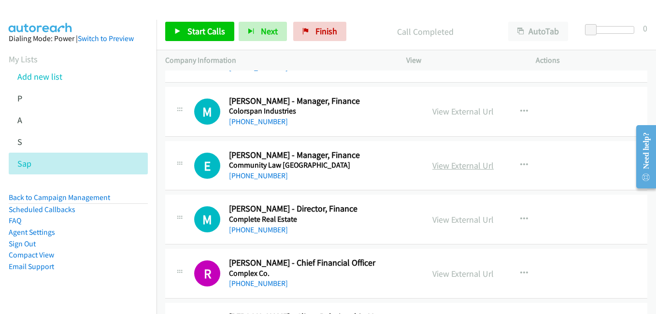
click at [452, 162] on link "View External Url" at bounding box center [462, 165] width 61 height 11
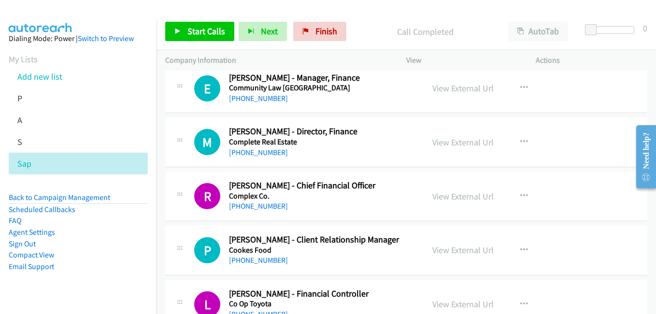
scroll to position [6663, 0]
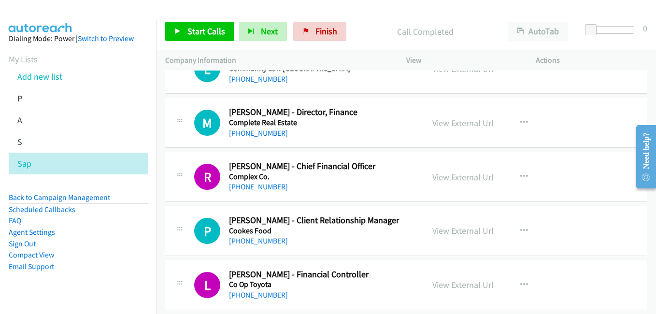
click at [460, 177] on link "View External Url" at bounding box center [462, 176] width 61 height 11
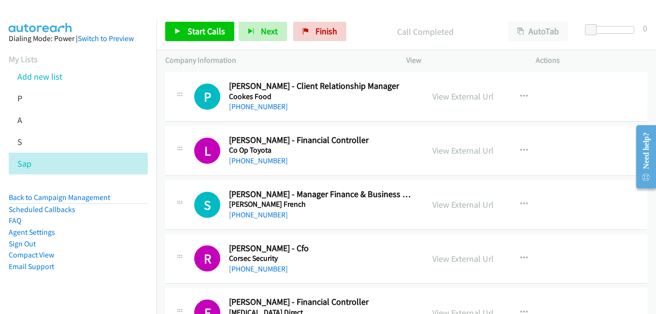
scroll to position [6807, 0]
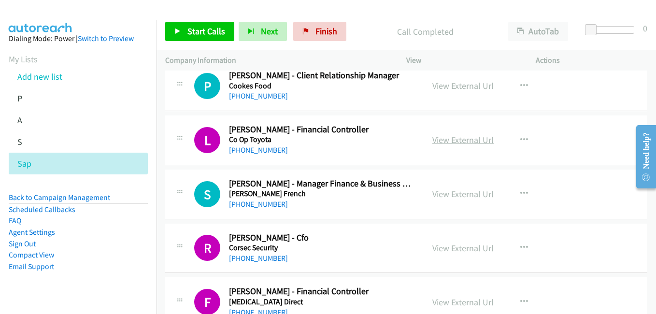
click at [462, 140] on link "View External Url" at bounding box center [462, 139] width 61 height 11
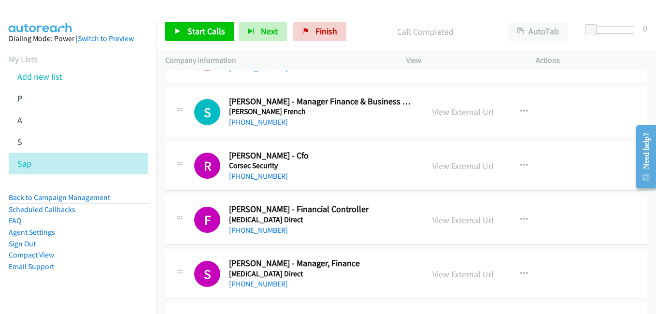
scroll to position [6904, 0]
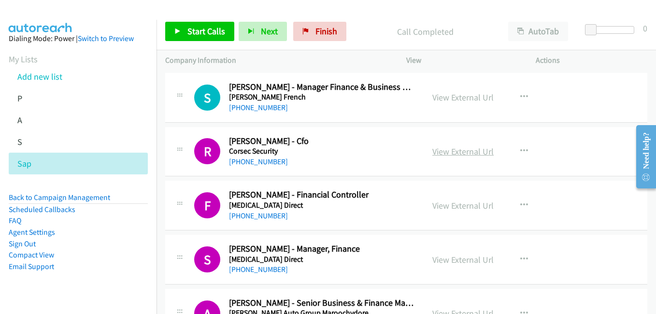
click at [453, 153] on link "View External Url" at bounding box center [462, 151] width 61 height 11
click at [450, 202] on link "View External Url" at bounding box center [462, 205] width 61 height 11
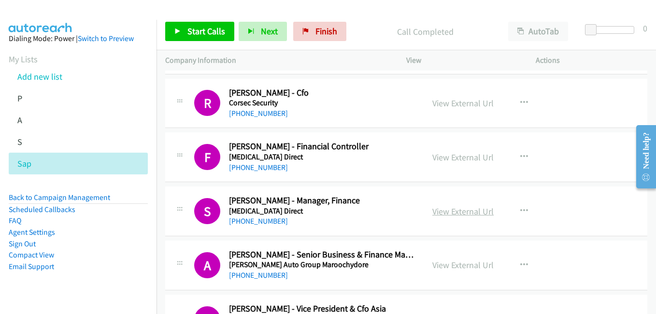
click at [444, 209] on link "View External Url" at bounding box center [462, 211] width 61 height 11
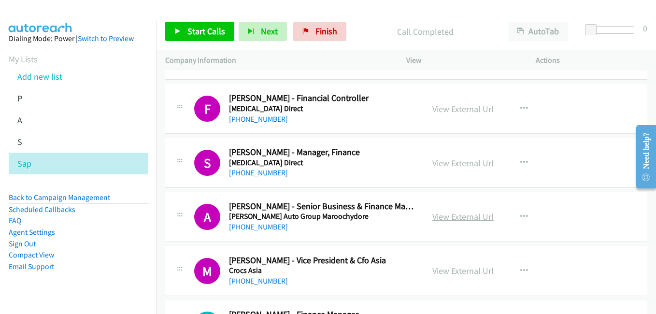
click at [455, 216] on link "View External Url" at bounding box center [462, 216] width 61 height 11
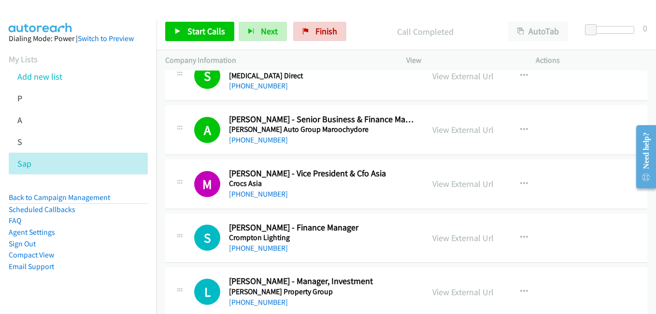
scroll to position [7097, 0]
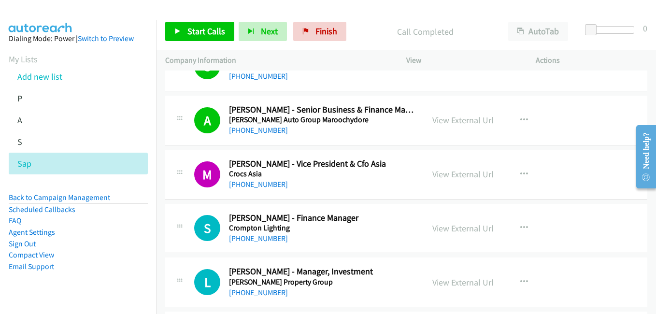
click at [450, 177] on link "View External Url" at bounding box center [462, 173] width 61 height 11
click at [453, 228] on link "View External Url" at bounding box center [462, 228] width 61 height 11
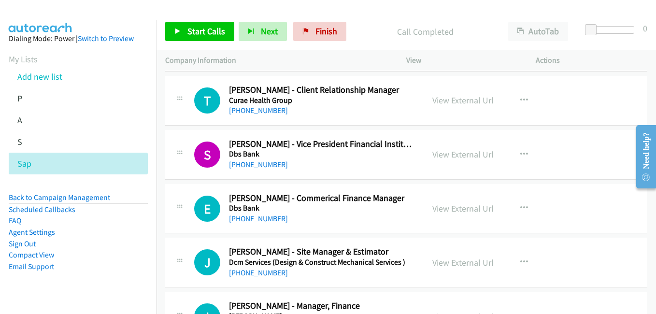
scroll to position [7339, 0]
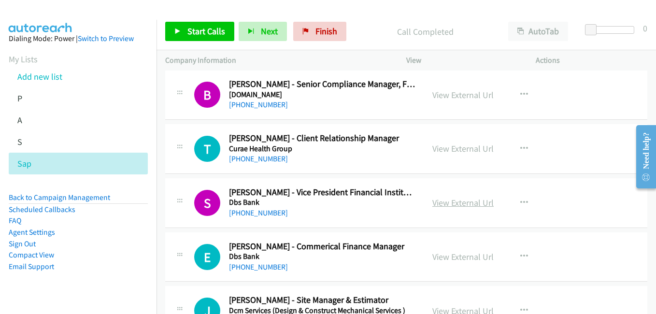
click at [448, 203] on link "View External Url" at bounding box center [462, 202] width 61 height 11
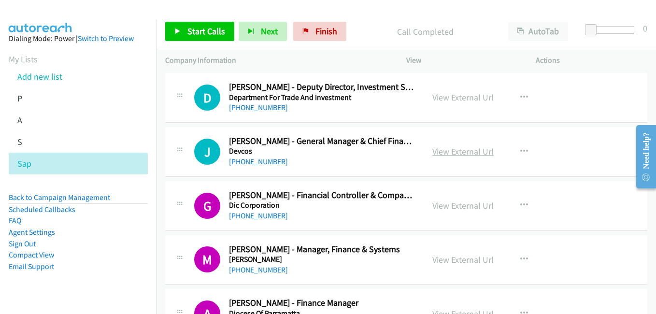
scroll to position [7676, 0]
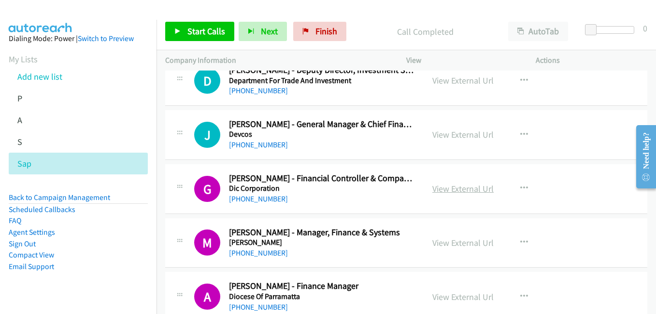
click at [468, 187] on link "View External Url" at bounding box center [462, 188] width 61 height 11
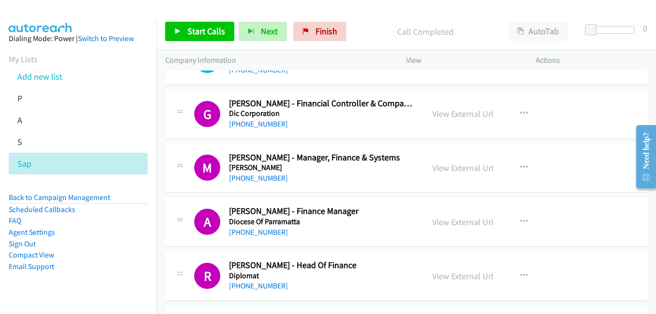
scroll to position [7773, 0]
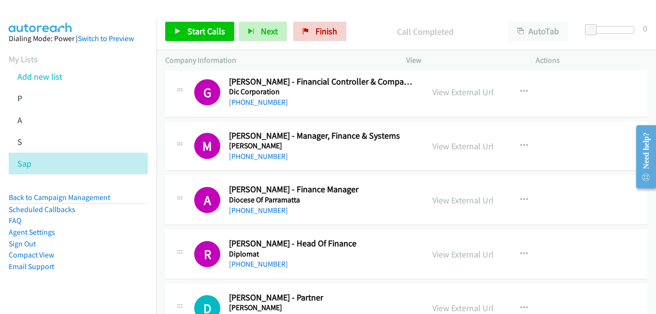
drag, startPoint x: 450, startPoint y: 148, endPoint x: 405, endPoint y: 143, distance: 45.7
click at [450, 148] on link "View External Url" at bounding box center [462, 145] width 61 height 11
click at [466, 198] on link "View External Url" at bounding box center [462, 200] width 61 height 11
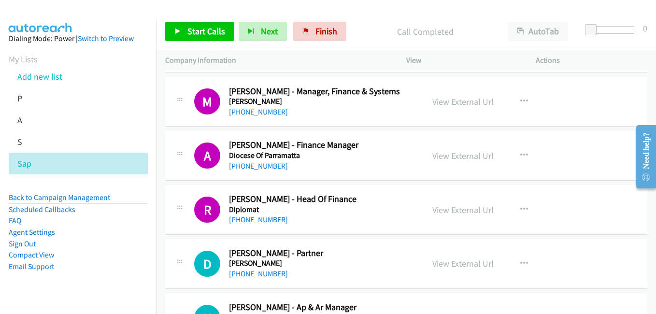
scroll to position [7870, 0]
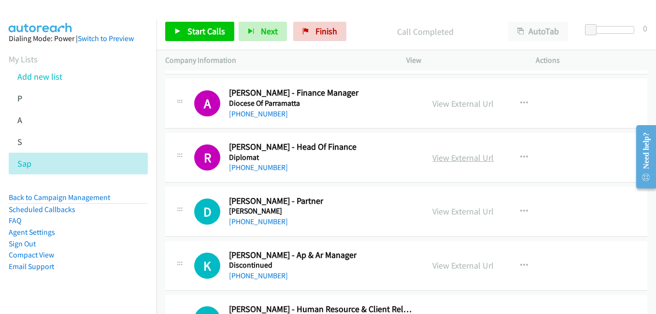
click at [448, 159] on link "View External Url" at bounding box center [462, 157] width 61 height 11
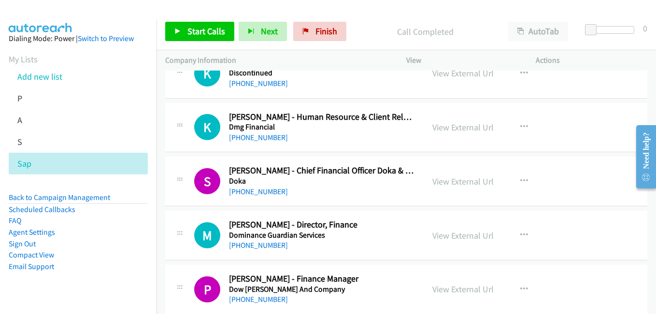
scroll to position [8063, 0]
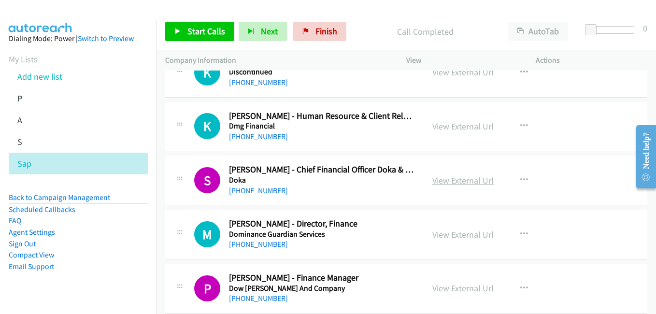
click at [461, 181] on link "View External Url" at bounding box center [462, 180] width 61 height 11
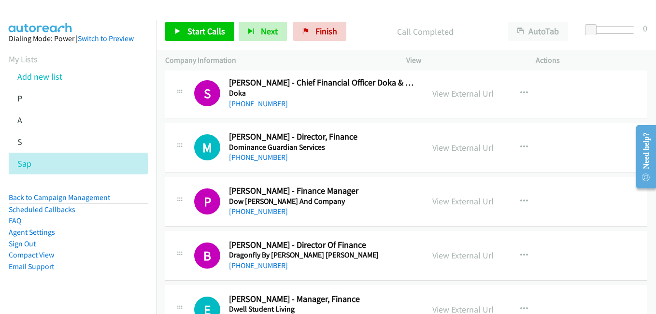
scroll to position [8159, 0]
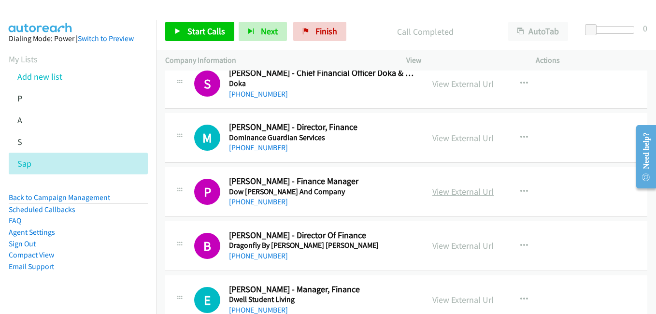
click at [445, 194] on link "View External Url" at bounding box center [462, 191] width 61 height 11
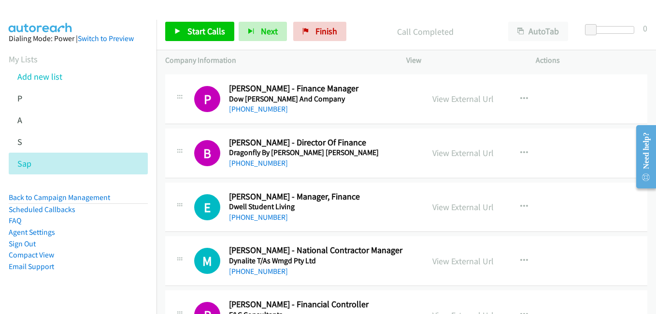
scroll to position [8256, 0]
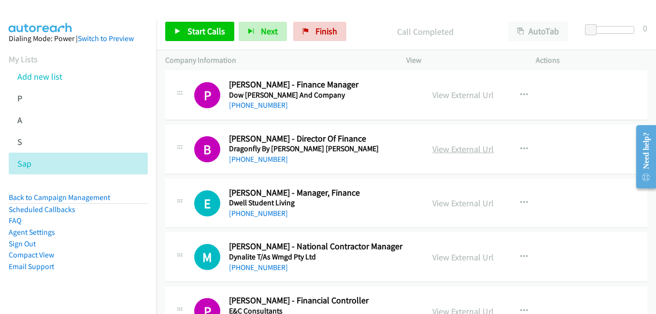
click at [448, 149] on link "View External Url" at bounding box center [462, 148] width 61 height 11
click at [463, 205] on link "View External Url" at bounding box center [462, 202] width 61 height 11
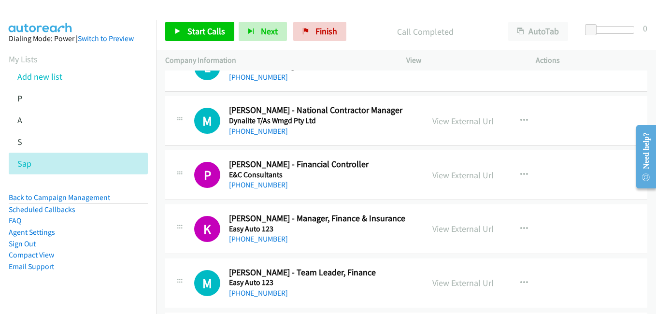
scroll to position [8401, 0]
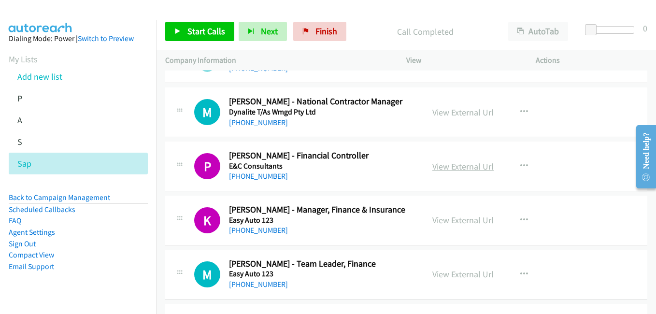
click at [445, 163] on link "View External Url" at bounding box center [462, 166] width 61 height 11
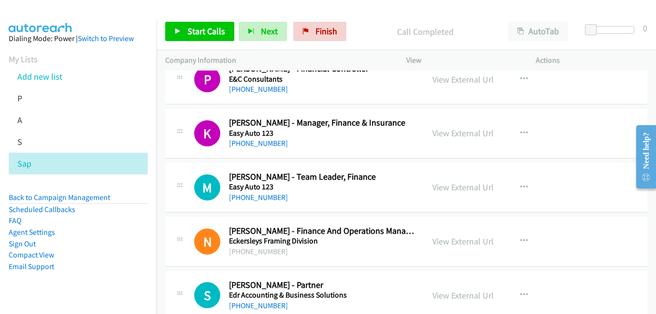
scroll to position [8497, 0]
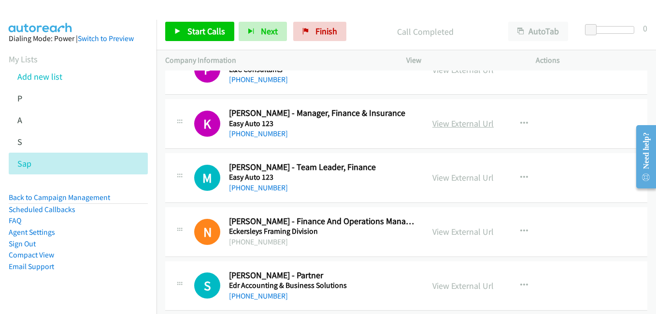
click at [445, 126] on link "View External Url" at bounding box center [462, 123] width 61 height 11
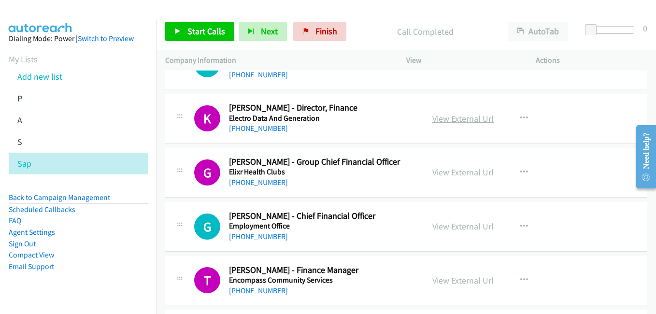
scroll to position [8787, 0]
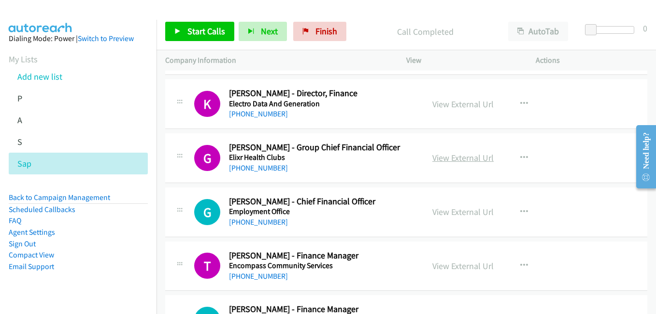
click at [468, 154] on link "View External Url" at bounding box center [462, 157] width 61 height 11
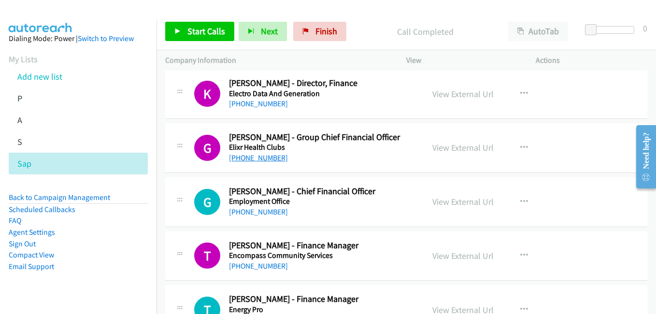
scroll to position [8835, 0]
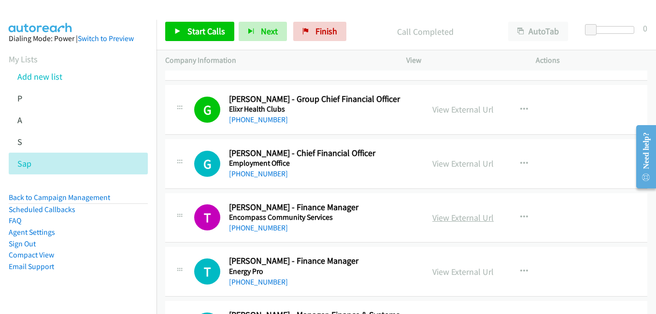
click at [461, 218] on link "View External Url" at bounding box center [462, 217] width 61 height 11
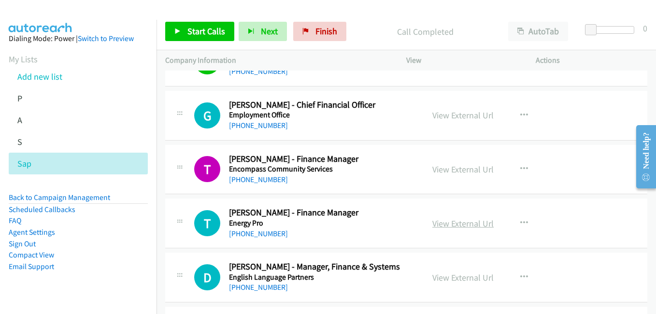
click at [463, 222] on link "View External Url" at bounding box center [462, 223] width 61 height 11
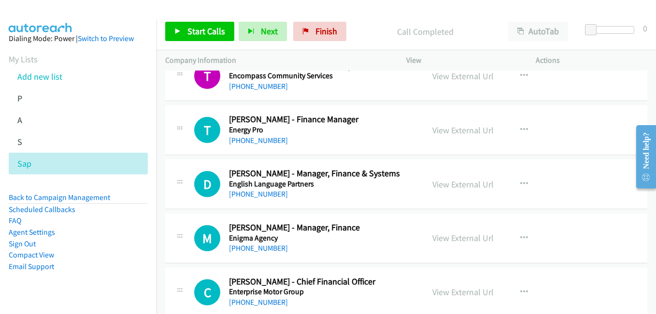
scroll to position [8980, 0]
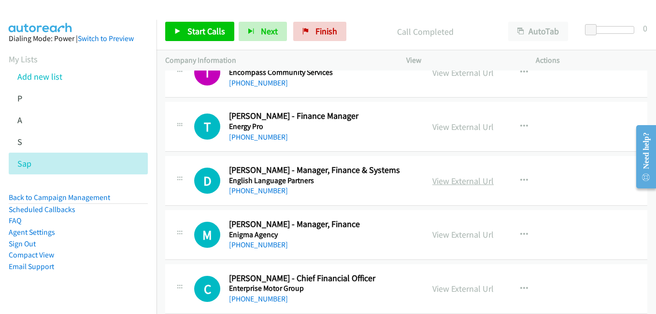
click at [463, 176] on link "View External Url" at bounding box center [462, 180] width 61 height 11
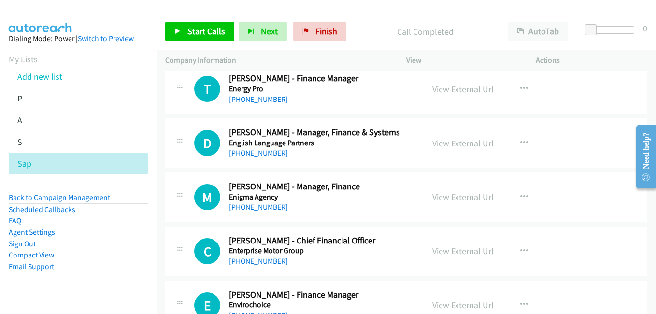
scroll to position [9077, 0]
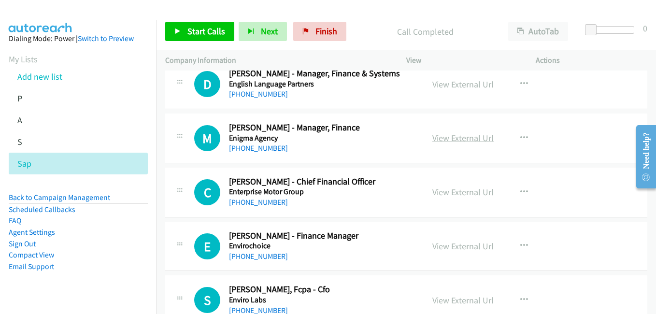
click at [442, 138] on link "View External Url" at bounding box center [462, 137] width 61 height 11
click at [452, 192] on link "View External Url" at bounding box center [462, 191] width 61 height 11
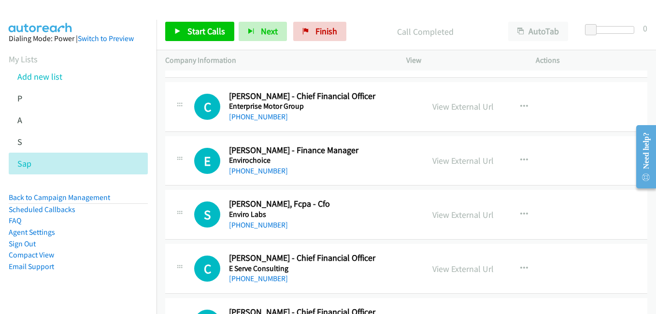
scroll to position [9173, 0]
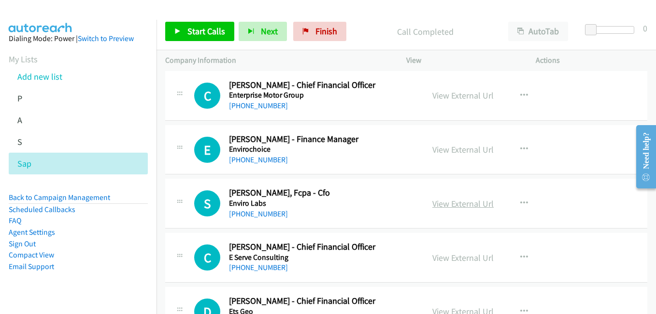
click at [451, 200] on link "View External Url" at bounding box center [462, 203] width 61 height 11
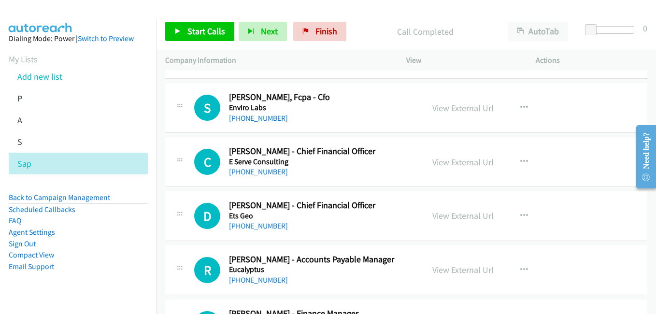
scroll to position [9270, 0]
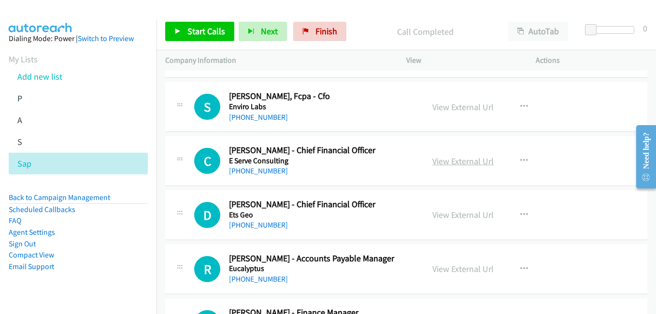
click at [444, 157] on link "View External Url" at bounding box center [462, 160] width 61 height 11
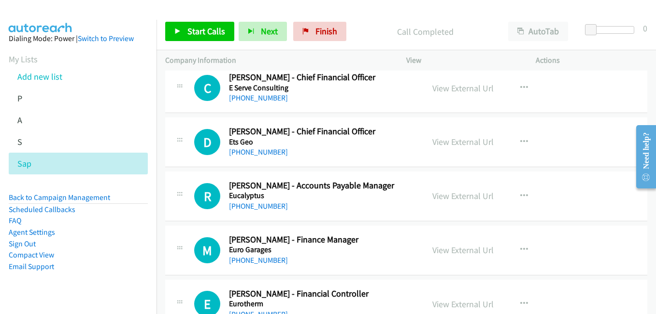
scroll to position [9366, 0]
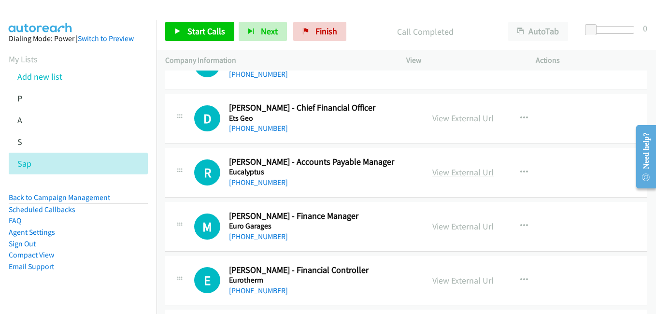
click at [465, 173] on link "View External Url" at bounding box center [462, 172] width 61 height 11
click at [460, 228] on link "View External Url" at bounding box center [462, 226] width 61 height 11
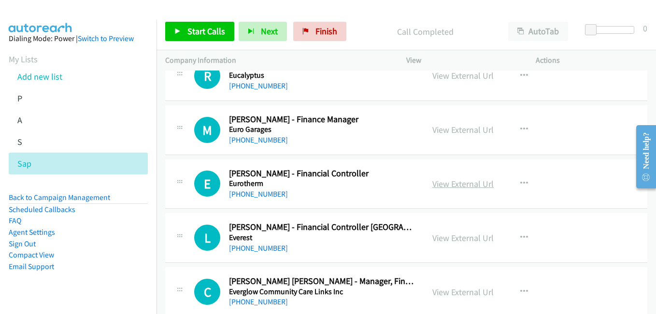
click at [445, 185] on link "View External Url" at bounding box center [462, 183] width 61 height 11
click at [461, 241] on link "View External Url" at bounding box center [462, 237] width 61 height 11
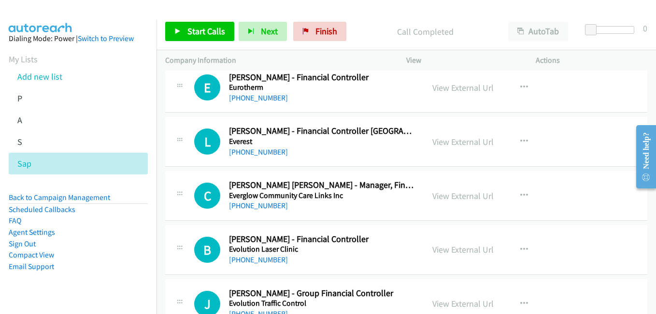
scroll to position [9559, 0]
click at [455, 199] on link "View External Url" at bounding box center [462, 195] width 61 height 11
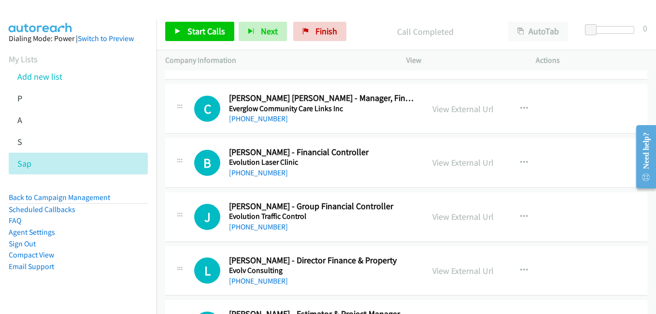
scroll to position [9656, 0]
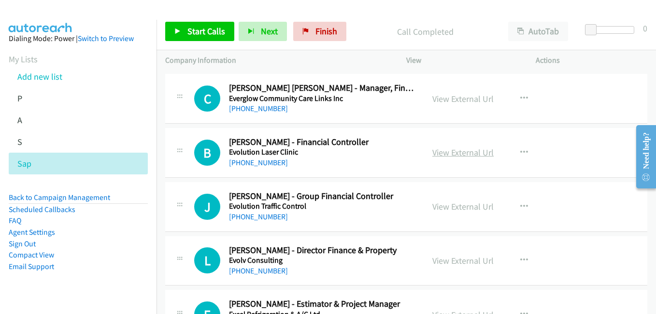
drag, startPoint x: 481, startPoint y: 150, endPoint x: 488, endPoint y: 155, distance: 8.3
click at [481, 150] on link "View External Url" at bounding box center [462, 152] width 61 height 11
click at [456, 209] on link "View External Url" at bounding box center [462, 206] width 61 height 11
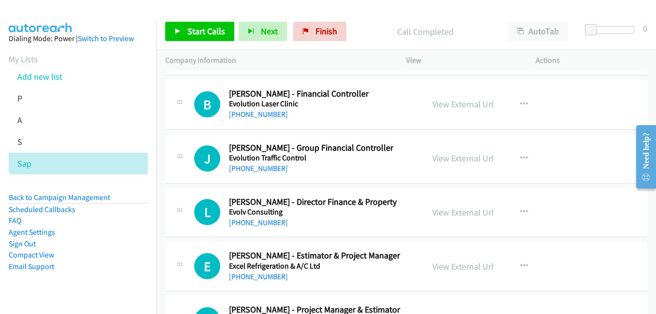
scroll to position [9752, 0]
